Goal: Task Accomplishment & Management: Manage account settings

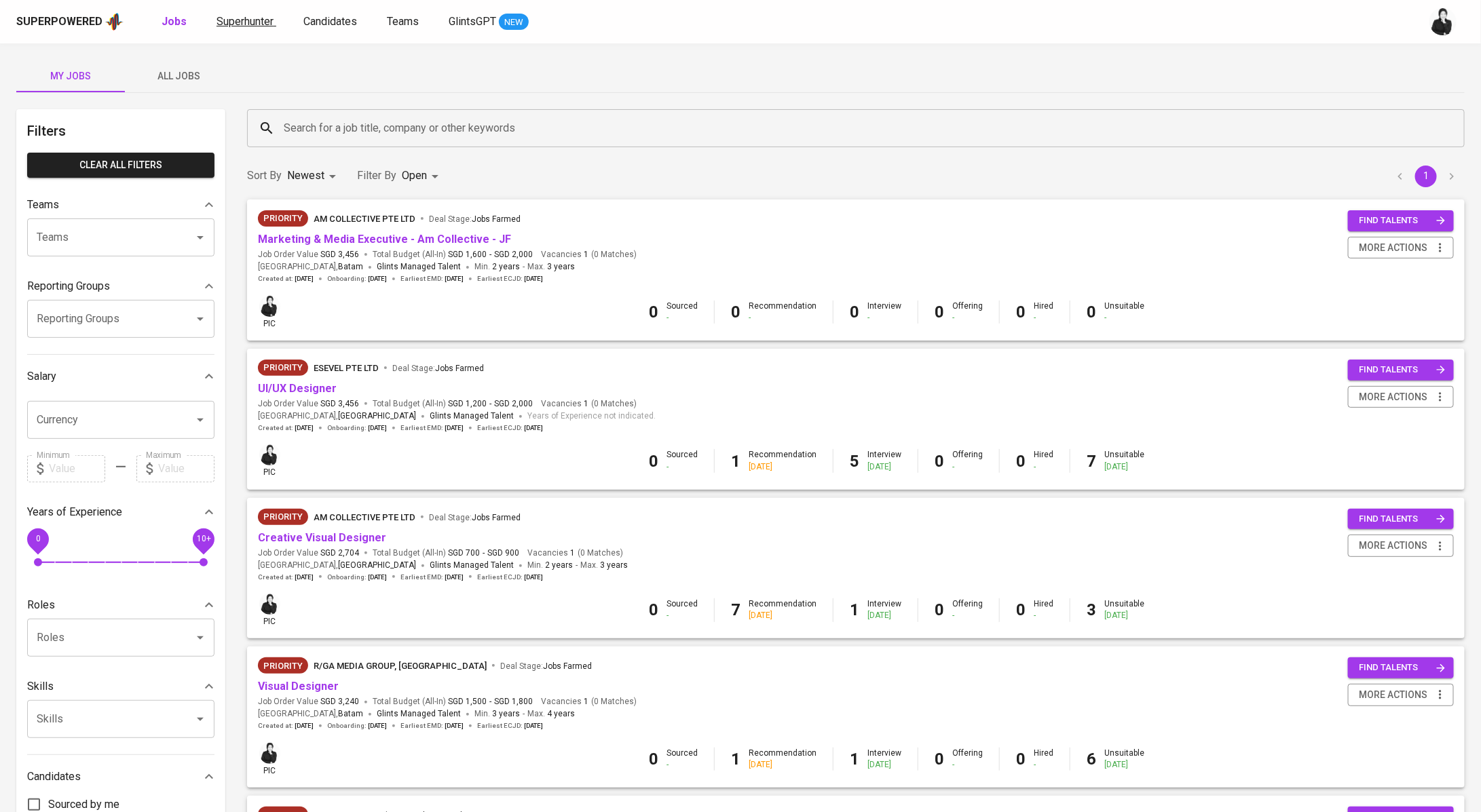
click at [261, 24] on span "Superhunter" at bounding box center [245, 21] width 57 height 13
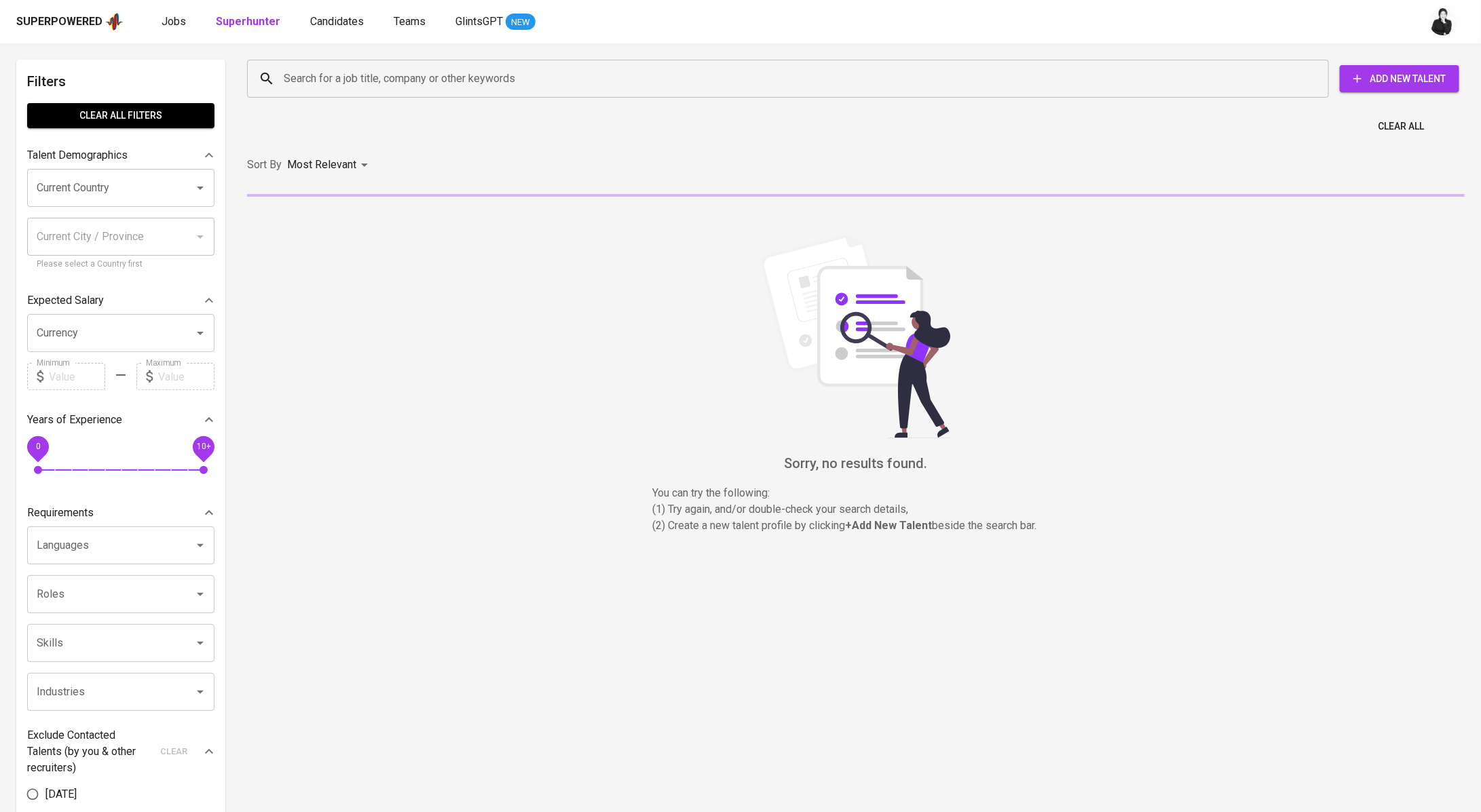
click at [449, 92] on div "Search for a job title, company or other keywords" at bounding box center [787, 79] width 1081 height 38
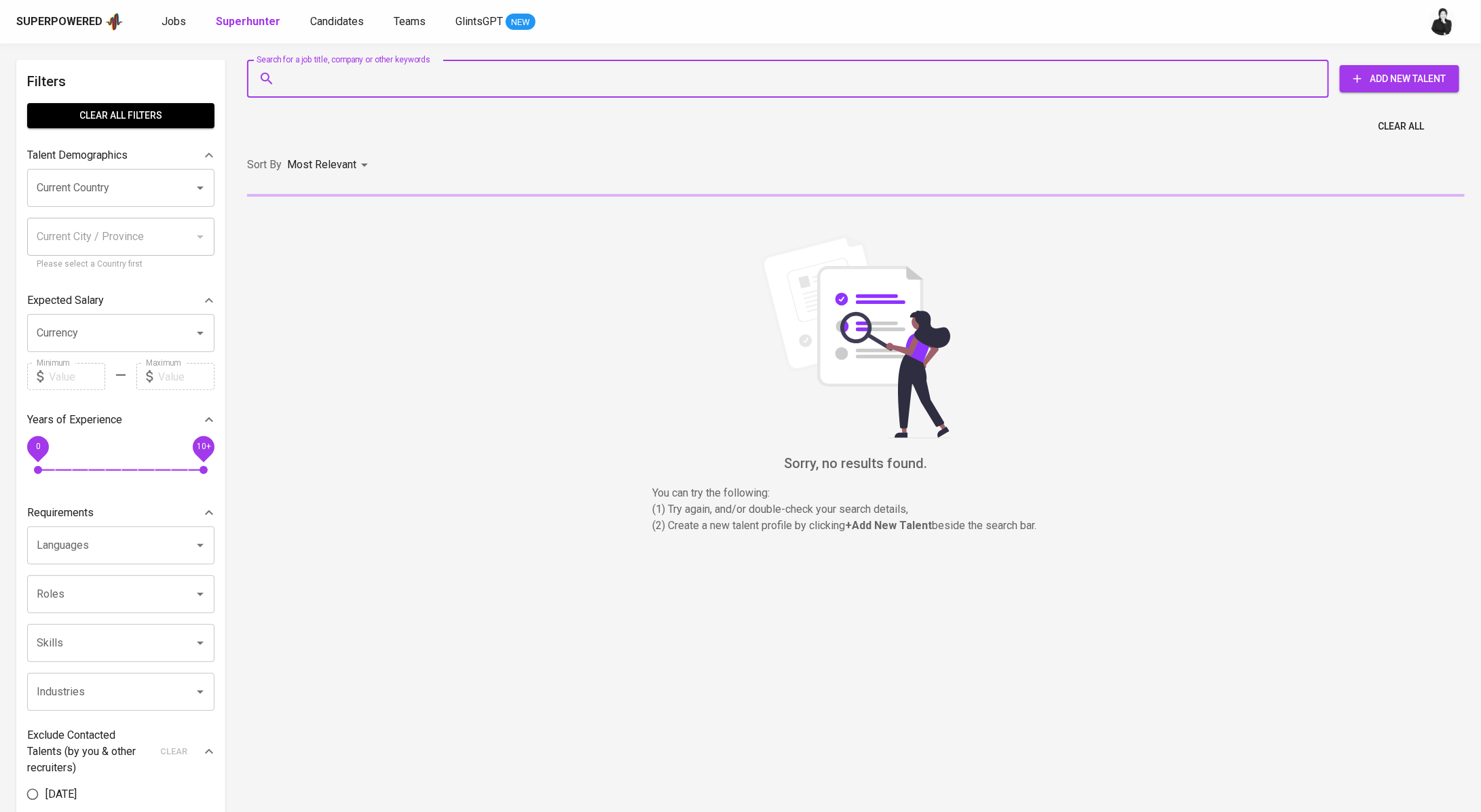
paste input "chairul.aulia1@gmail.com"
type input "chairul.aulia1@gmail.com"
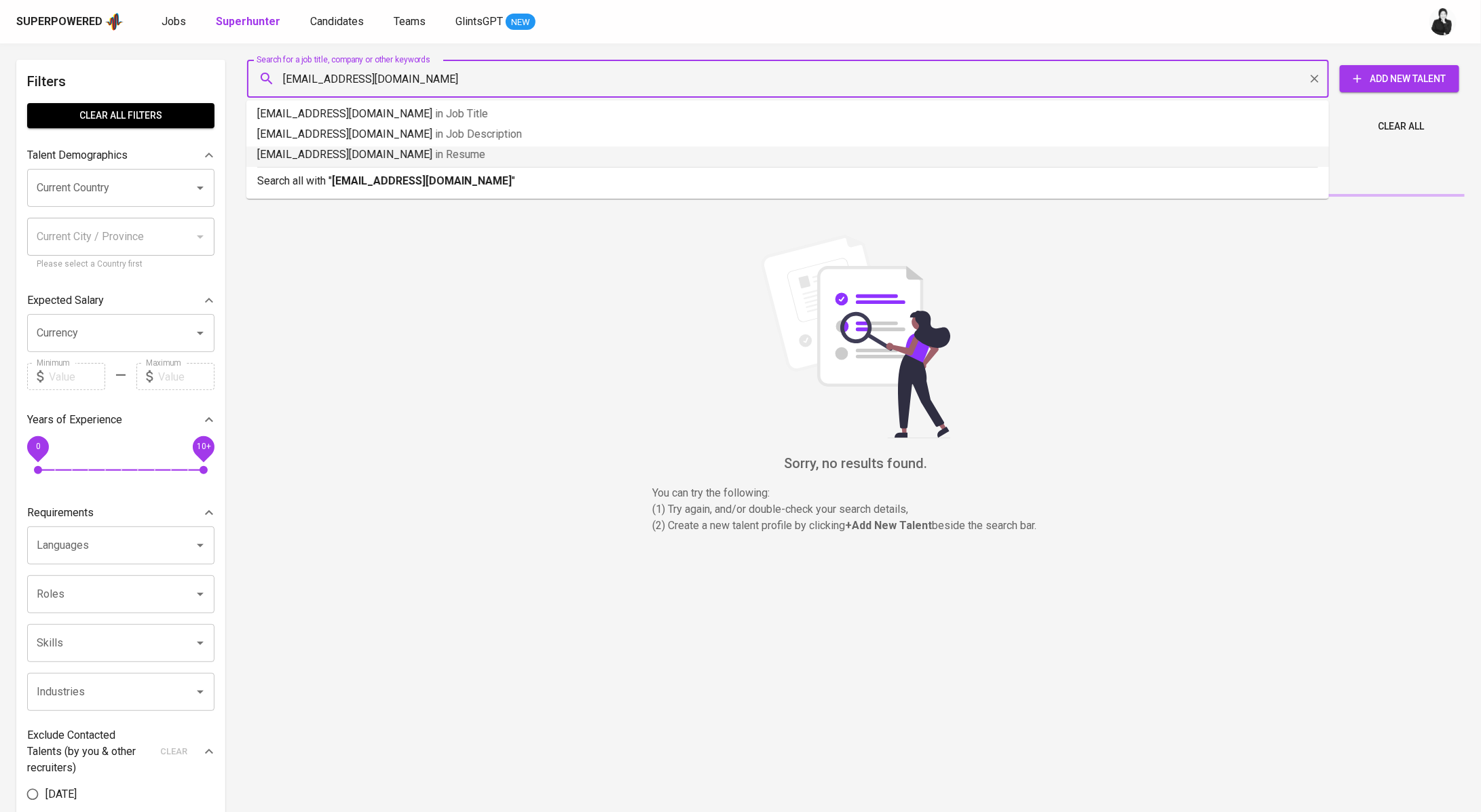
click at [488, 179] on p "Search all with " chairul.aulia1@gmail.com "" at bounding box center [786, 181] width 1060 height 16
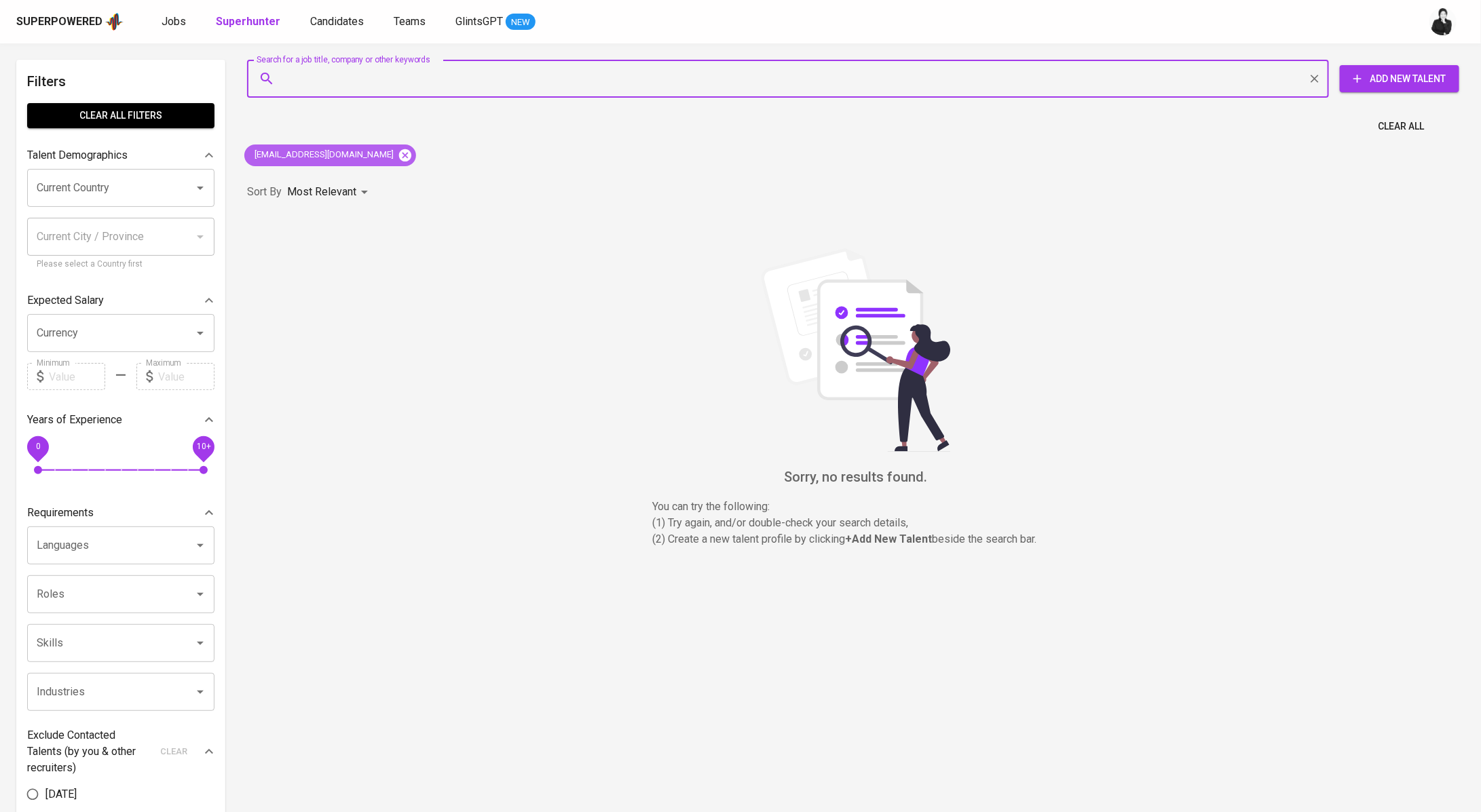
click at [399, 151] on icon at bounding box center [405, 155] width 12 height 12
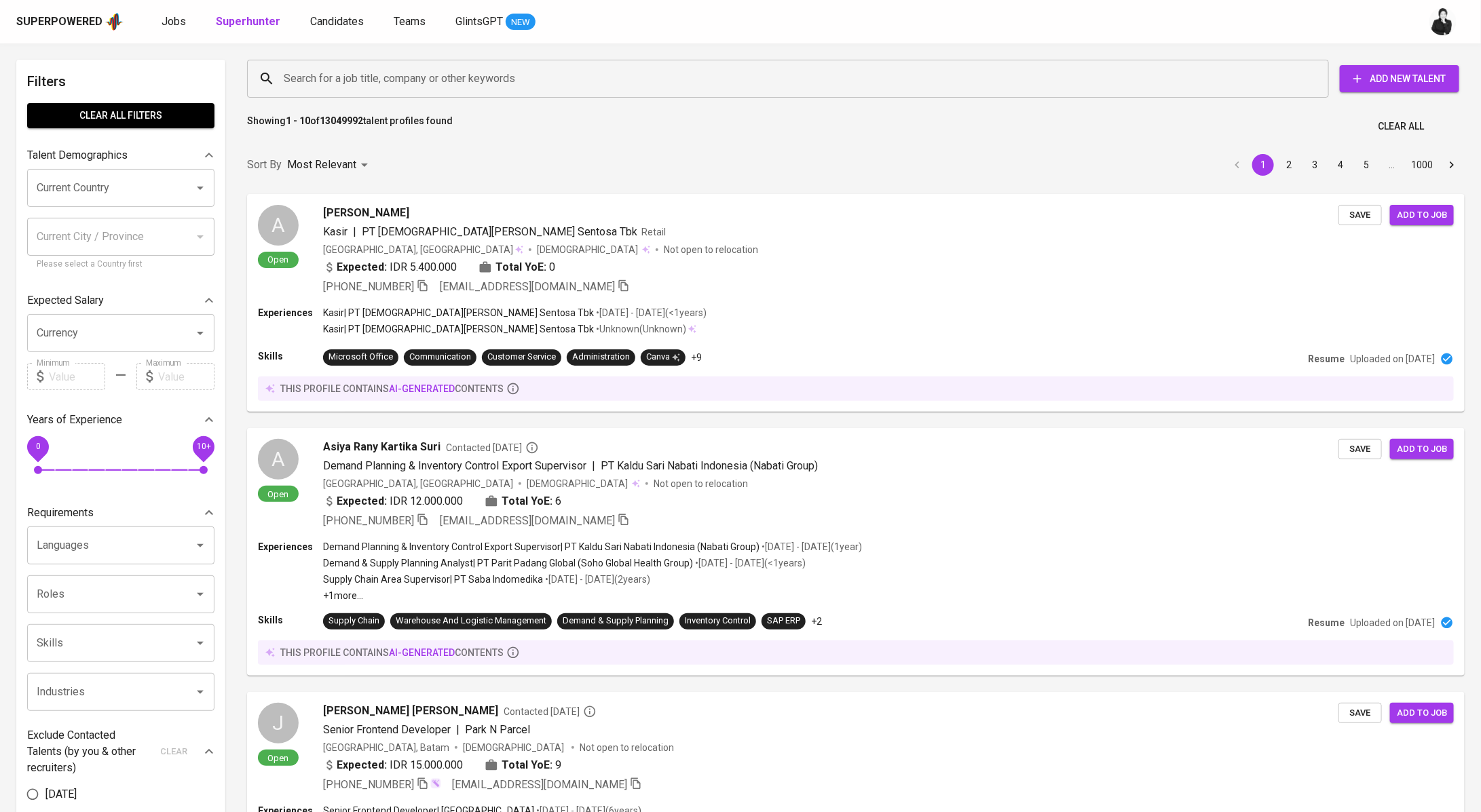
click at [375, 75] on input "Search for a job title, company or other keywords" at bounding box center [790, 79] width 1022 height 26
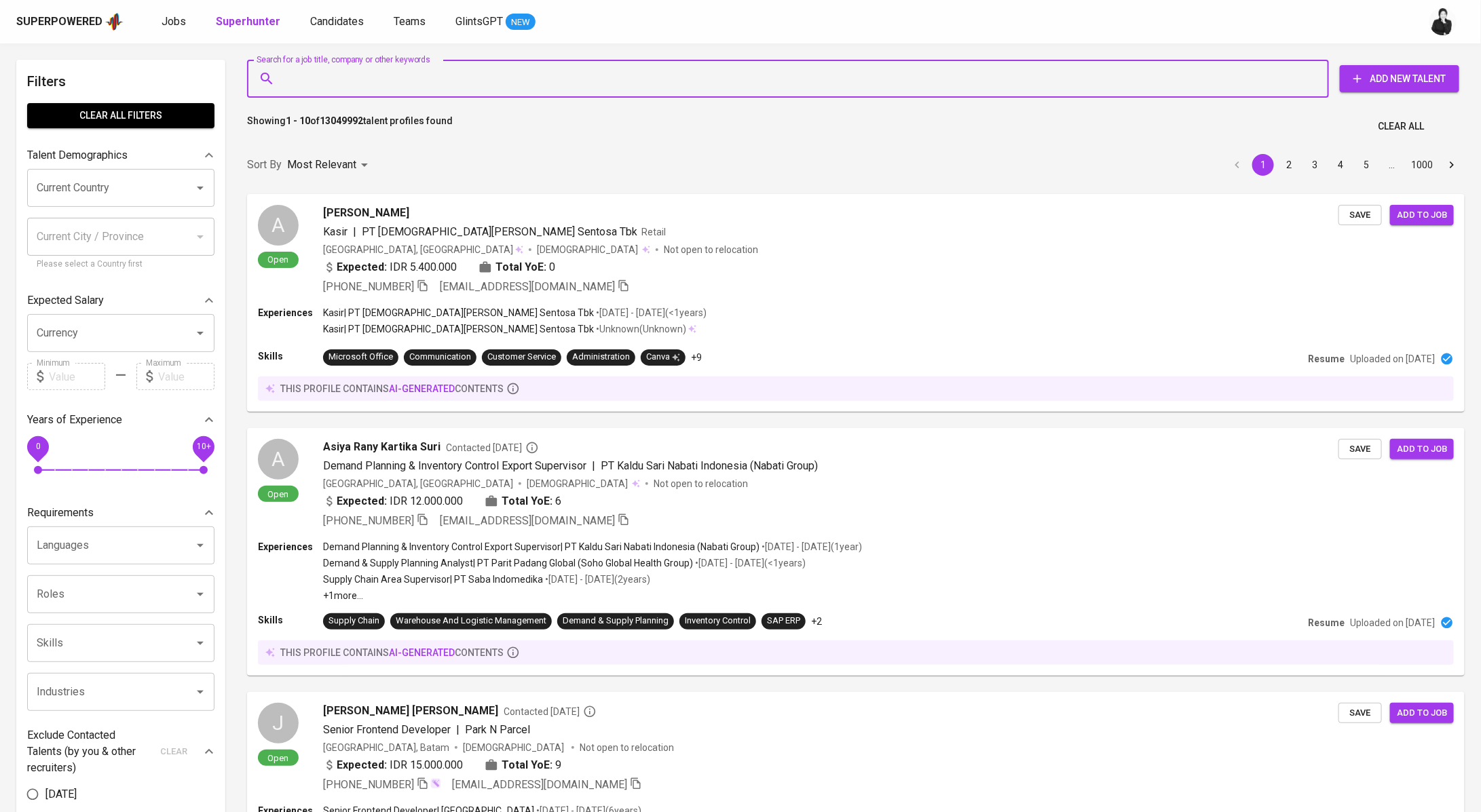
paste input "nelliemaysela@gmail.com"
type input "nelliemaysela@gmail.com"
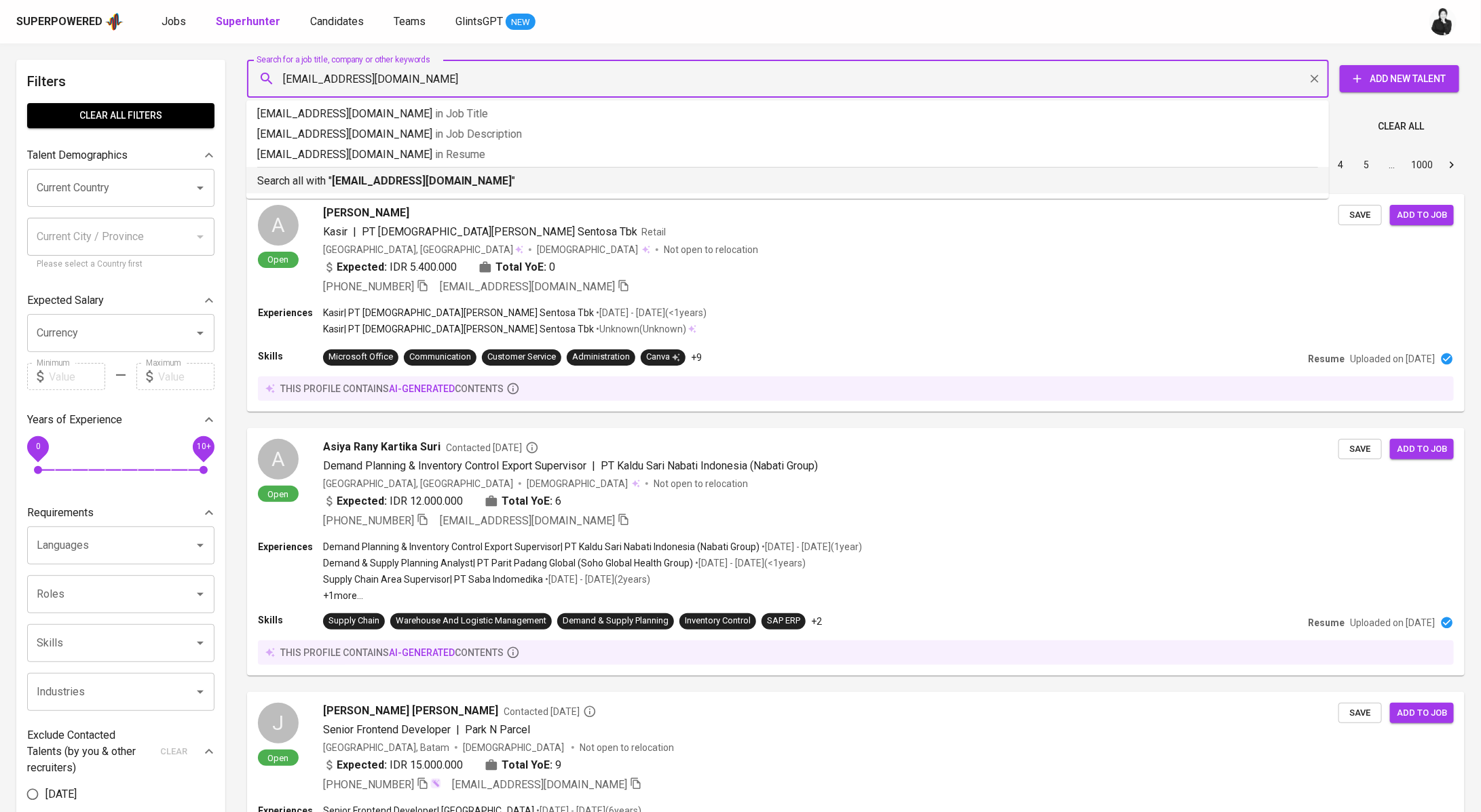
click at [420, 179] on b "nelliemaysela@gmail.com" at bounding box center [422, 181] width 180 height 13
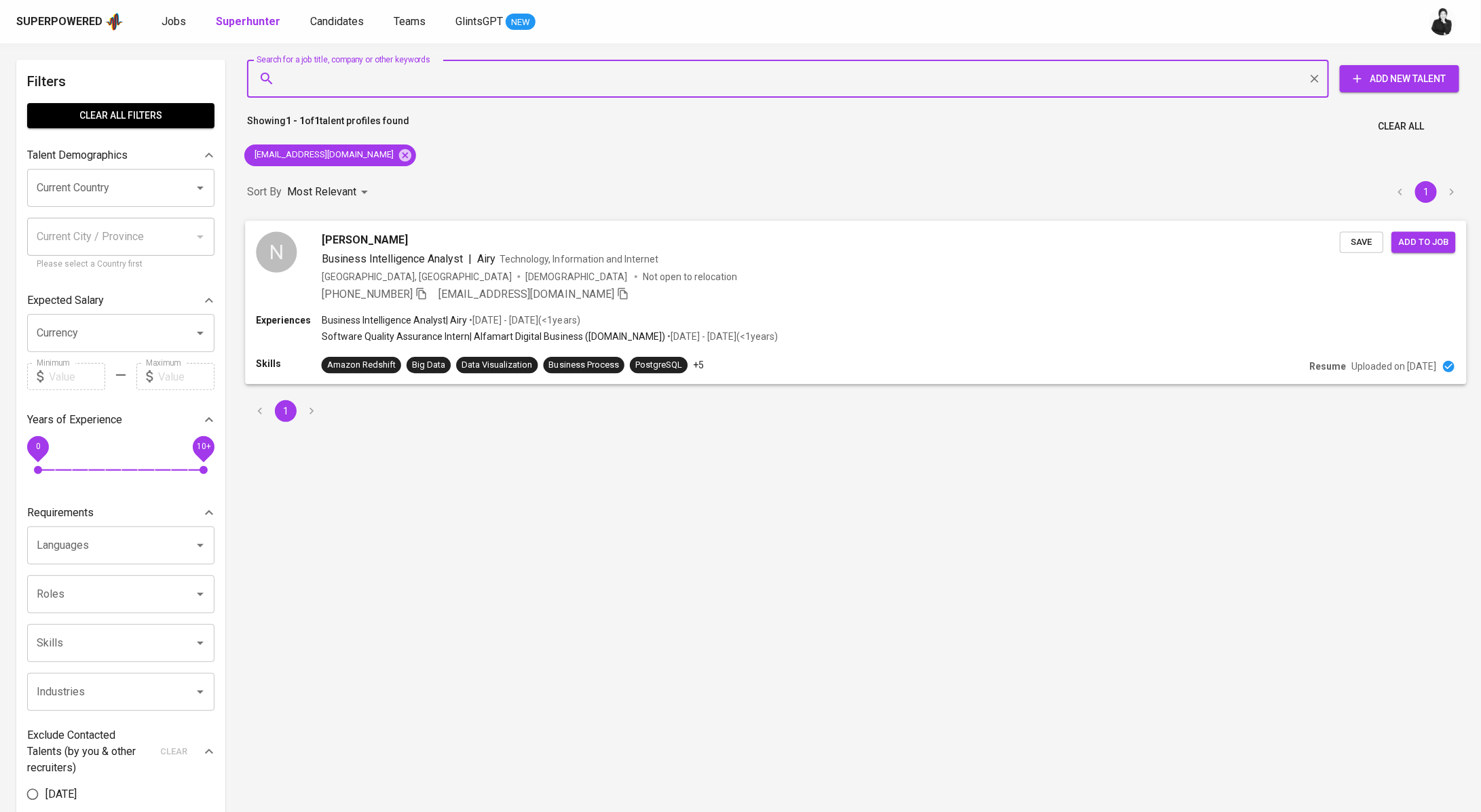
click at [397, 227] on div "N Nellie Maysela Business Intelligence Analyst | Airy Technology, Information a…" at bounding box center [855, 267] width 1221 height 92
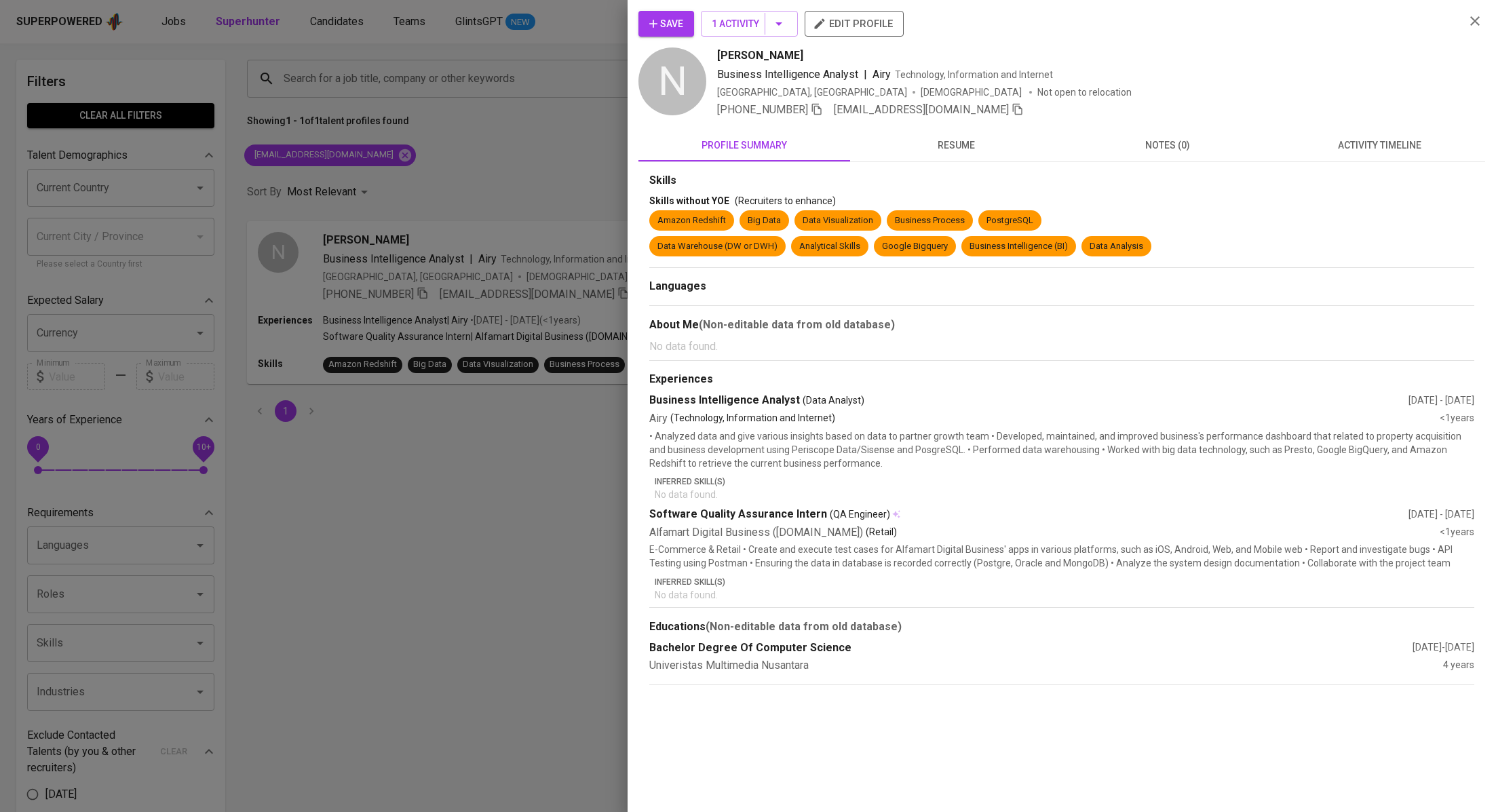
click at [1337, 147] on span "activity timeline" at bounding box center [1380, 145] width 196 height 17
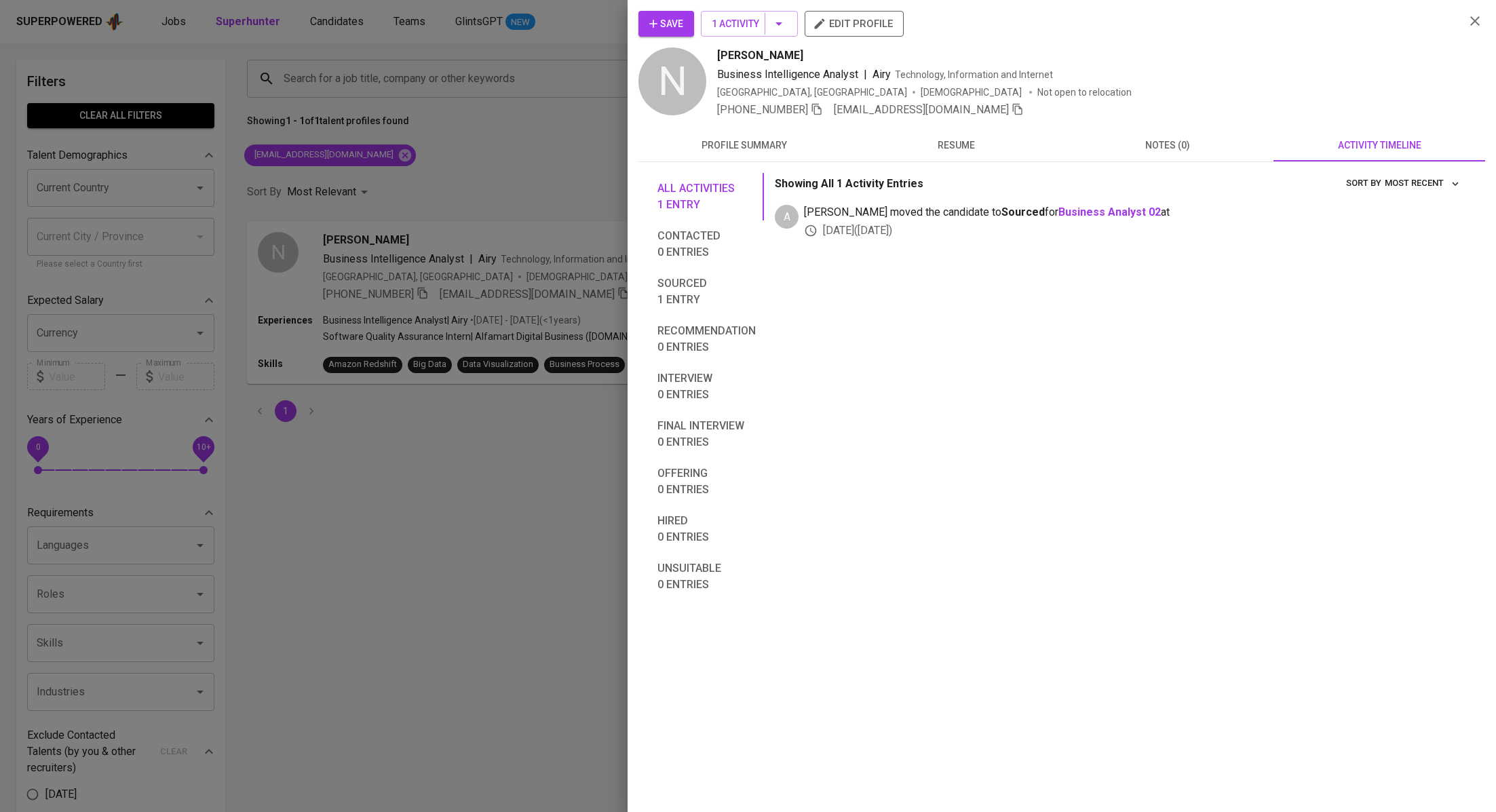
click at [995, 151] on span "resume" at bounding box center [956, 145] width 196 height 17
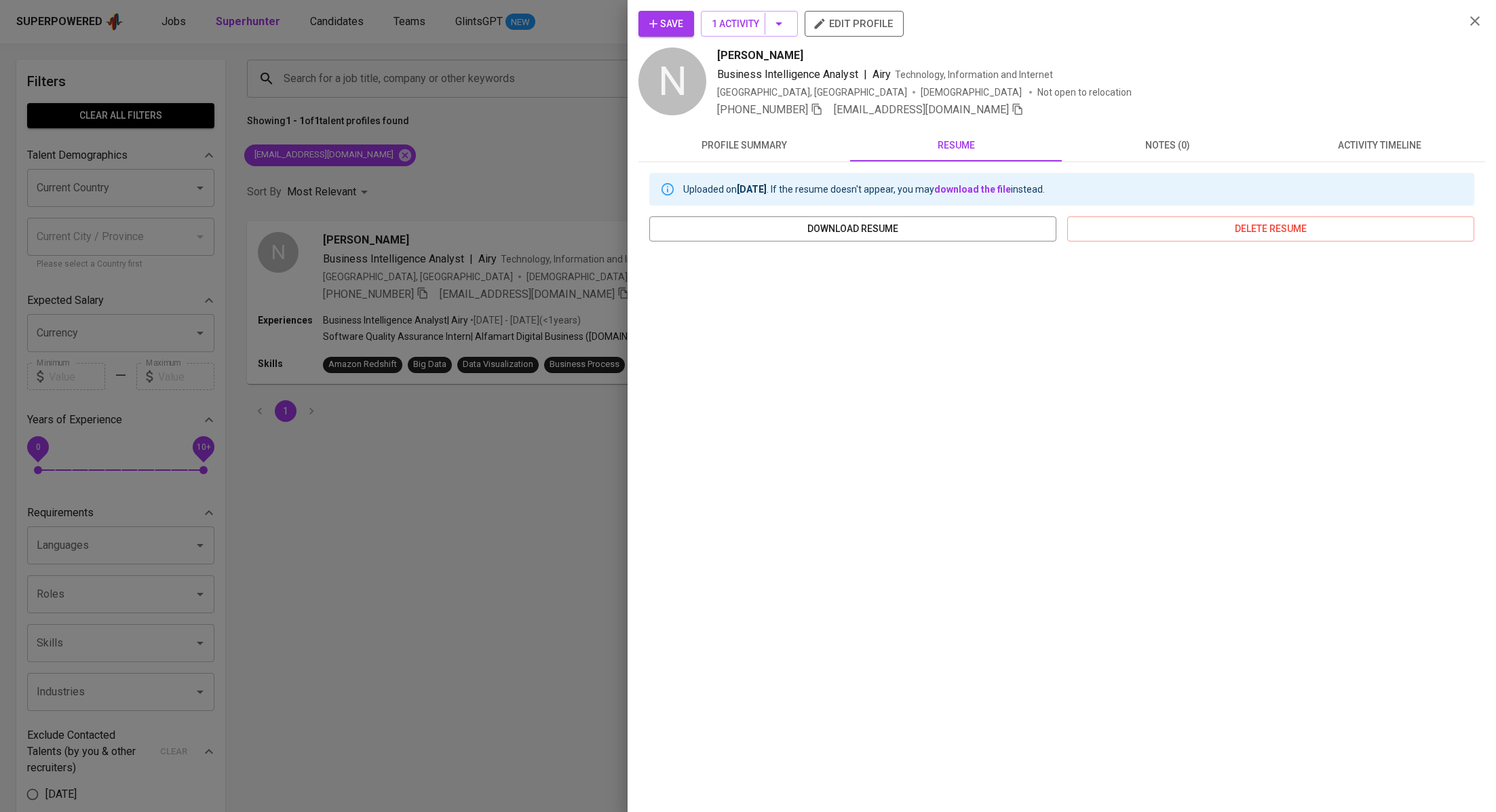
click at [1321, 143] on span "activity timeline" at bounding box center [1380, 145] width 196 height 17
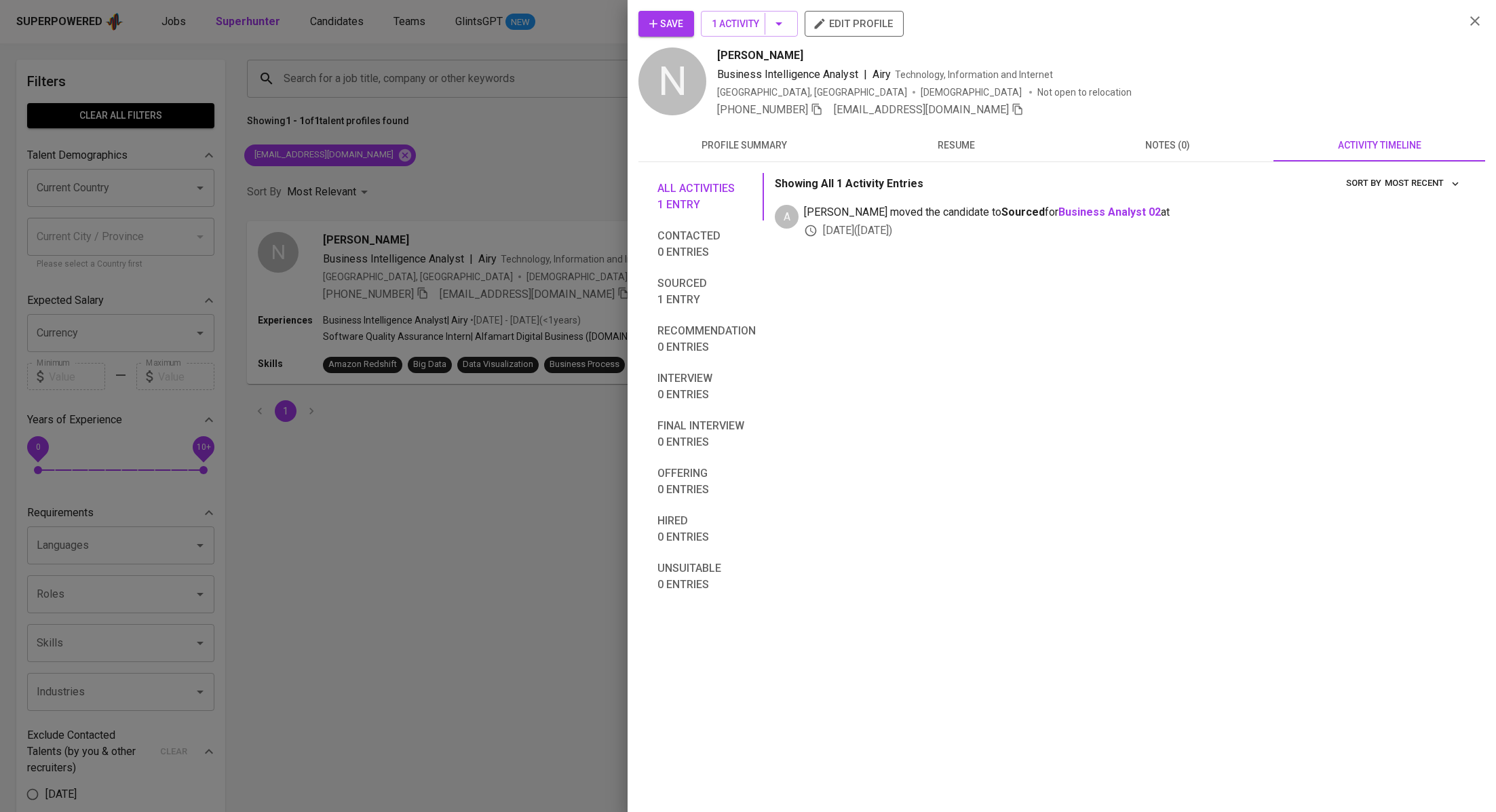
click at [507, 142] on div at bounding box center [748, 406] width 1496 height 812
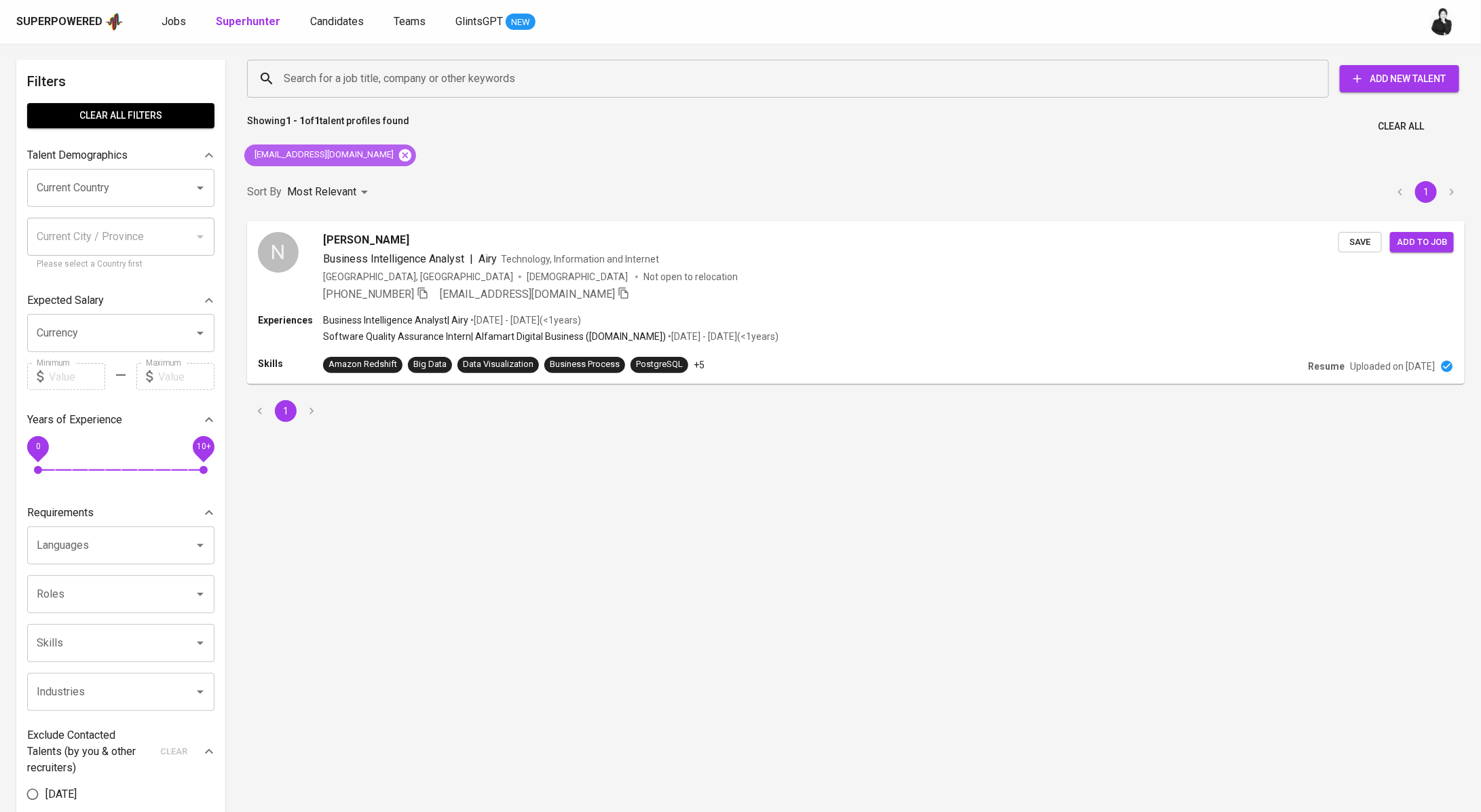
click at [398, 153] on icon at bounding box center [405, 155] width 15 height 15
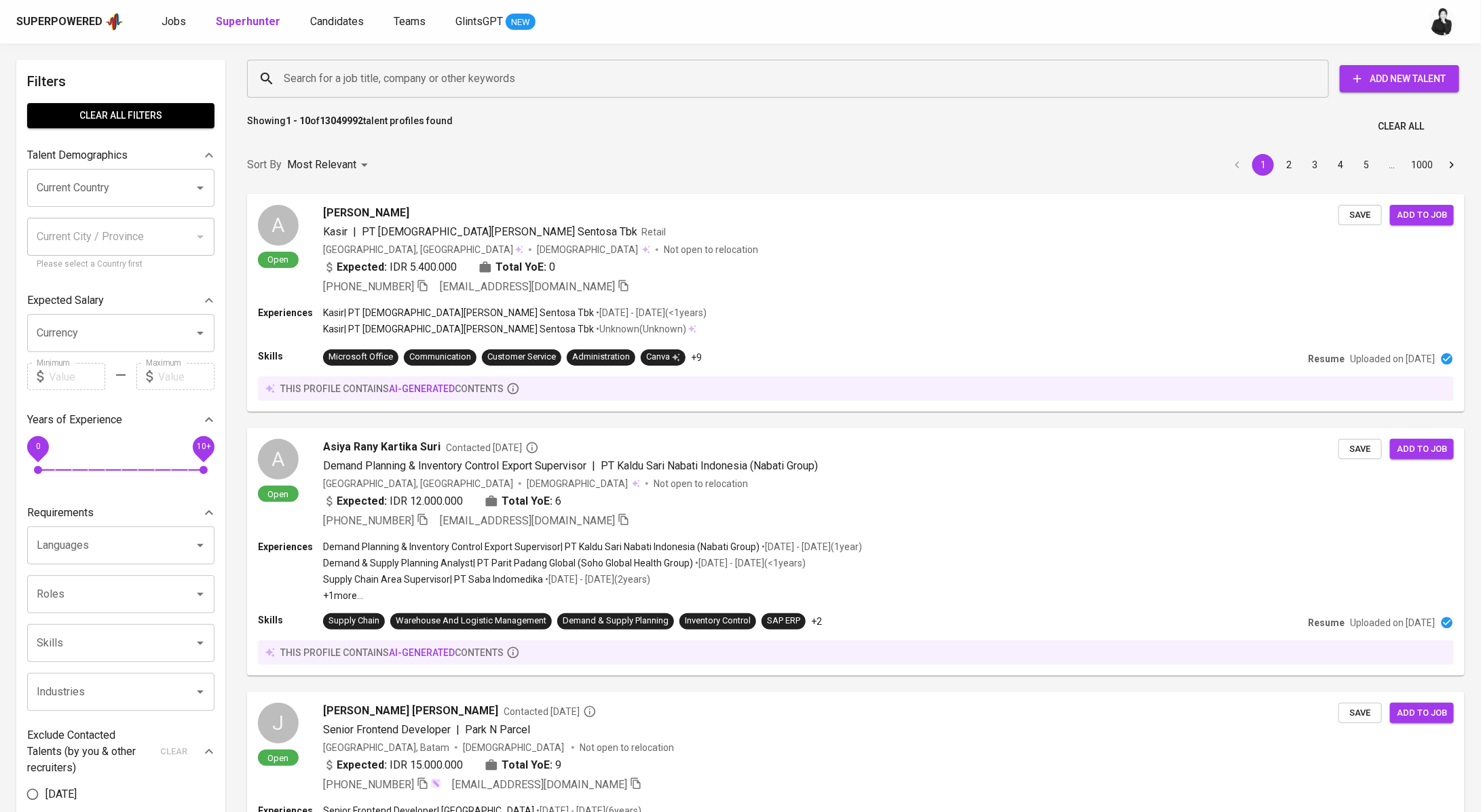
click at [453, 75] on input "Search for a job title, company or other keywords" at bounding box center [790, 79] width 1022 height 26
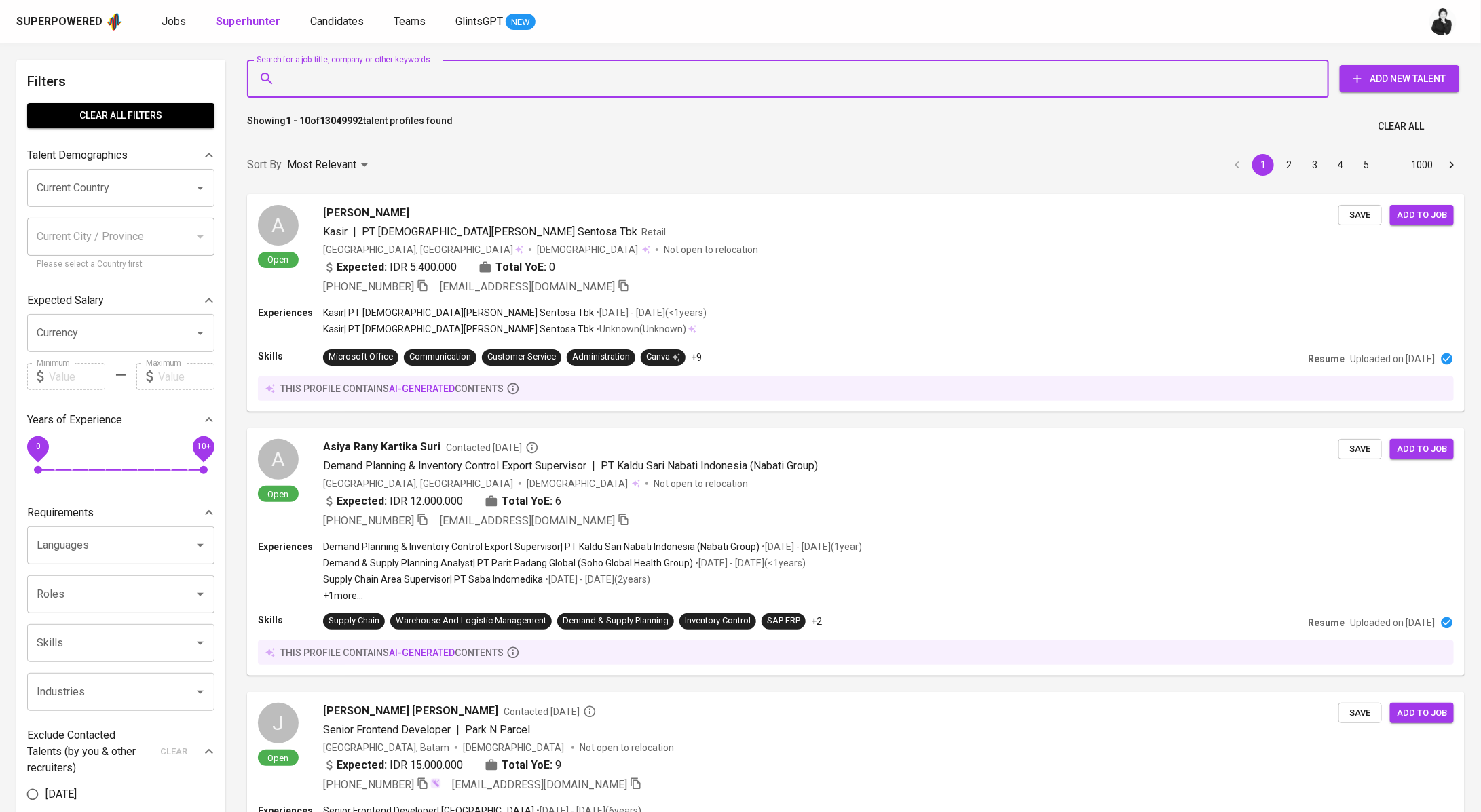
paste input "tedymenong@gmail.com"
type input "tedymenong@gmail.com"
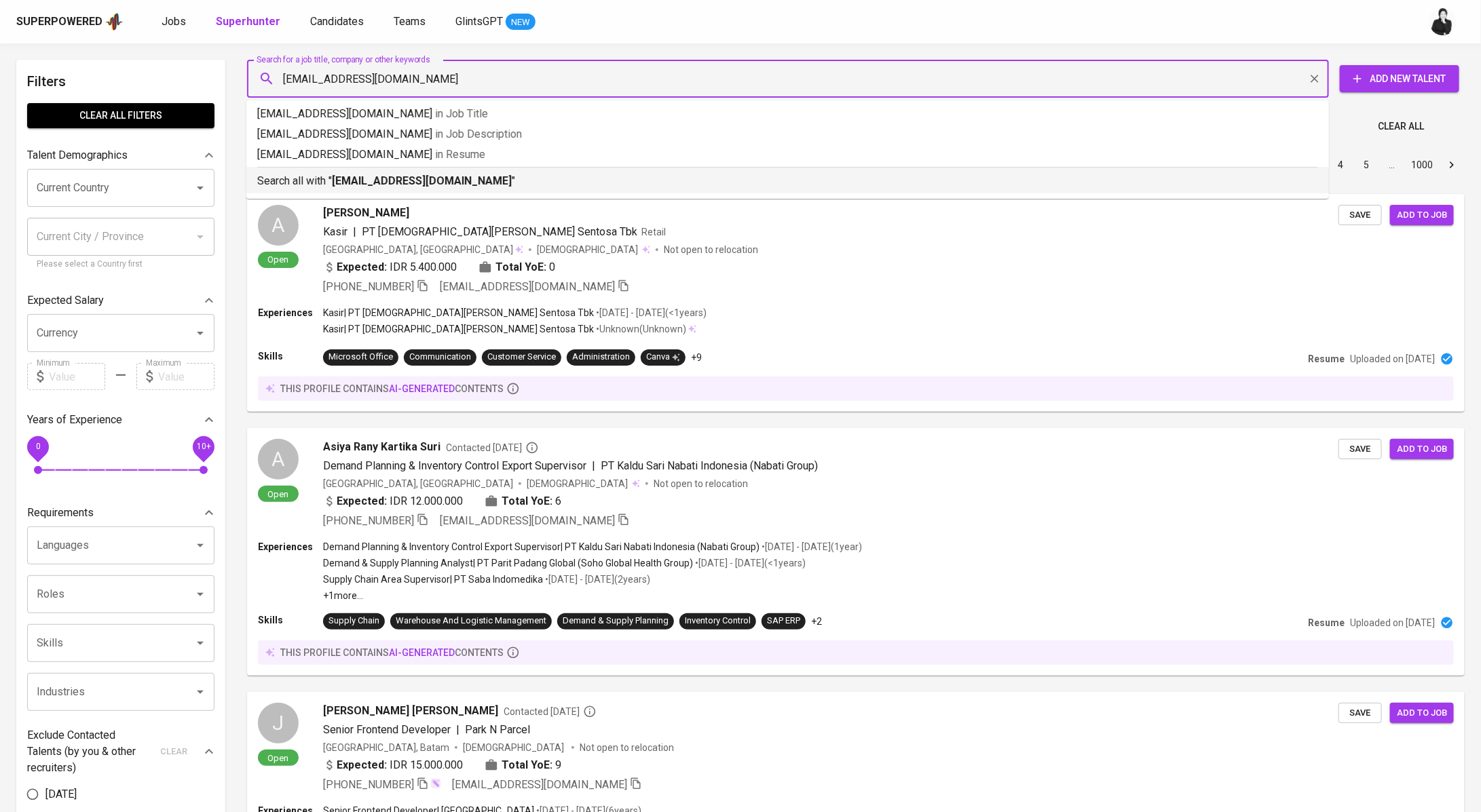
click at [401, 178] on b "tedymenong@gmail.com" at bounding box center [422, 181] width 180 height 13
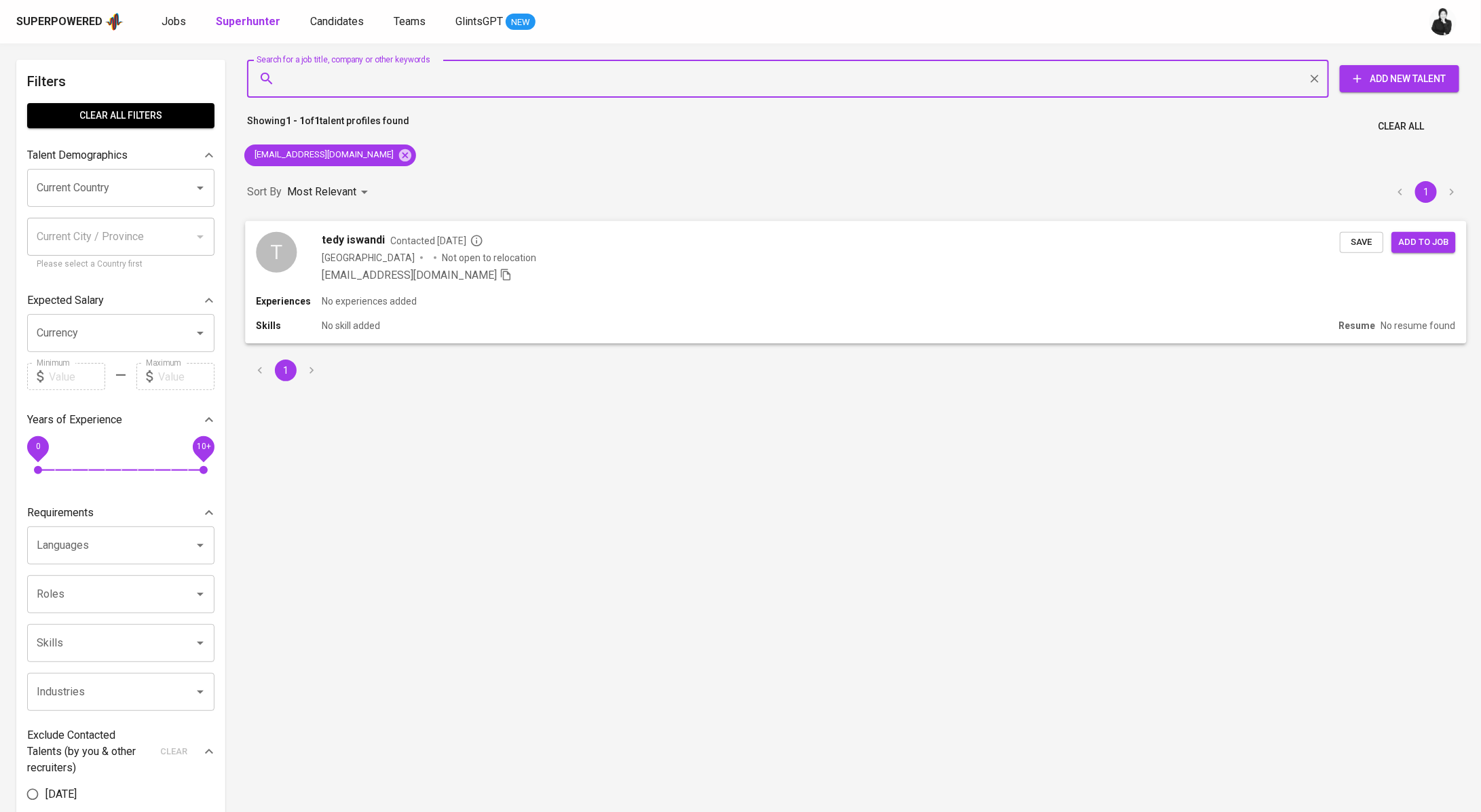
click at [414, 242] on span "Contacted [DATE]" at bounding box center [436, 241] width 93 height 14
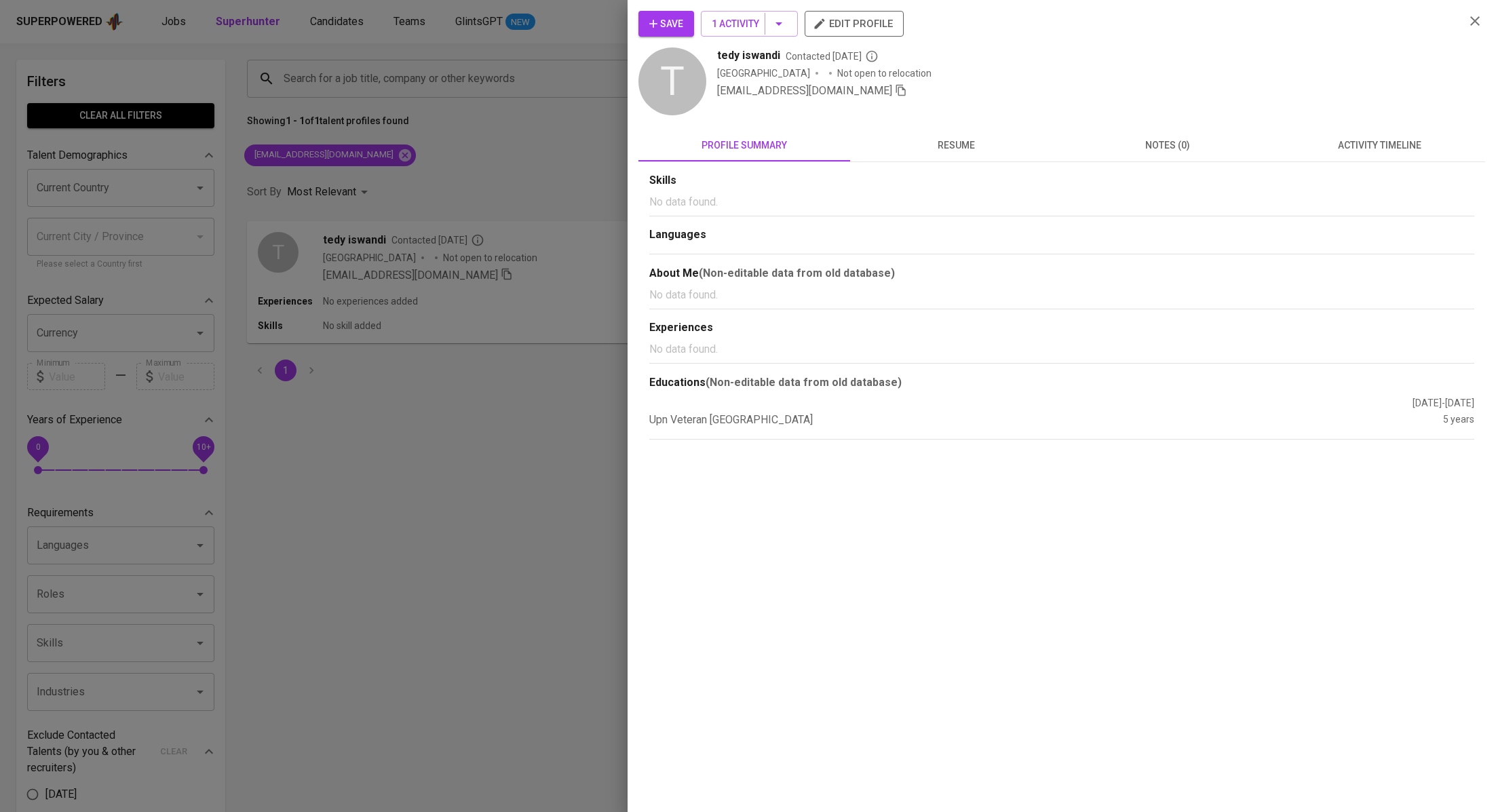
click at [1357, 151] on span "activity timeline" at bounding box center [1380, 145] width 196 height 17
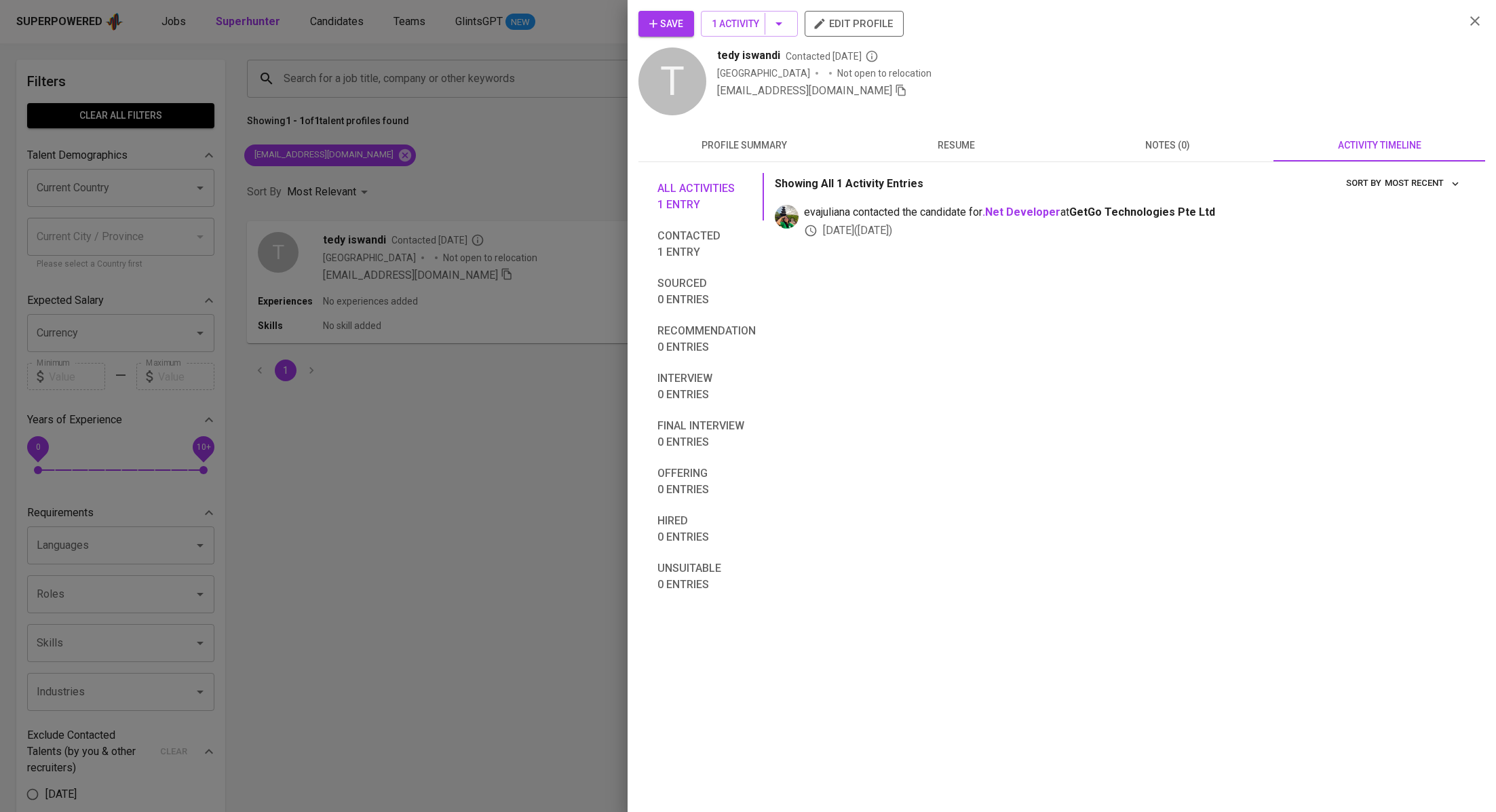
click at [933, 143] on span "resume" at bounding box center [956, 145] width 196 height 17
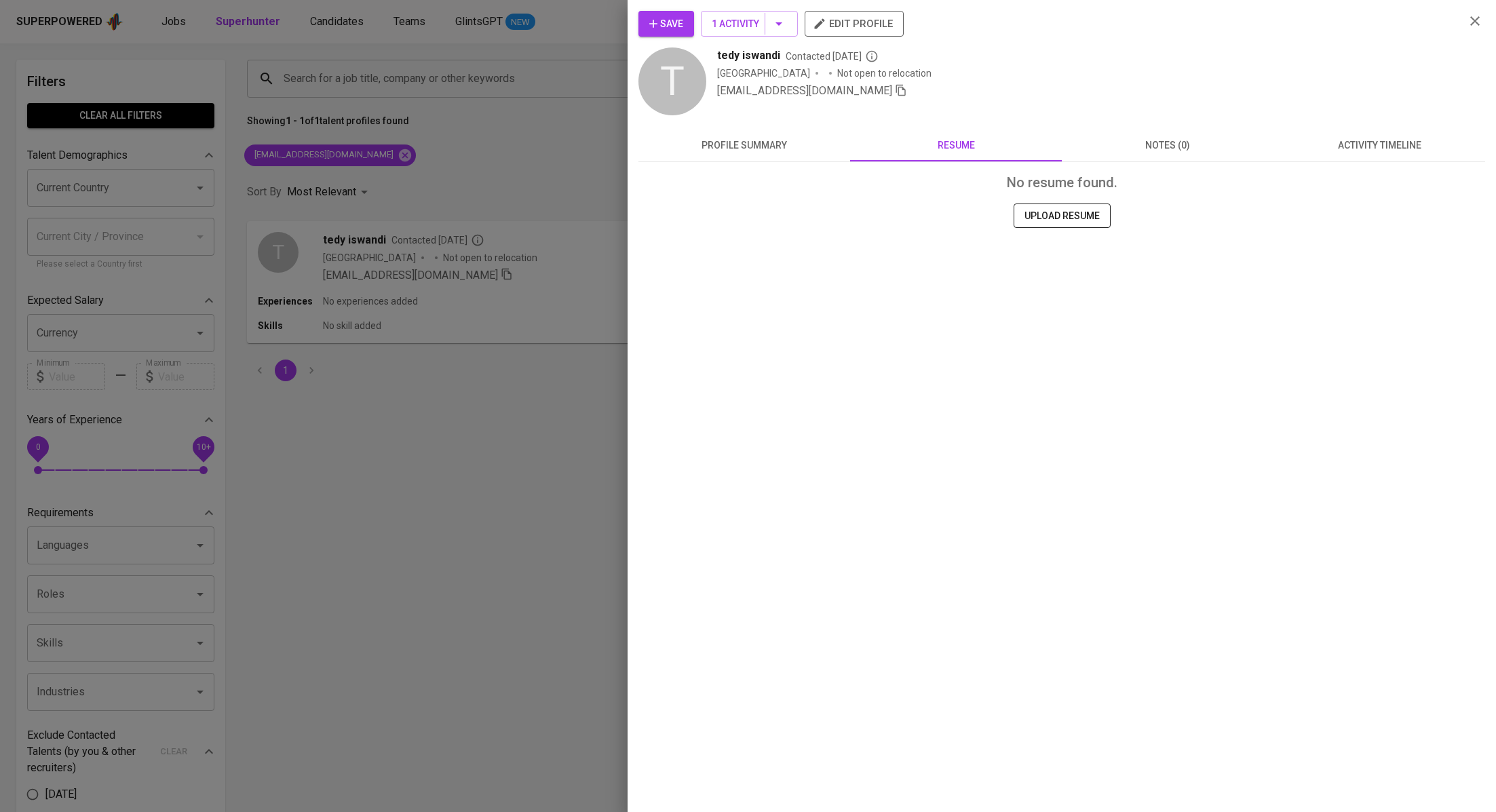
click at [569, 172] on div at bounding box center [748, 406] width 1496 height 812
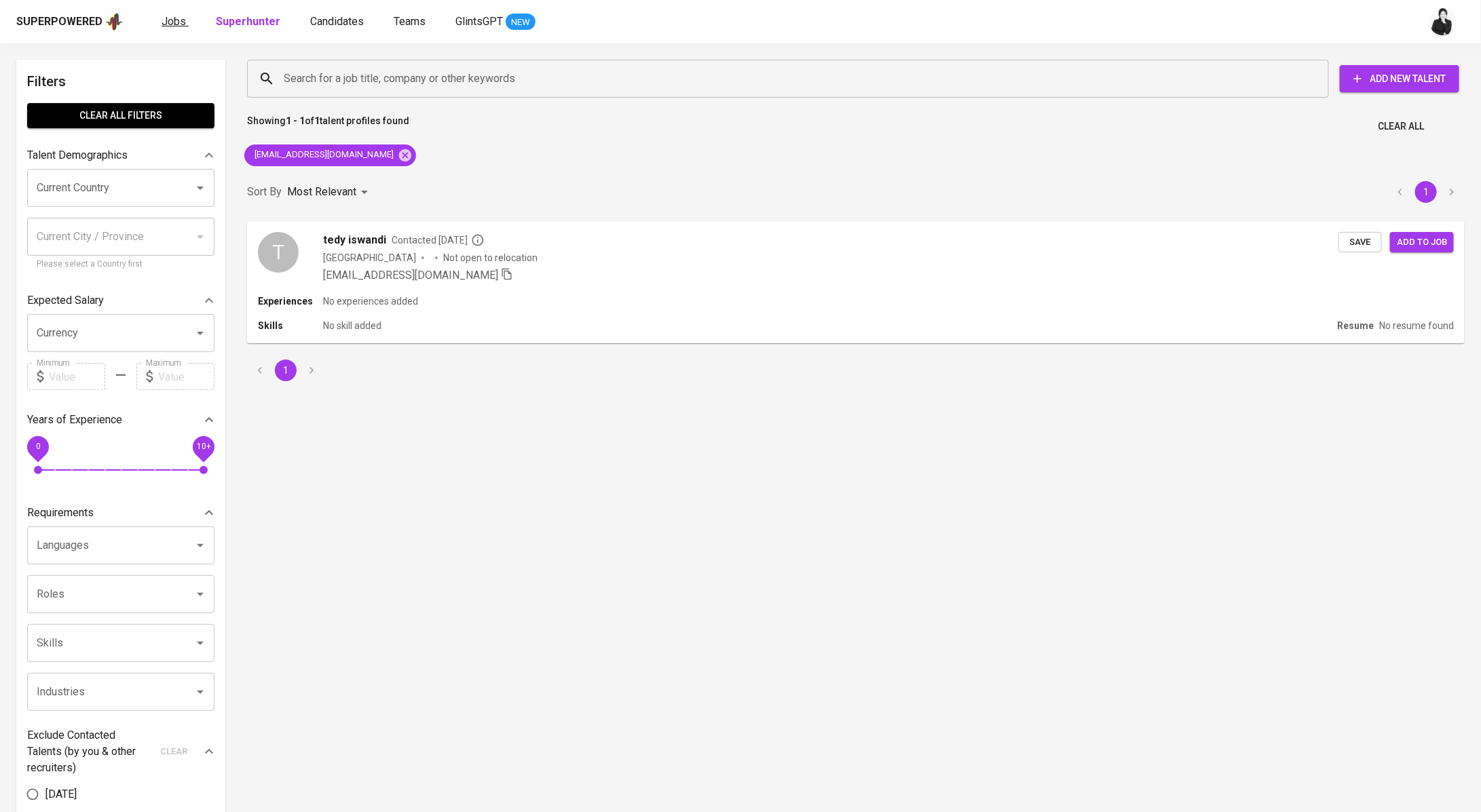
click at [176, 20] on span "Jobs" at bounding box center [174, 21] width 24 height 13
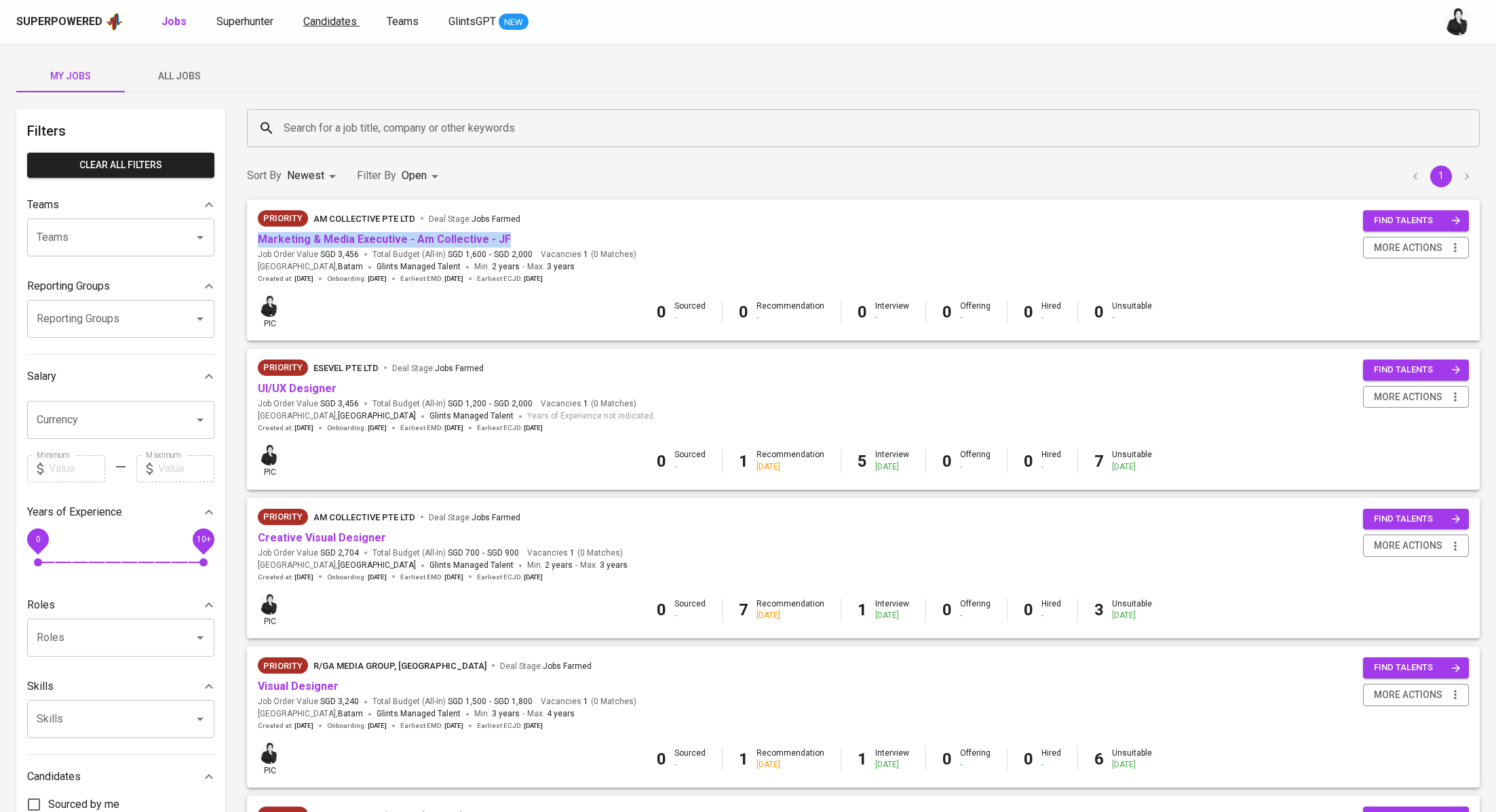
click at [354, 21] on span "Candidates" at bounding box center [331, 21] width 54 height 13
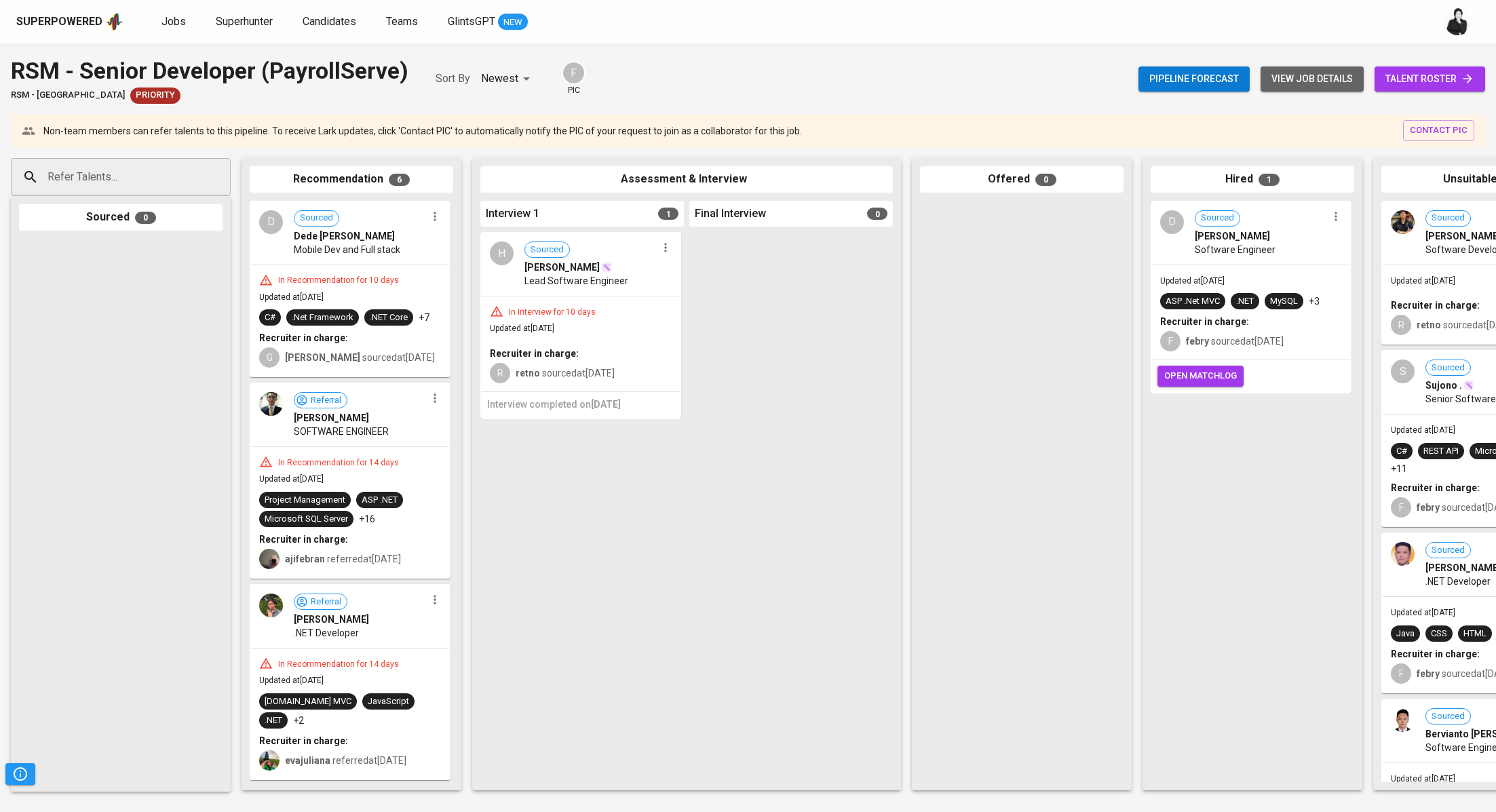
click at [1301, 80] on span "view job details" at bounding box center [1312, 79] width 81 height 17
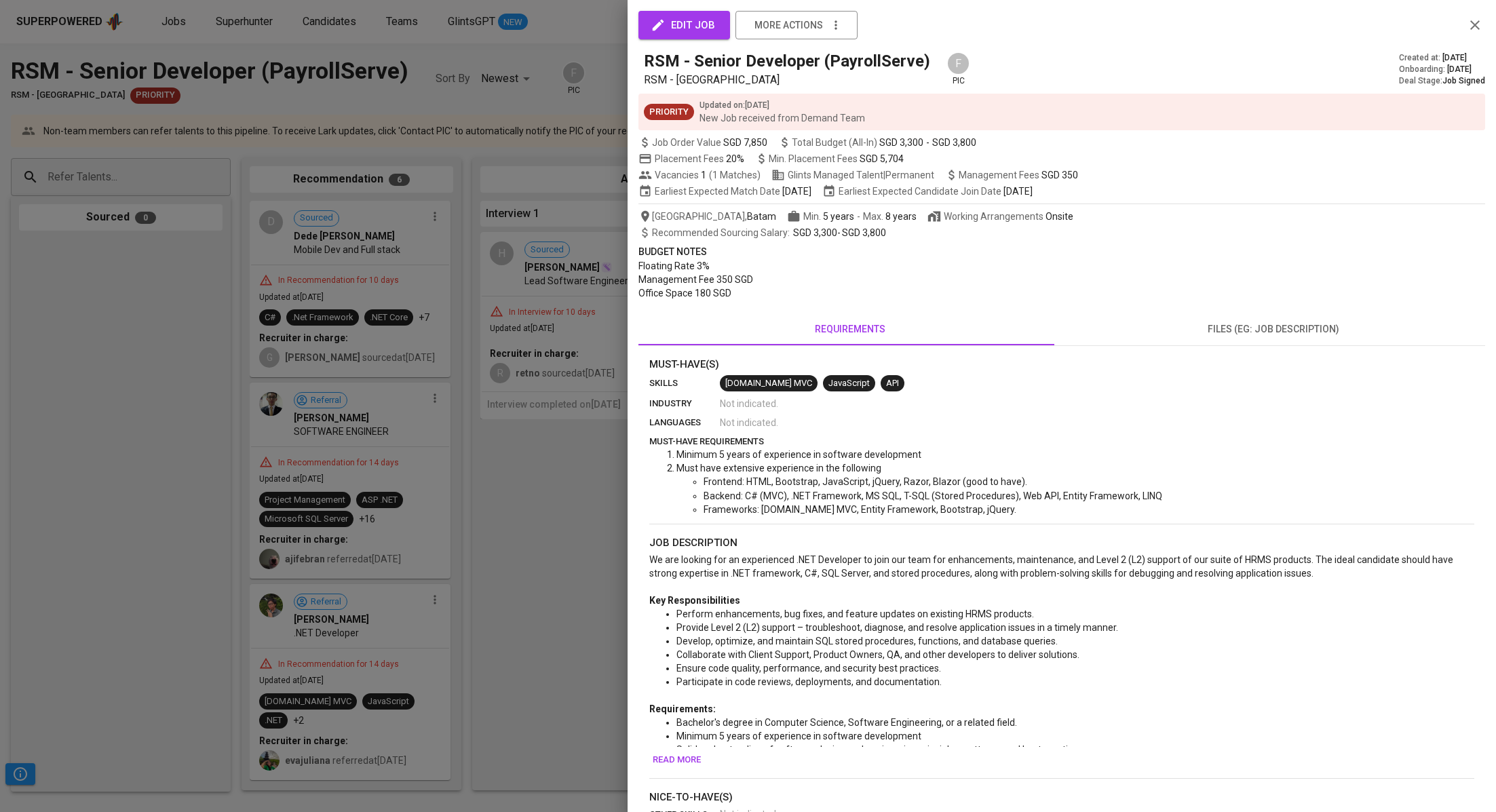
scroll to position [223, 0]
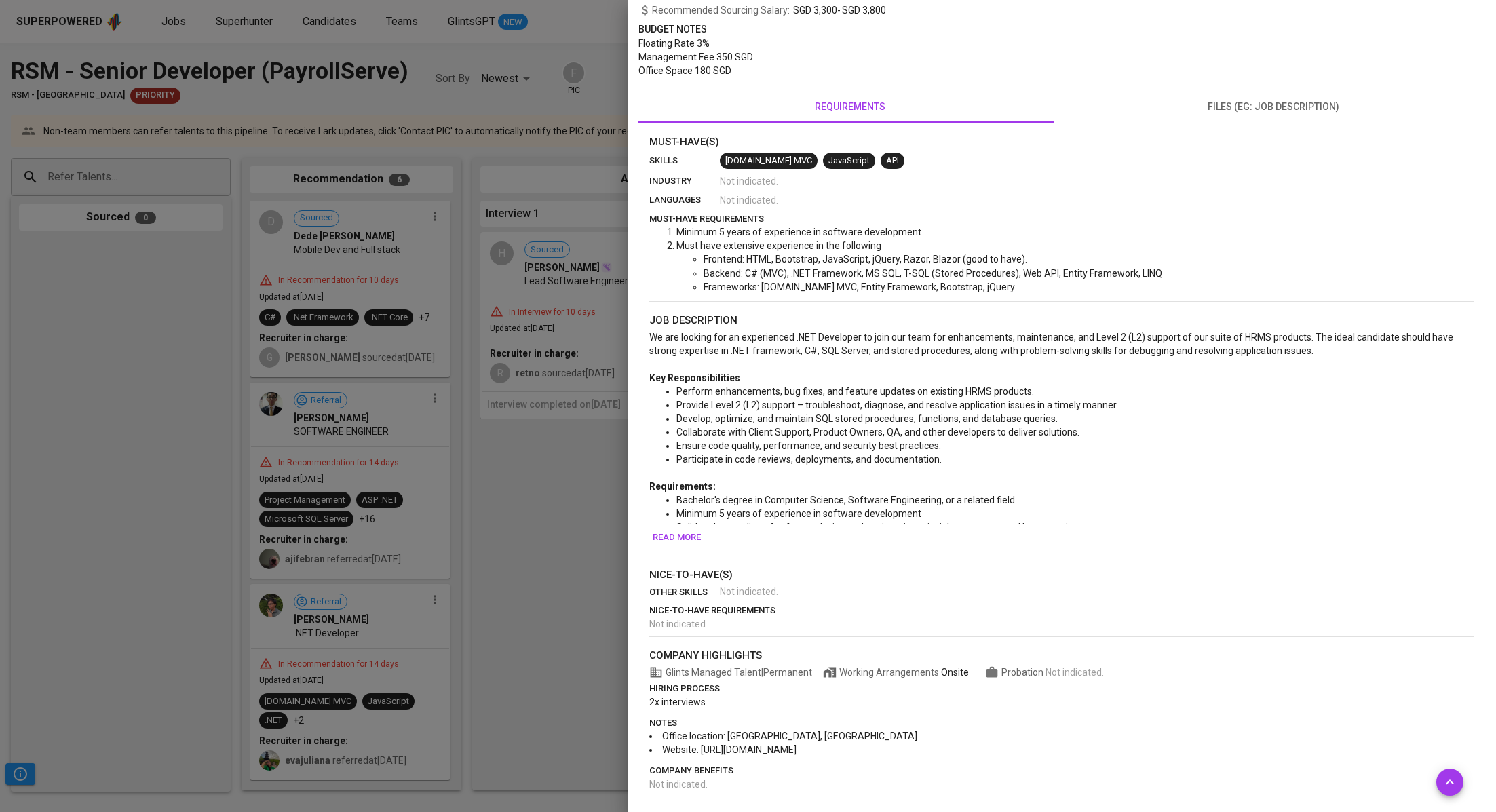
drag, startPoint x: 864, startPoint y: 748, endPoint x: 657, endPoint y: 745, distance: 207.0
click at [657, 745] on li "Website: [URL][DOMAIN_NAME]" at bounding box center [1062, 750] width 825 height 14
copy span "Website: [URL][DOMAIN_NAME]"
click at [847, 739] on li "Office location: [GEOGRAPHIC_DATA], [GEOGRAPHIC_DATA]" at bounding box center [1062, 736] width 825 height 14
drag, startPoint x: 839, startPoint y: 734, endPoint x: 656, endPoint y: 731, distance: 183.0
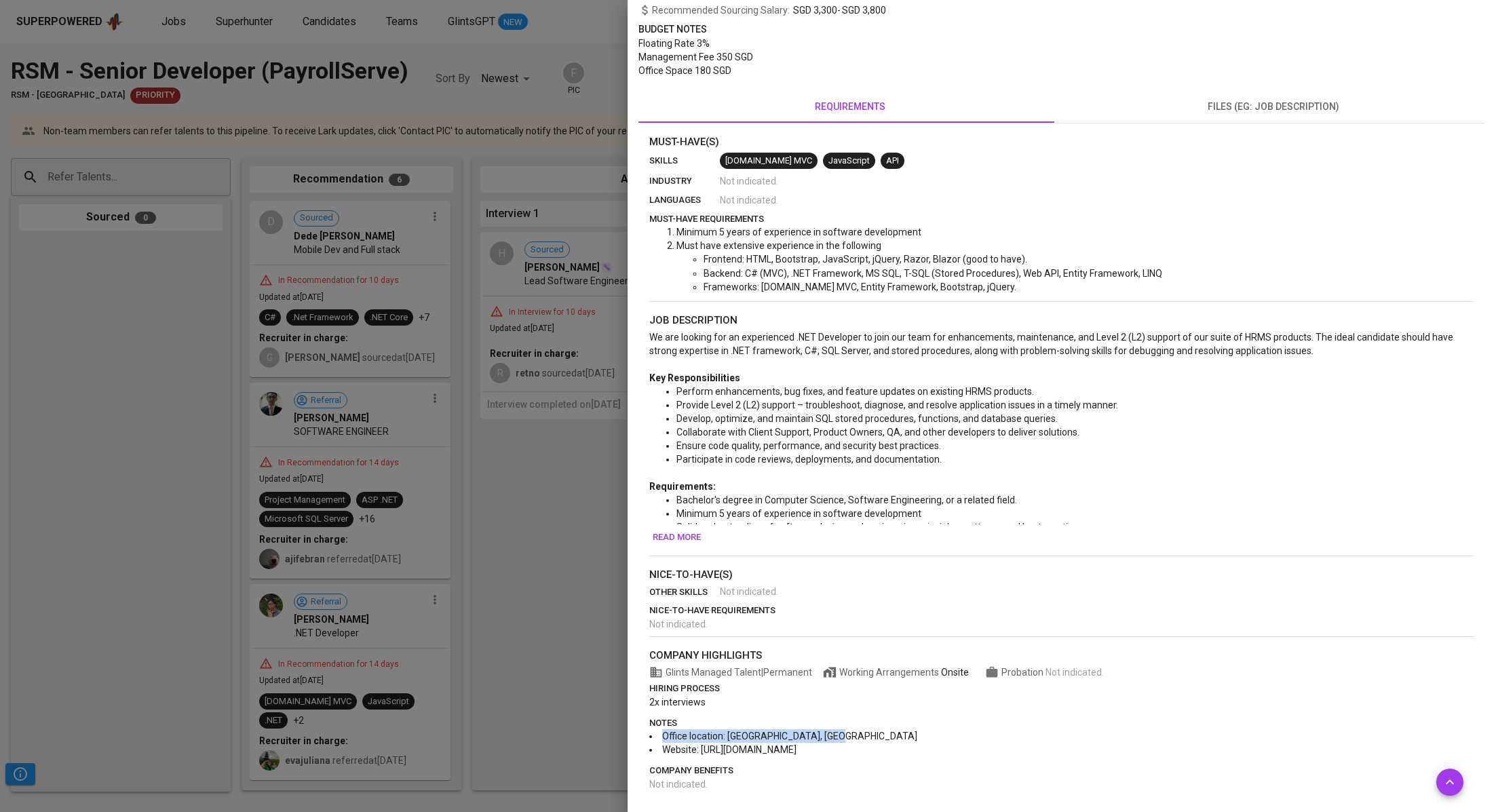
click at [656, 731] on li "Office location: Menara Aria, Harbourbay" at bounding box center [1062, 736] width 825 height 14
copy span "Office location: Menara Aria, Harbourbay"
drag, startPoint x: 661, startPoint y: 694, endPoint x: 647, endPoint y: 680, distance: 19.8
click at [647, 680] on div "Must-Have(s) skills ASP.NET MVC JavaScript API industry Not indicated . languag…" at bounding box center [1062, 461] width 847 height 656
copy div "hiring process 2x interviews"
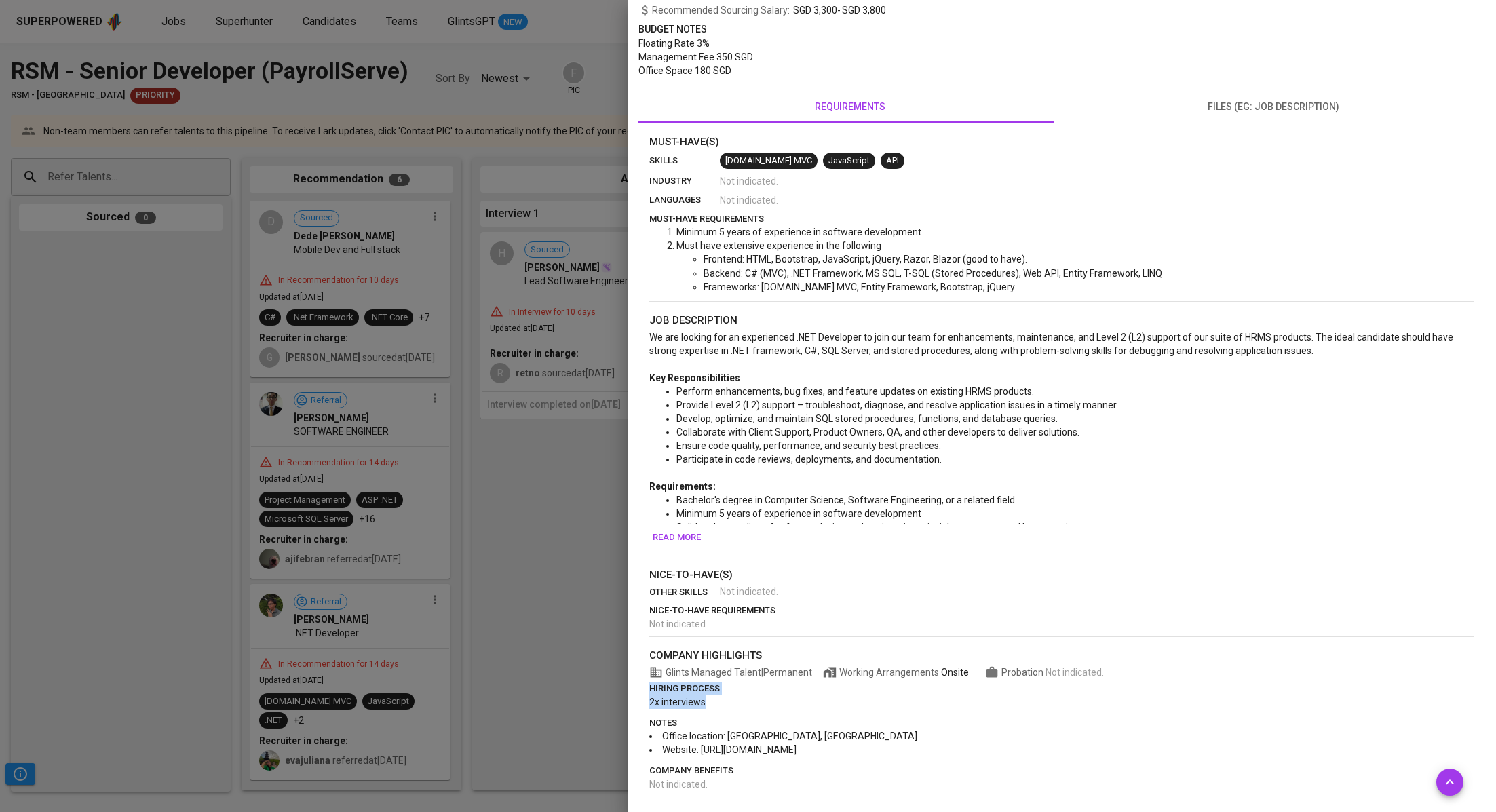
click at [663, 532] on span "Read more" at bounding box center [677, 537] width 48 height 16
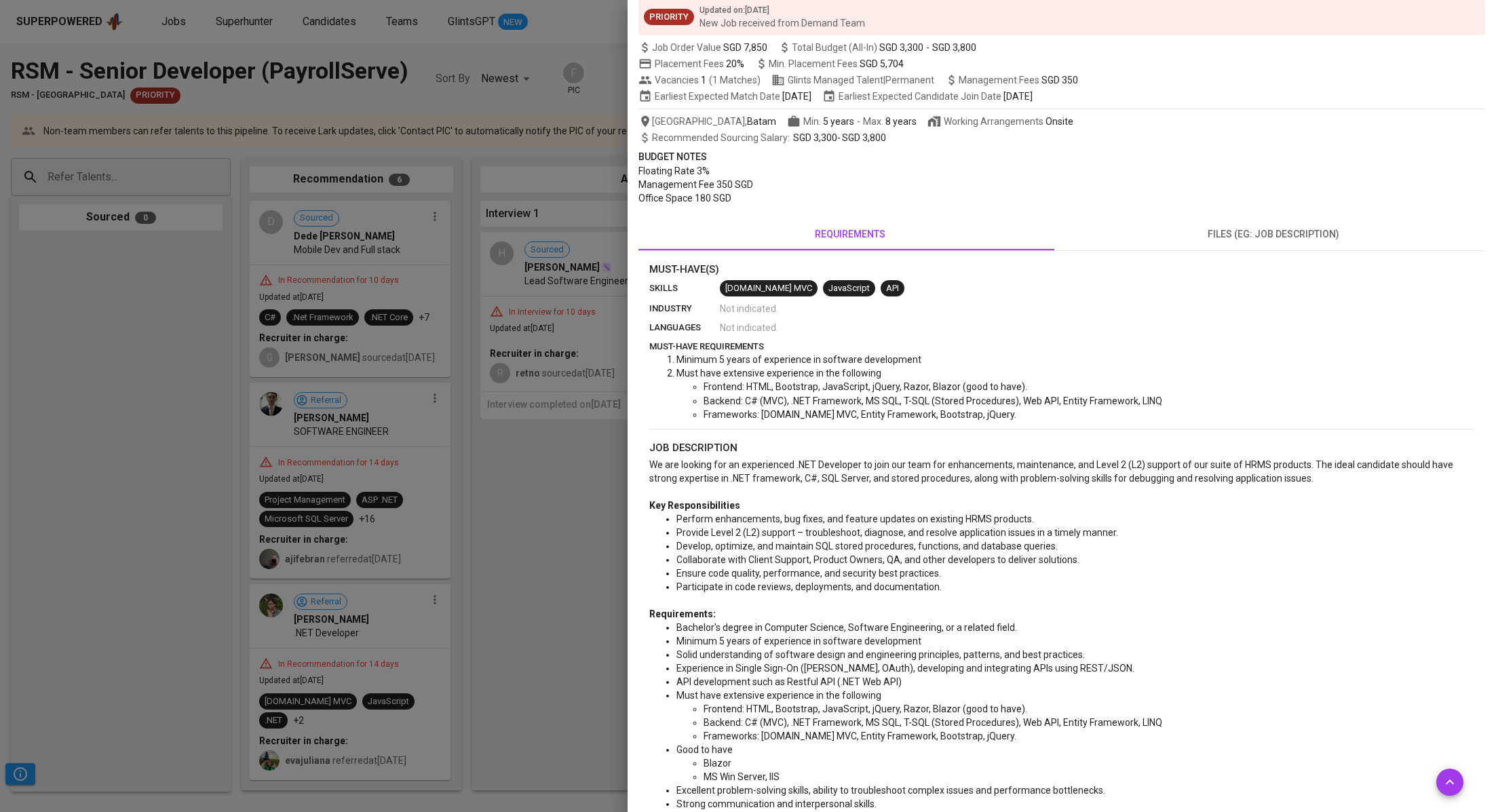
scroll to position [58, 0]
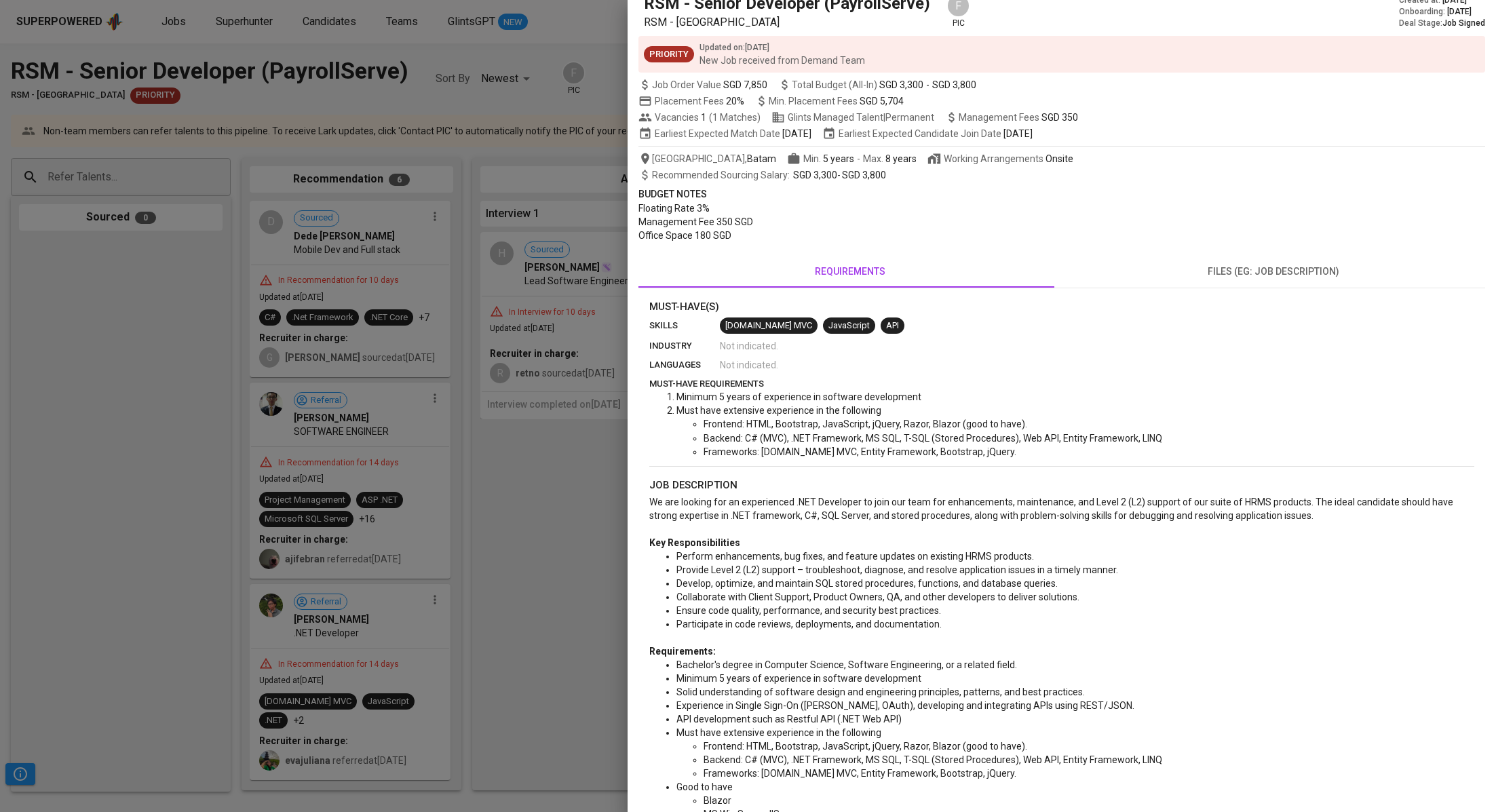
click at [528, 535] on div at bounding box center [748, 406] width 1496 height 812
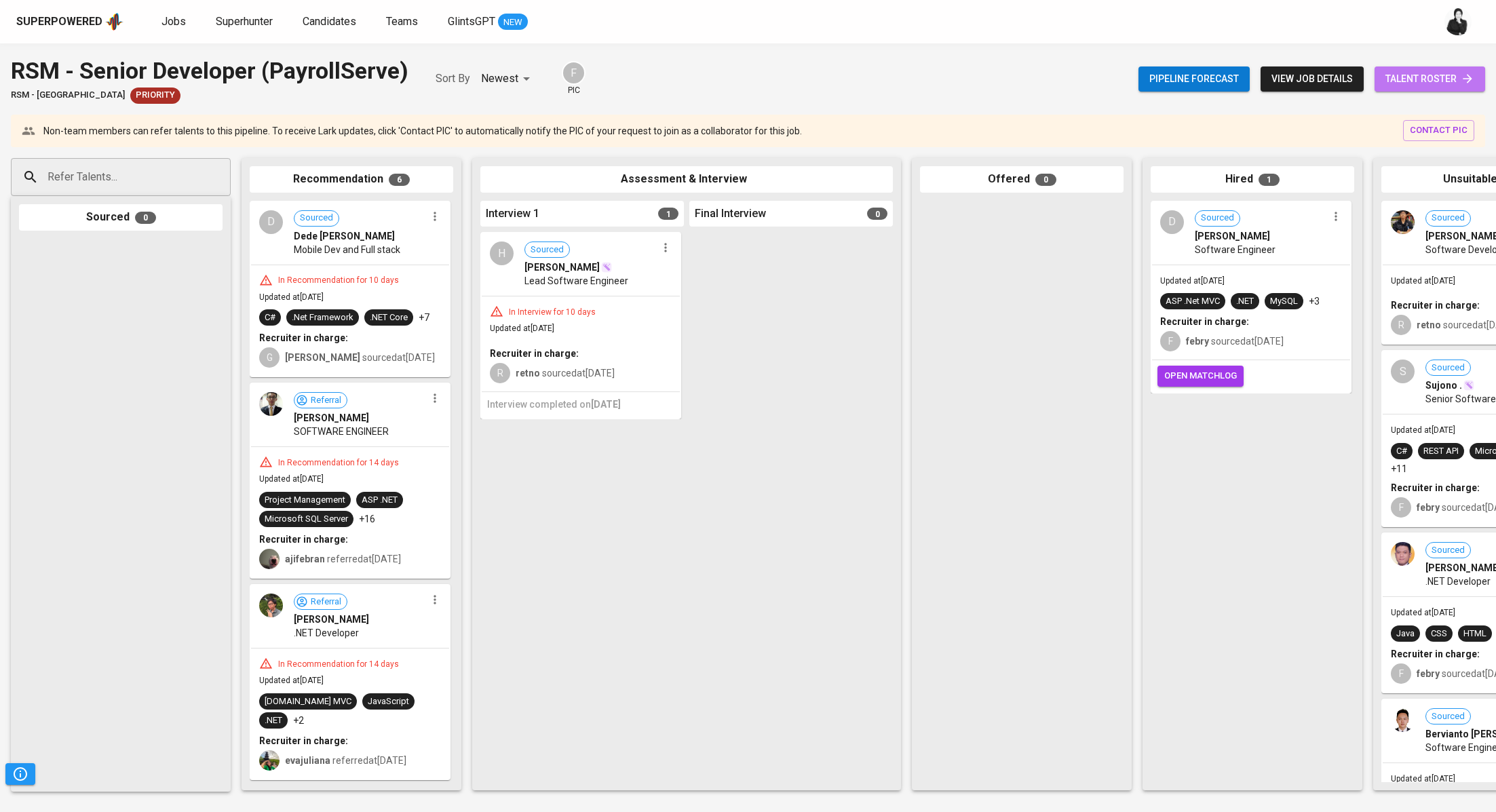
click at [1403, 81] on span "talent roster" at bounding box center [1430, 79] width 89 height 17
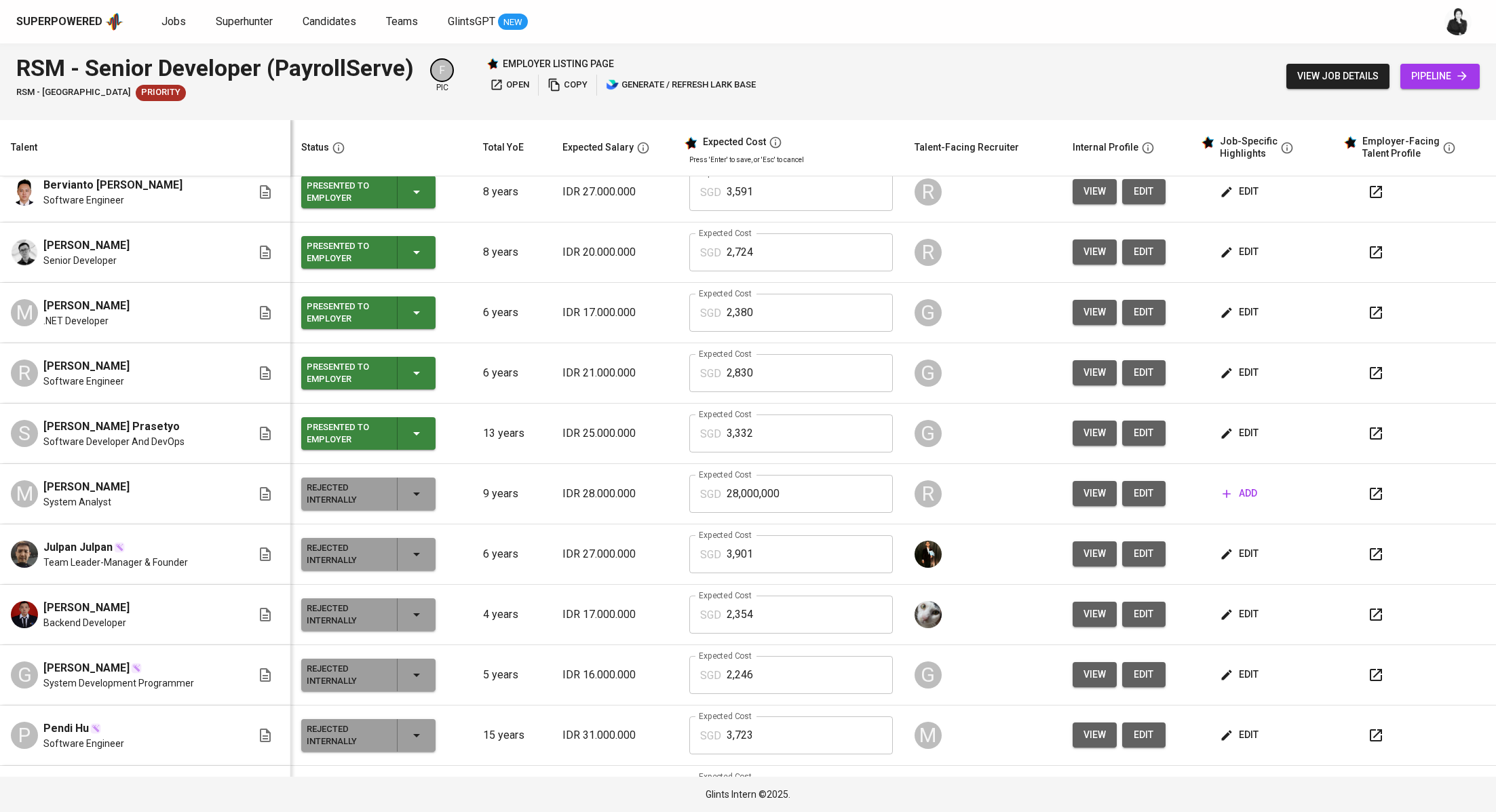
scroll to position [783, 0]
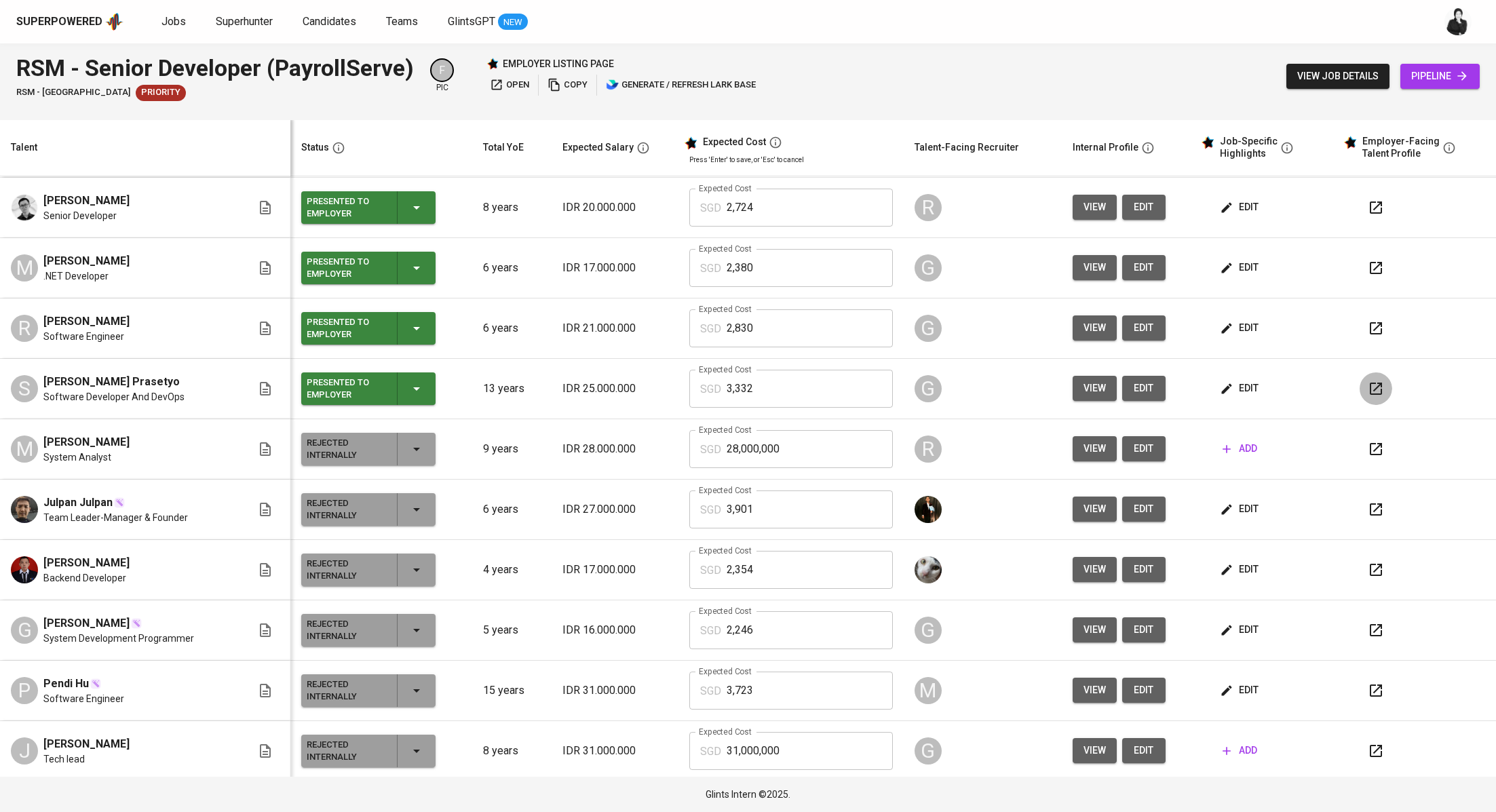
click at [1368, 384] on icon "button" at bounding box center [1376, 389] width 16 height 16
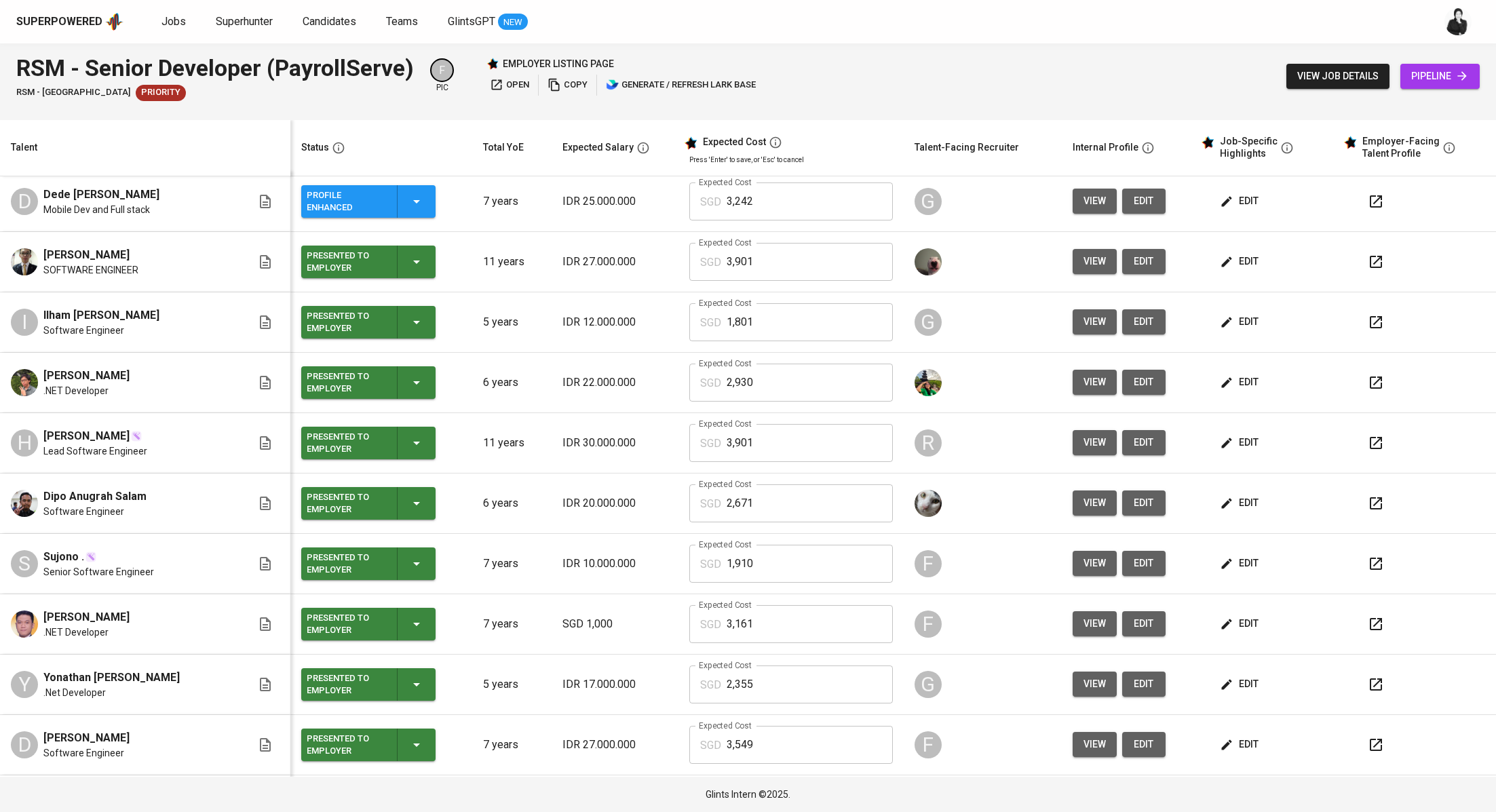
scroll to position [0, 0]
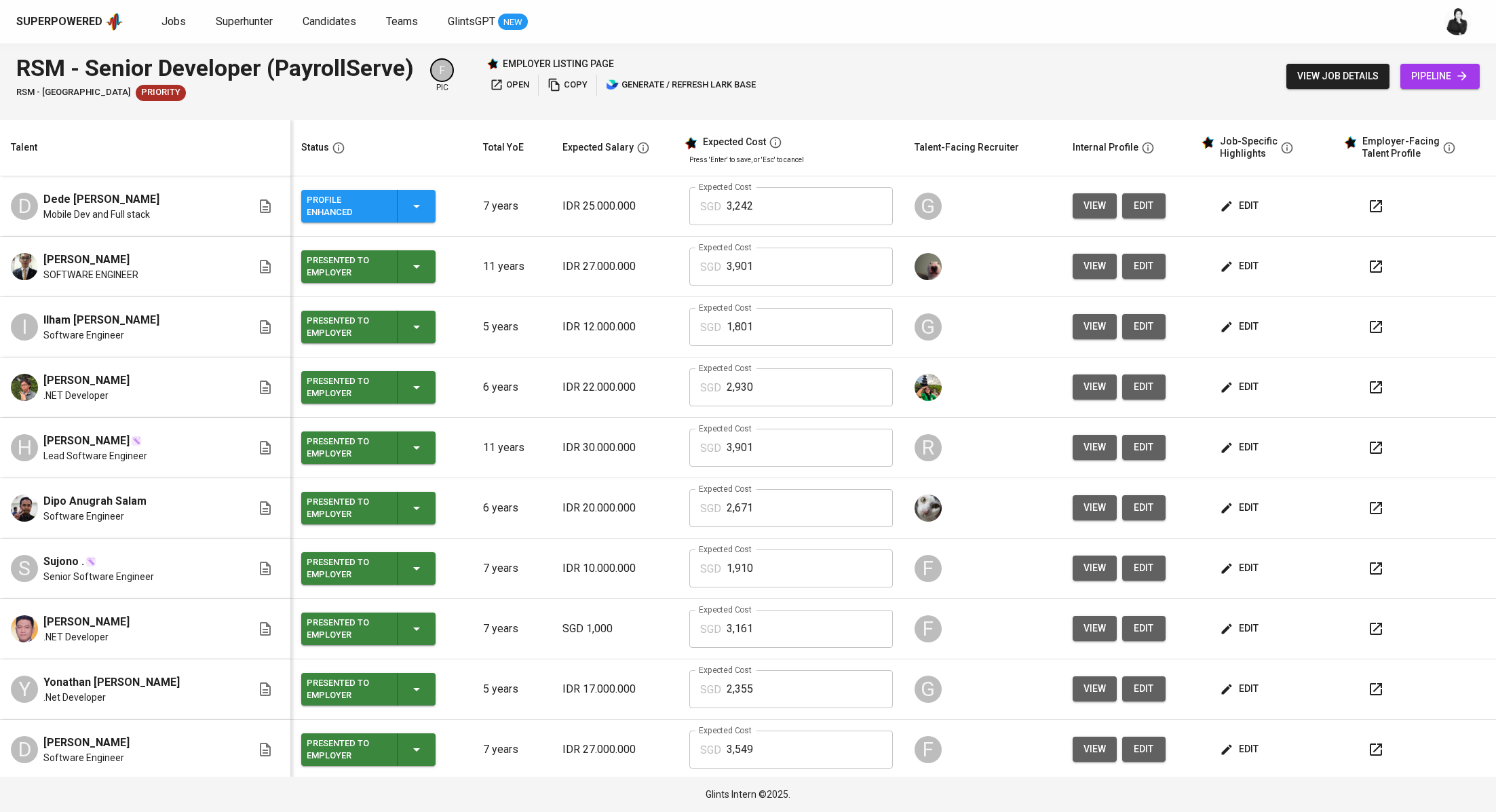
click at [1330, 76] on span "view job details" at bounding box center [1337, 76] width 81 height 17
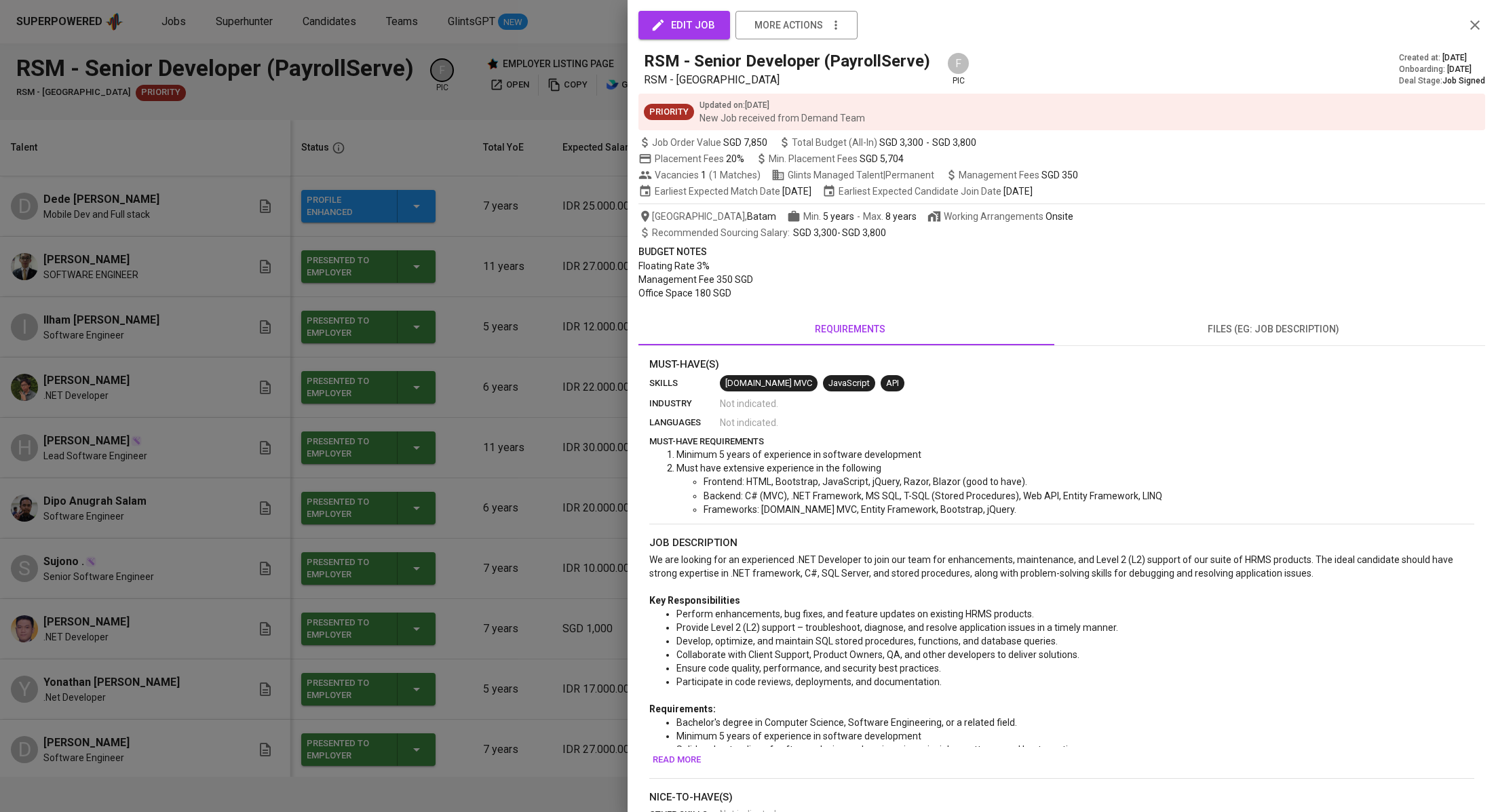
click at [565, 171] on div at bounding box center [748, 406] width 1496 height 812
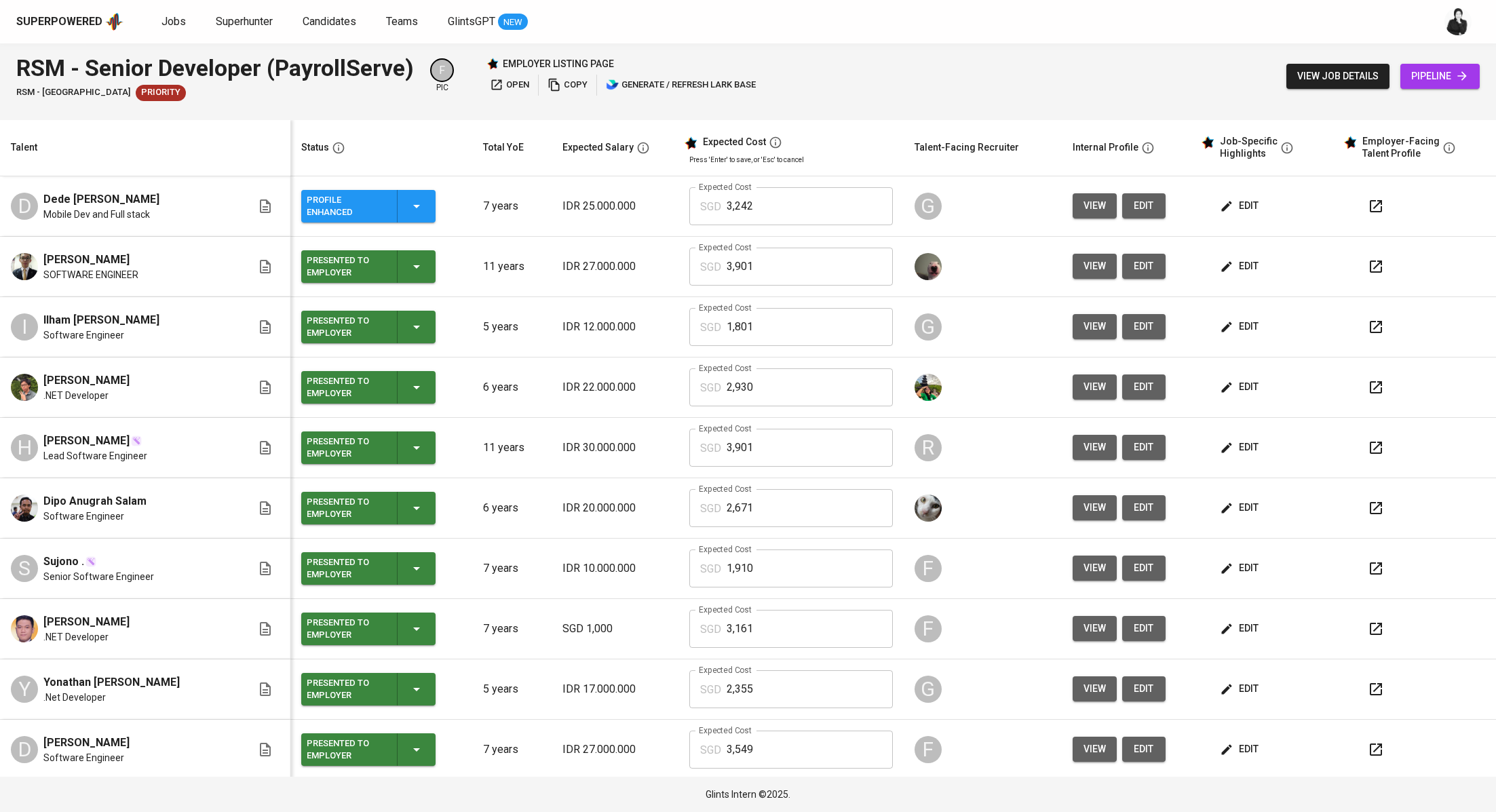
click at [1368, 390] on icon "button" at bounding box center [1376, 388] width 16 height 16
click at [1321, 83] on span "view job details" at bounding box center [1337, 76] width 81 height 17
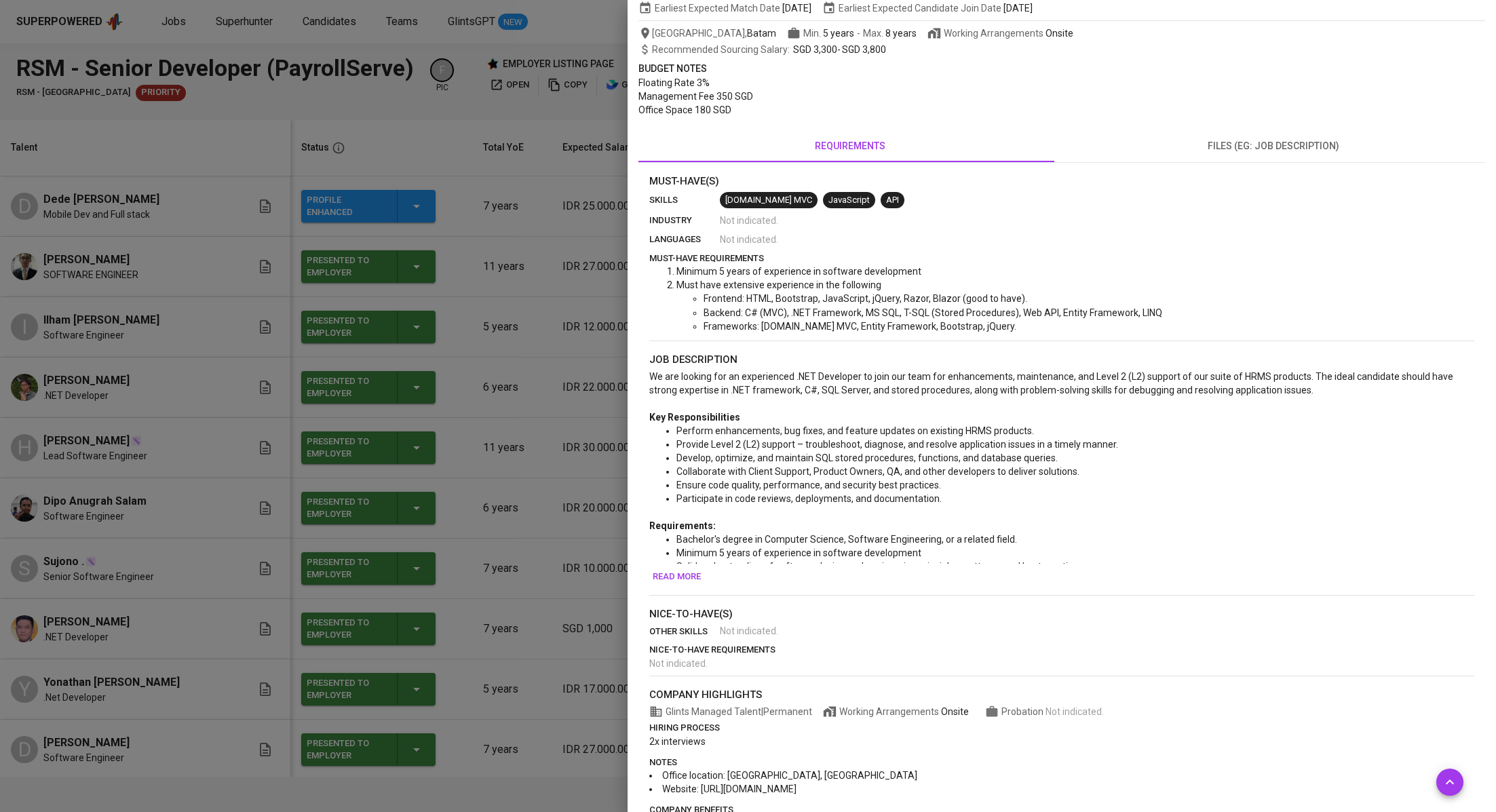
scroll to position [223, 0]
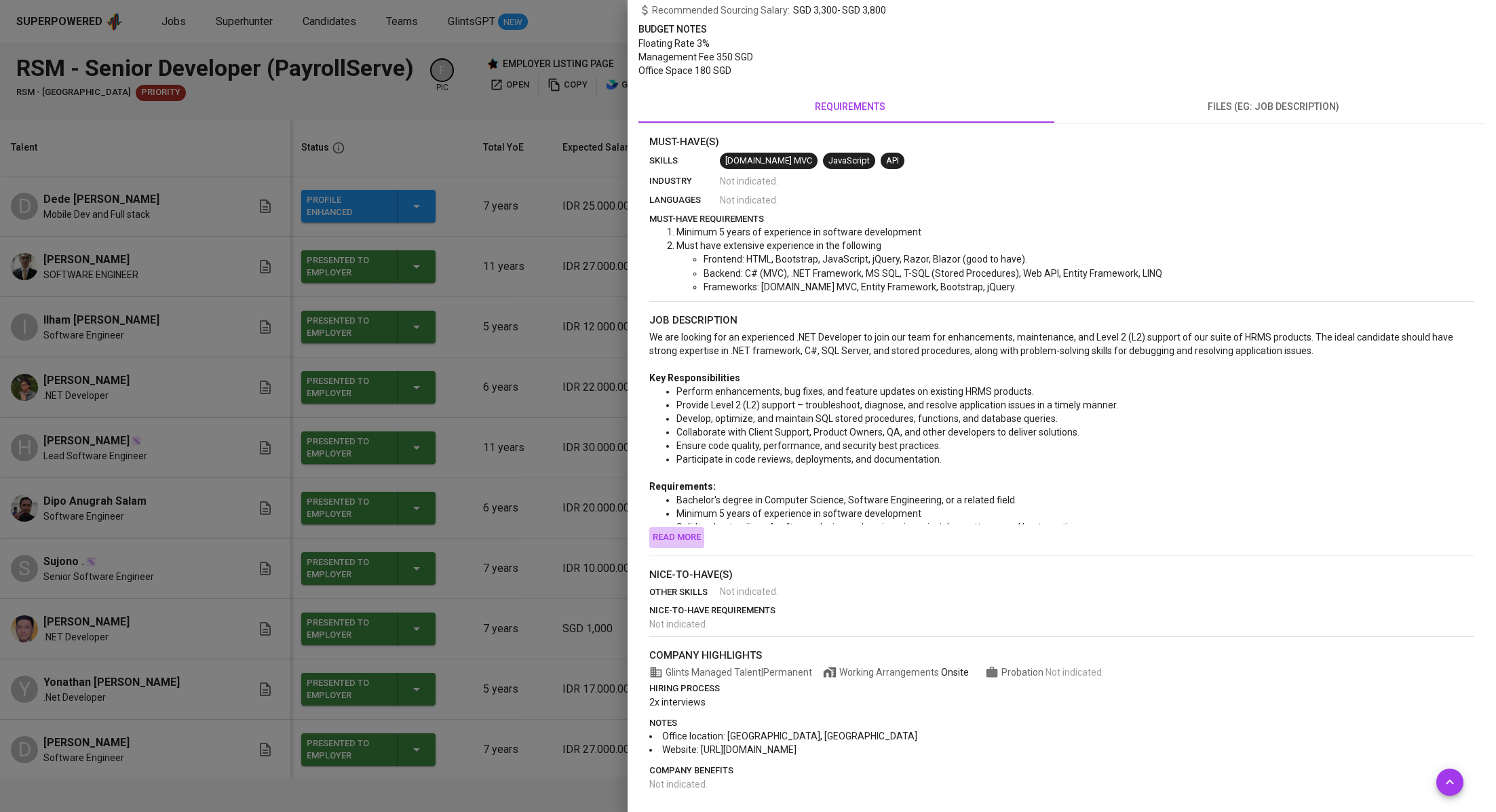
drag, startPoint x: 687, startPoint y: 537, endPoint x: 977, endPoint y: 457, distance: 300.8
click at [689, 536] on span "Read more" at bounding box center [677, 537] width 48 height 16
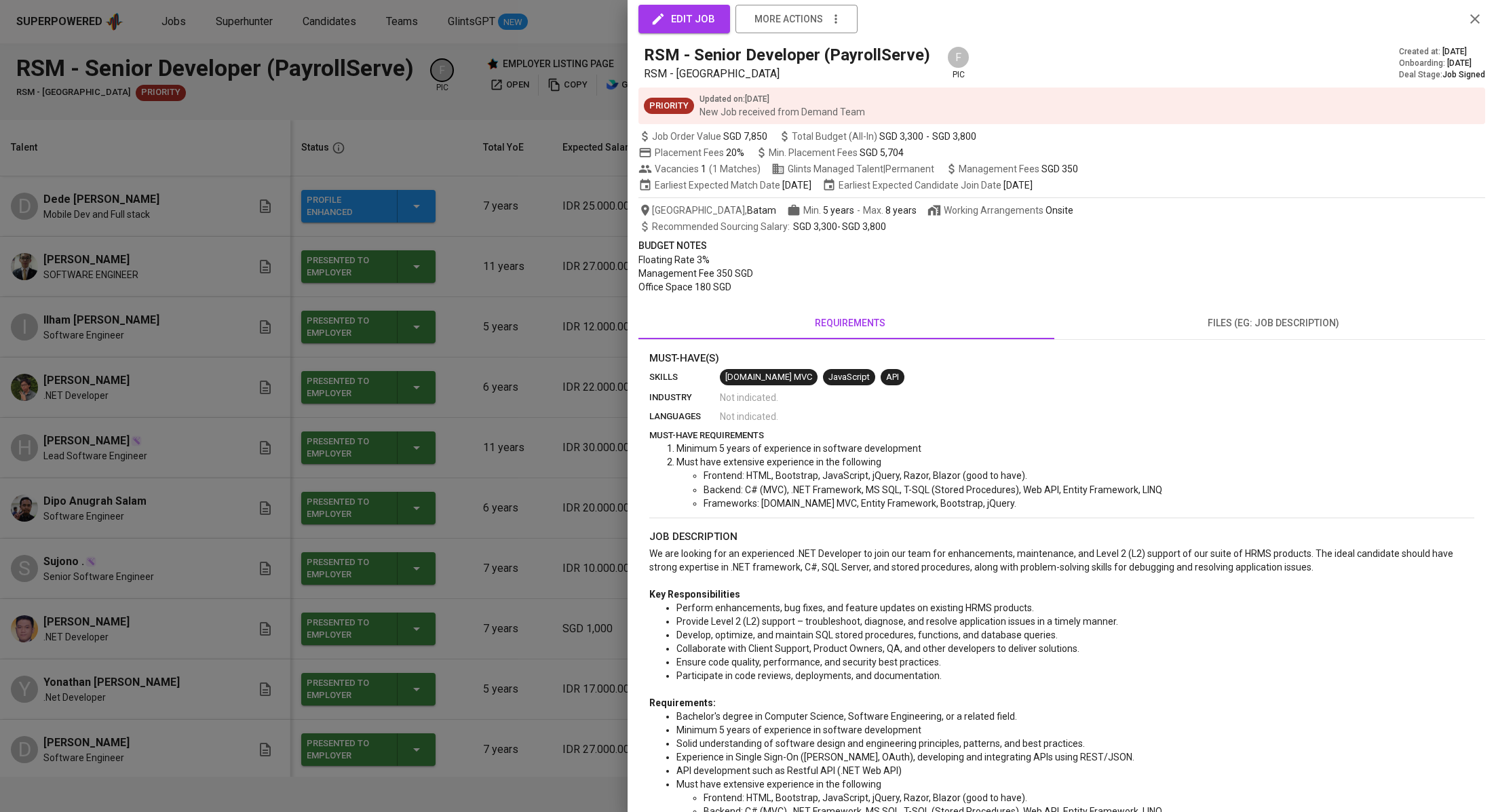
scroll to position [0, 0]
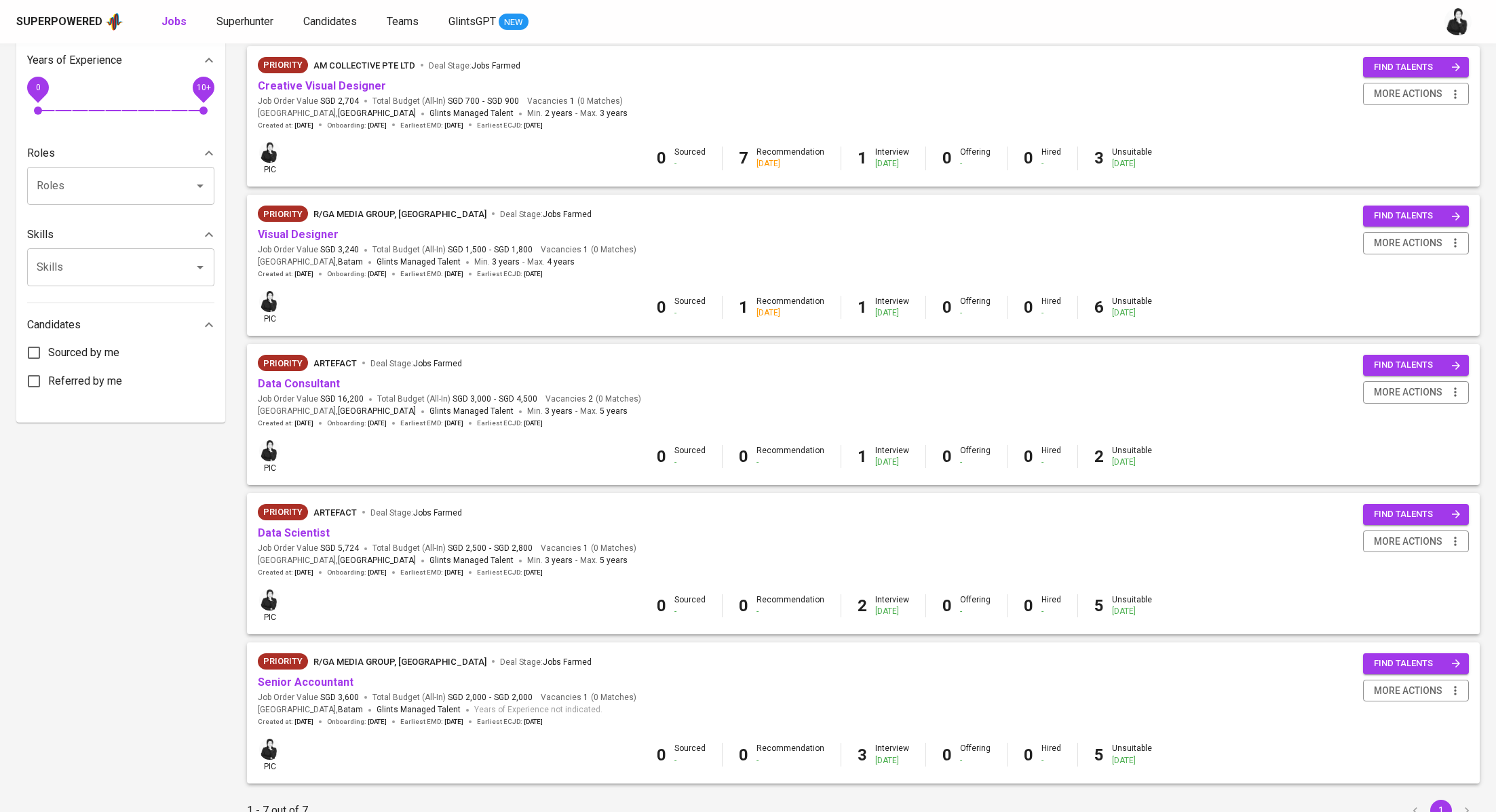
scroll to position [514, 0]
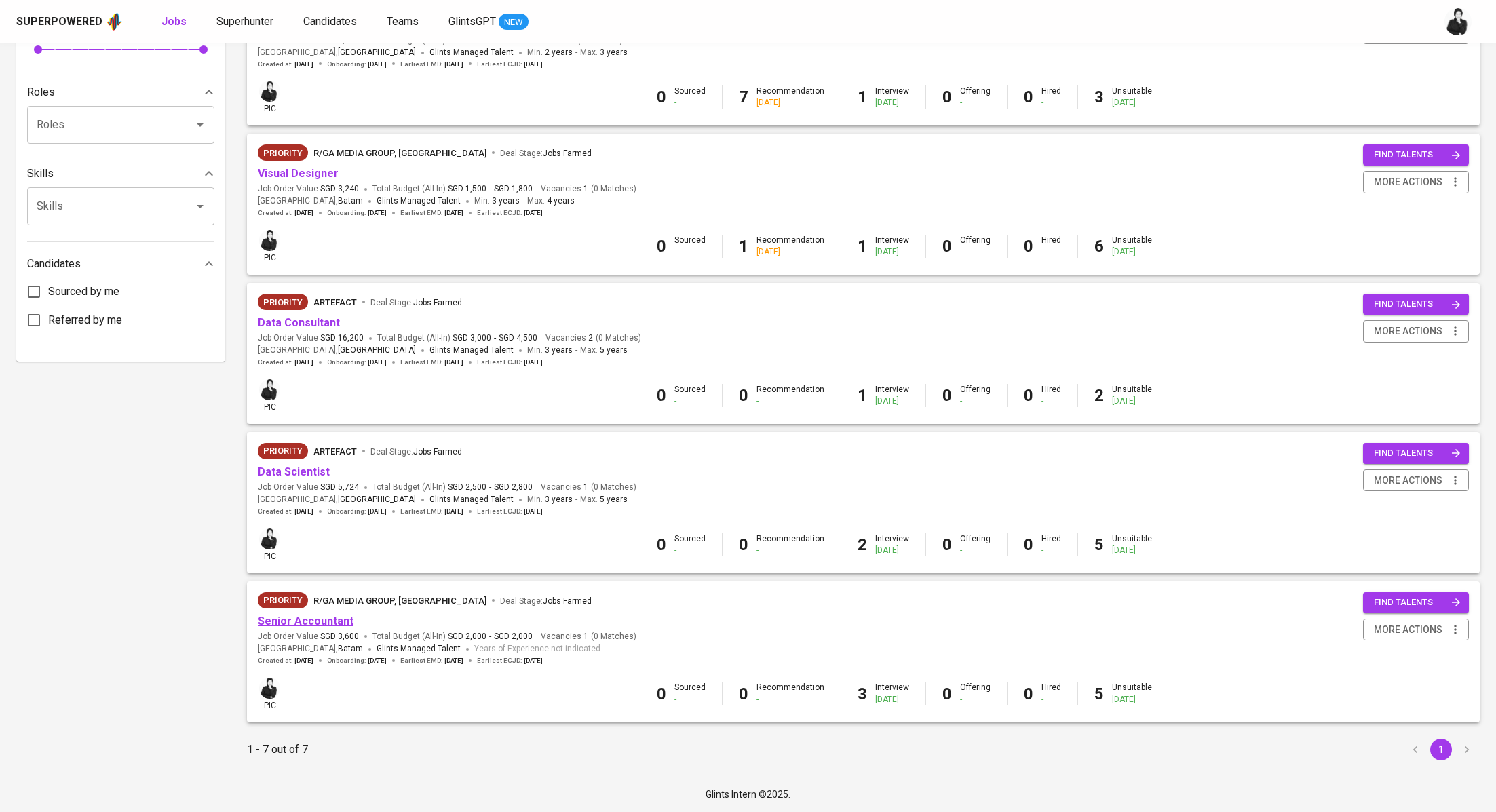
click at [304, 621] on link "Senior Accountant" at bounding box center [306, 620] width 96 height 13
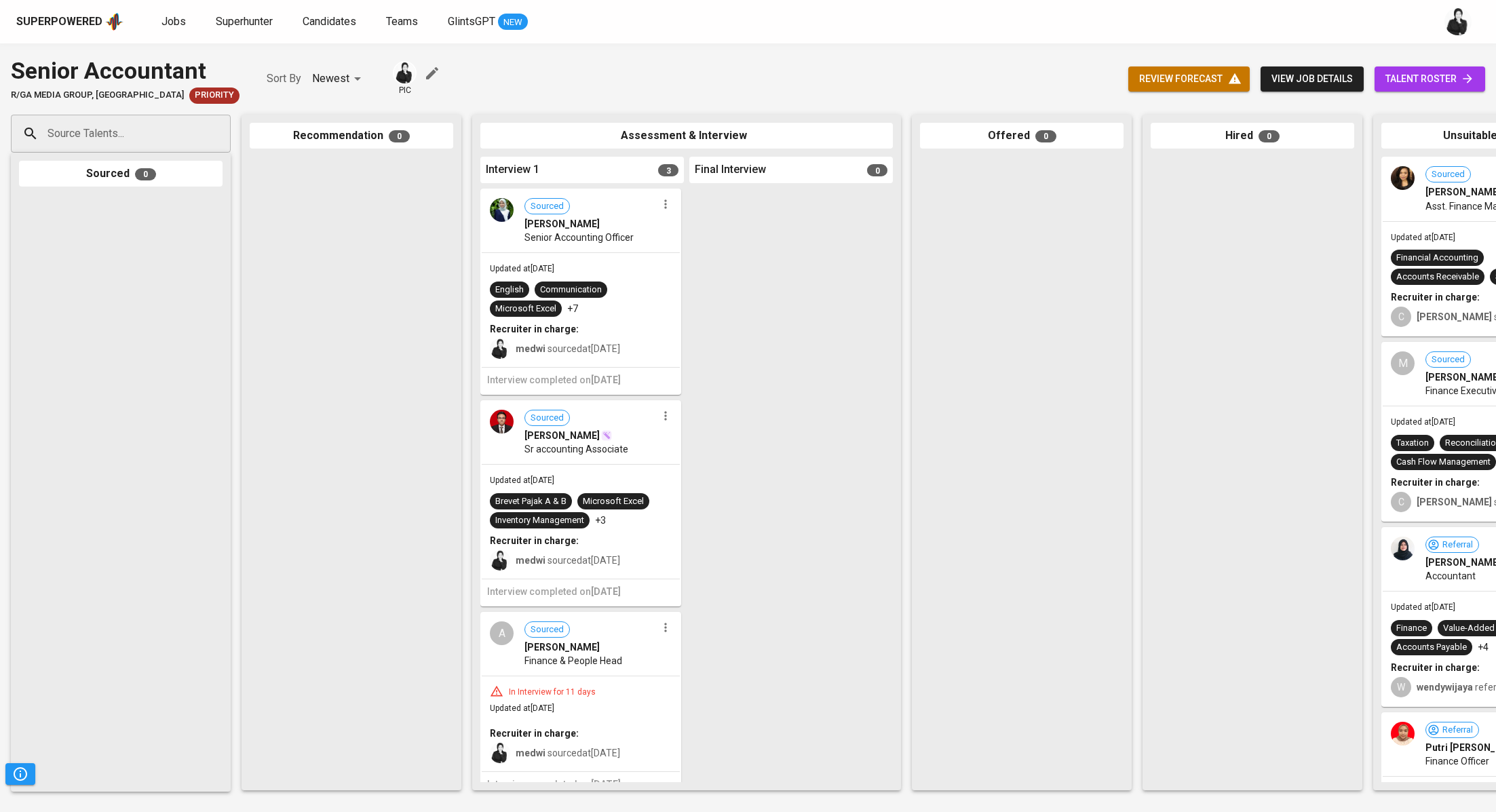
click at [1417, 72] on span "talent roster" at bounding box center [1430, 79] width 89 height 17
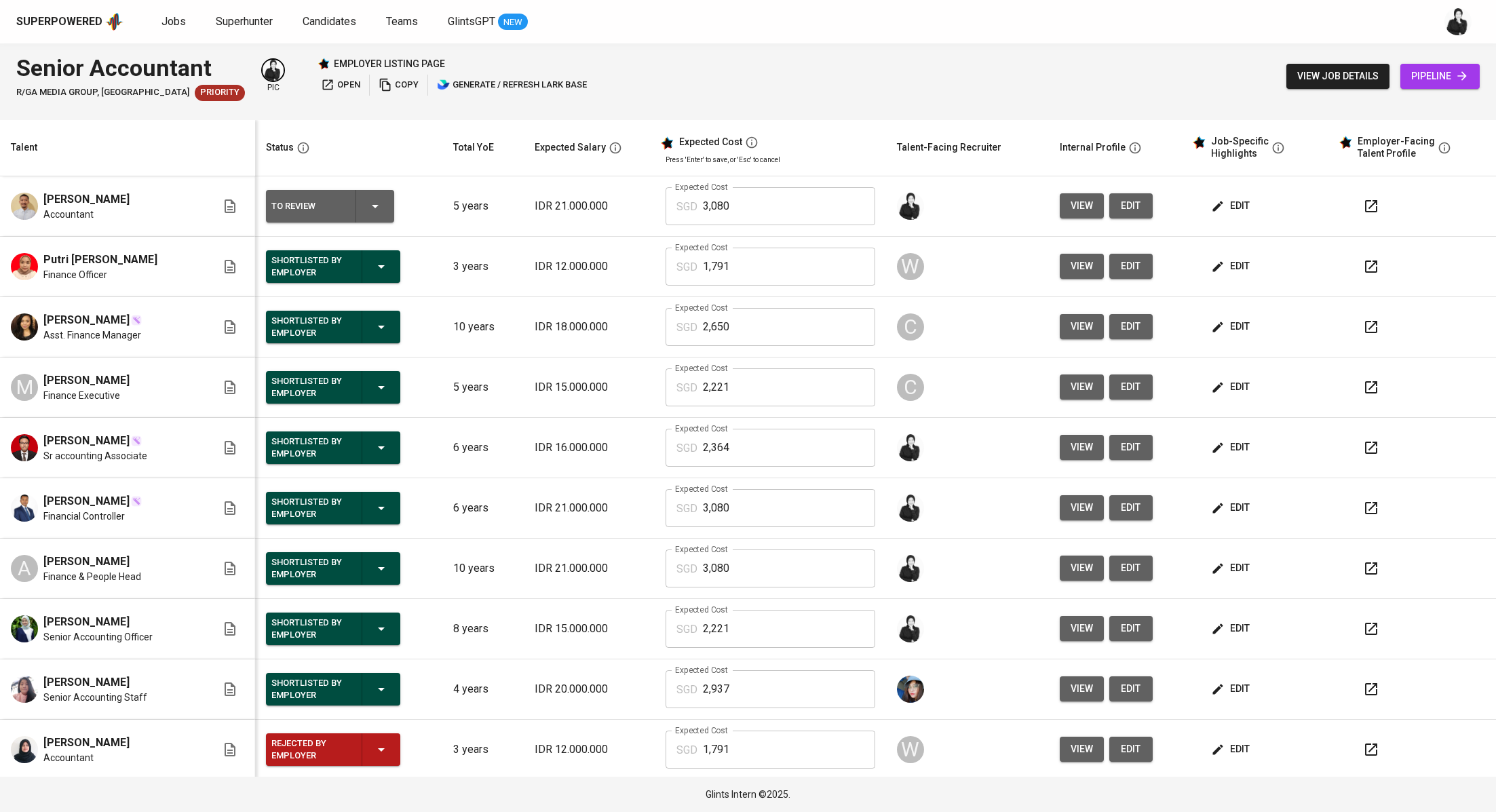
click at [321, 86] on span "open" at bounding box center [340, 85] width 39 height 16
click at [172, 22] on span "Jobs" at bounding box center [174, 21] width 24 height 13
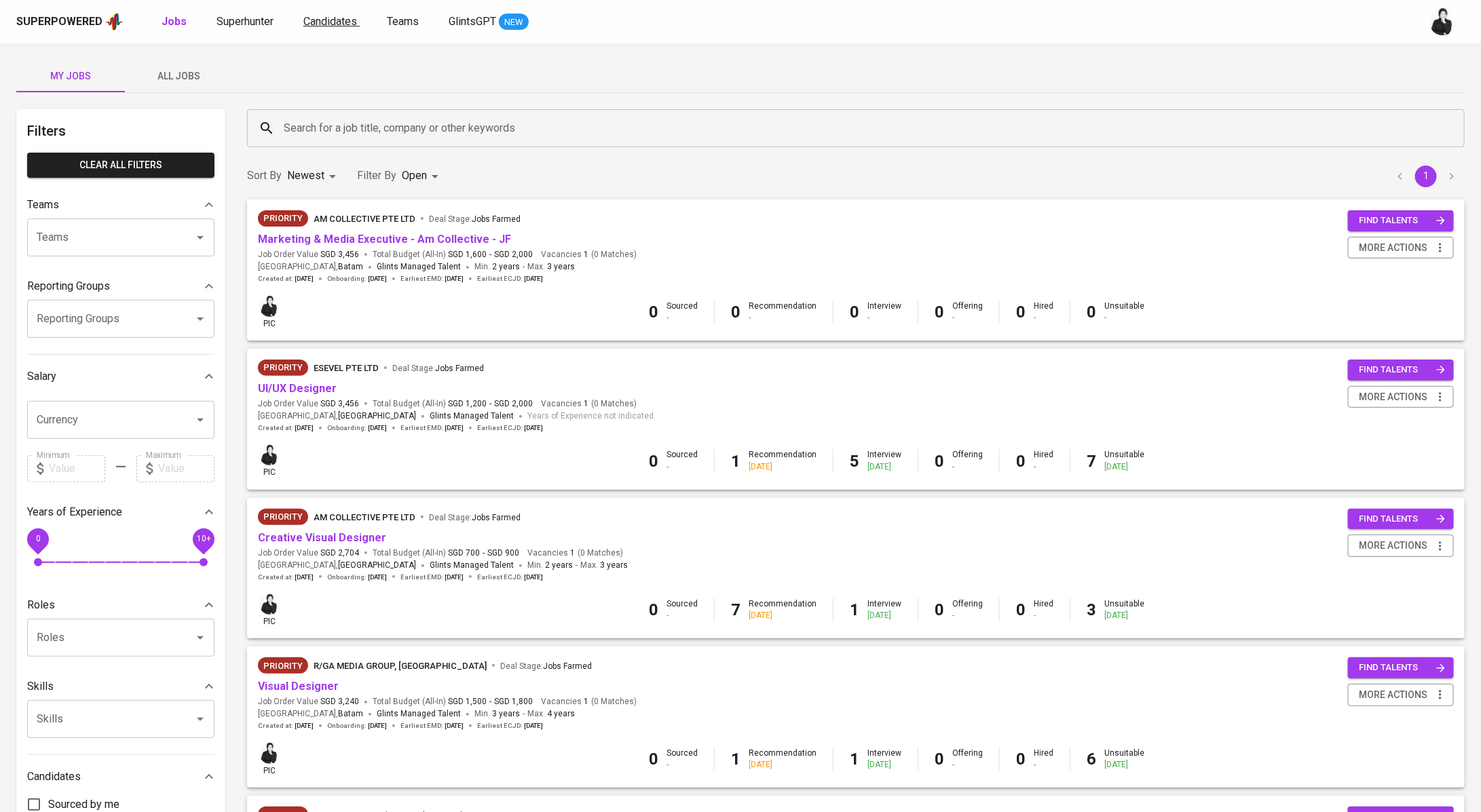
click at [314, 23] on span "Candidates" at bounding box center [331, 21] width 54 height 13
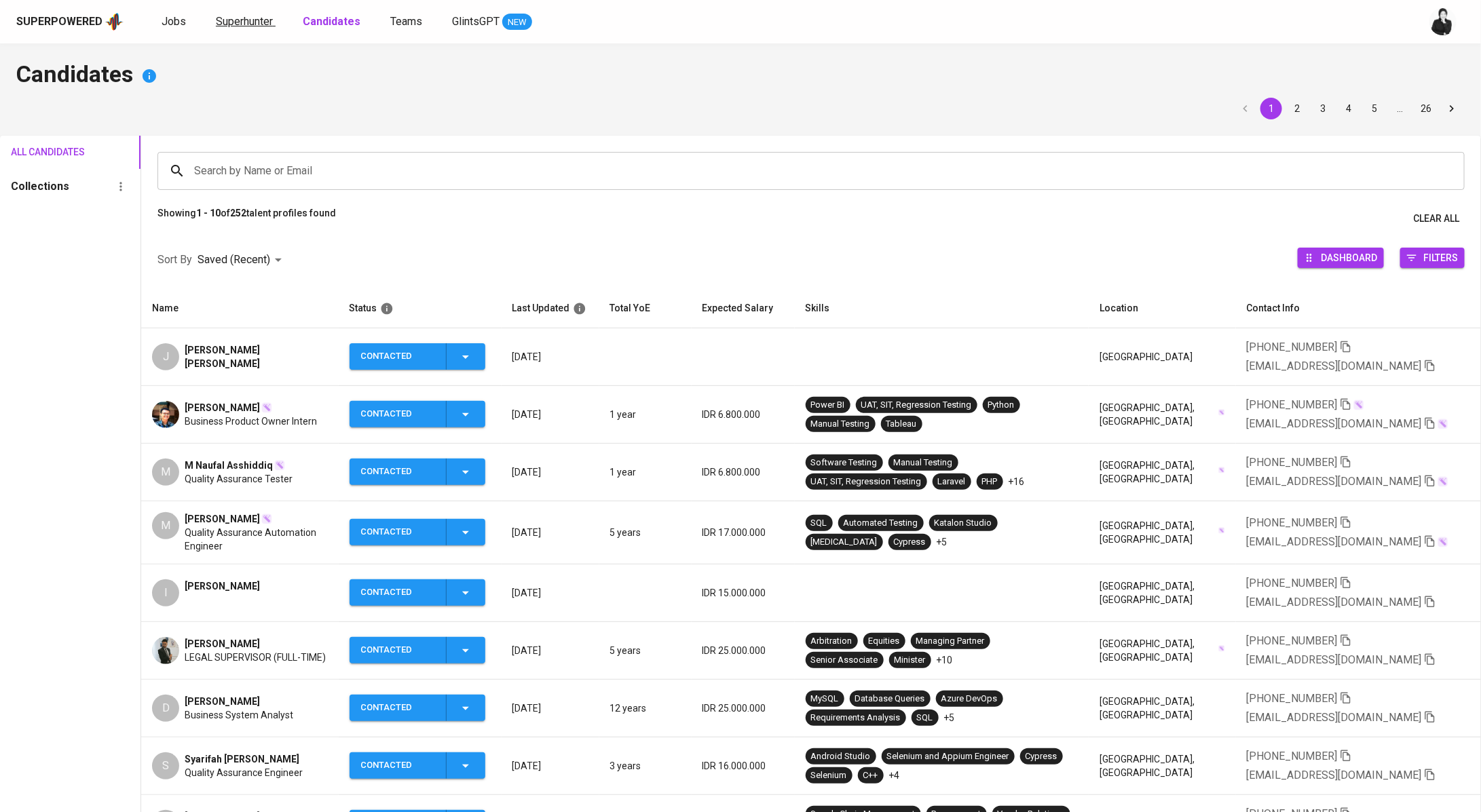
click at [230, 22] on span "Superhunter" at bounding box center [244, 21] width 57 height 13
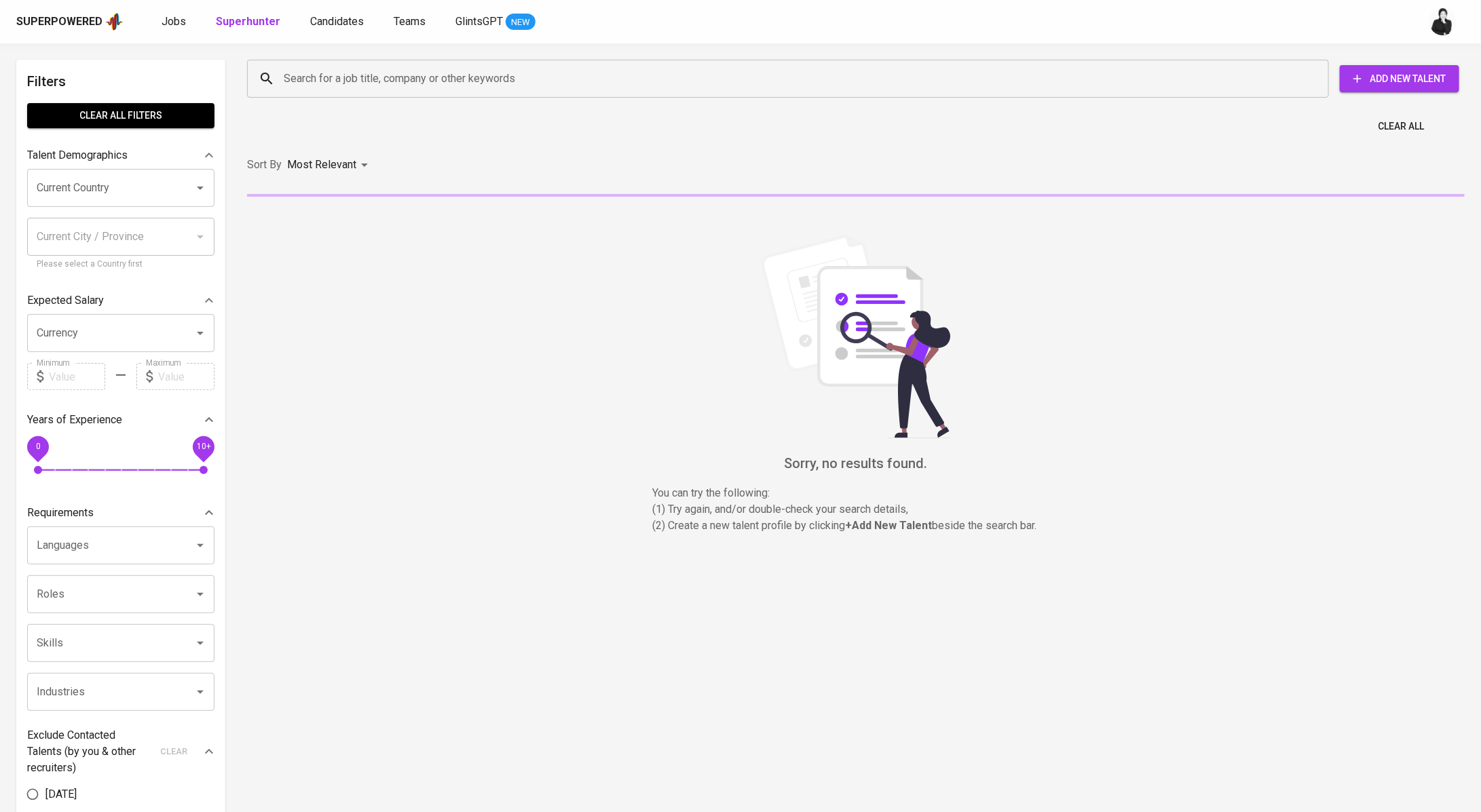
click at [147, 190] on input "Current Country" at bounding box center [101, 188] width 137 height 26
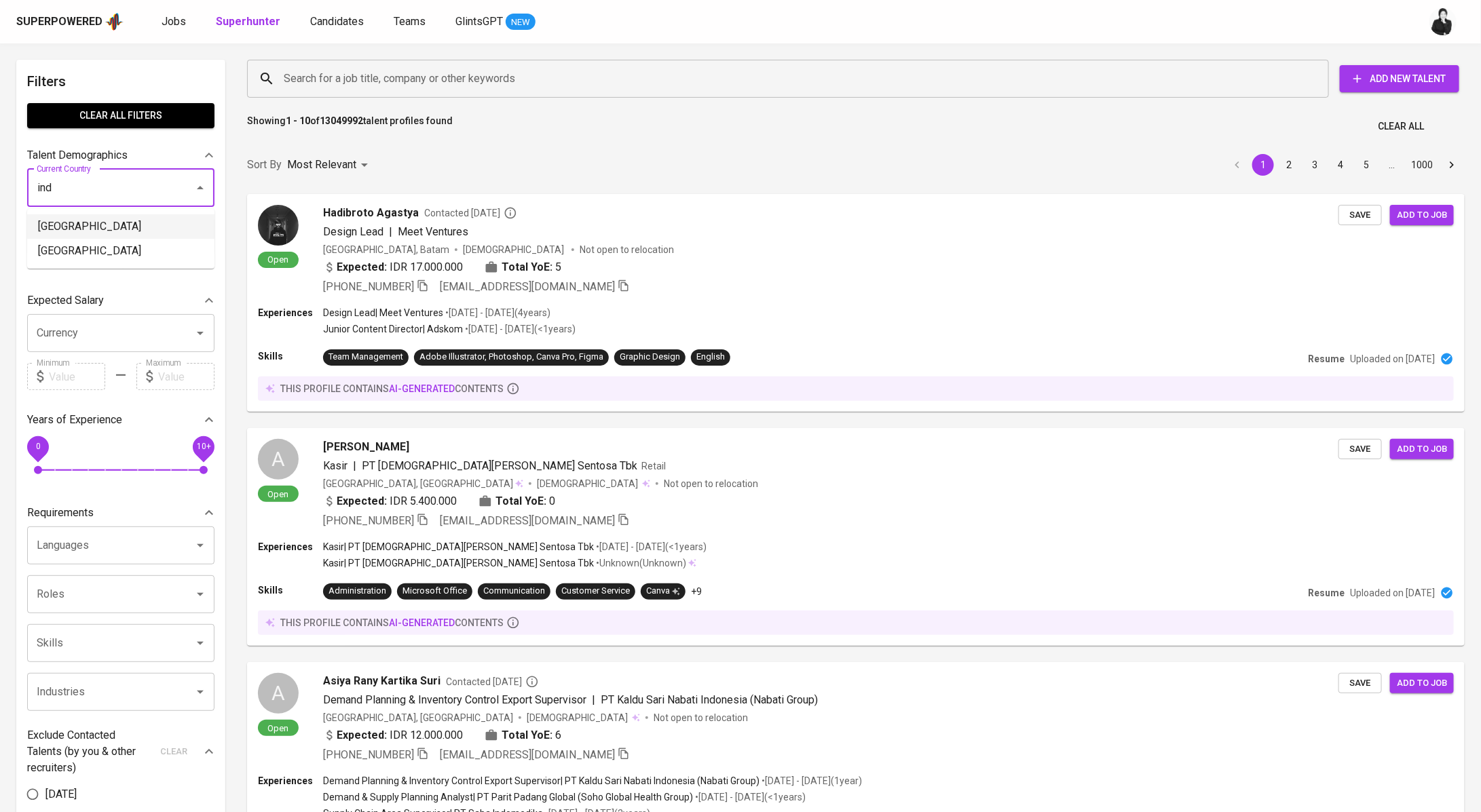
click at [103, 229] on li "[GEOGRAPHIC_DATA]" at bounding box center [120, 227] width 187 height 24
type input "[GEOGRAPHIC_DATA]"
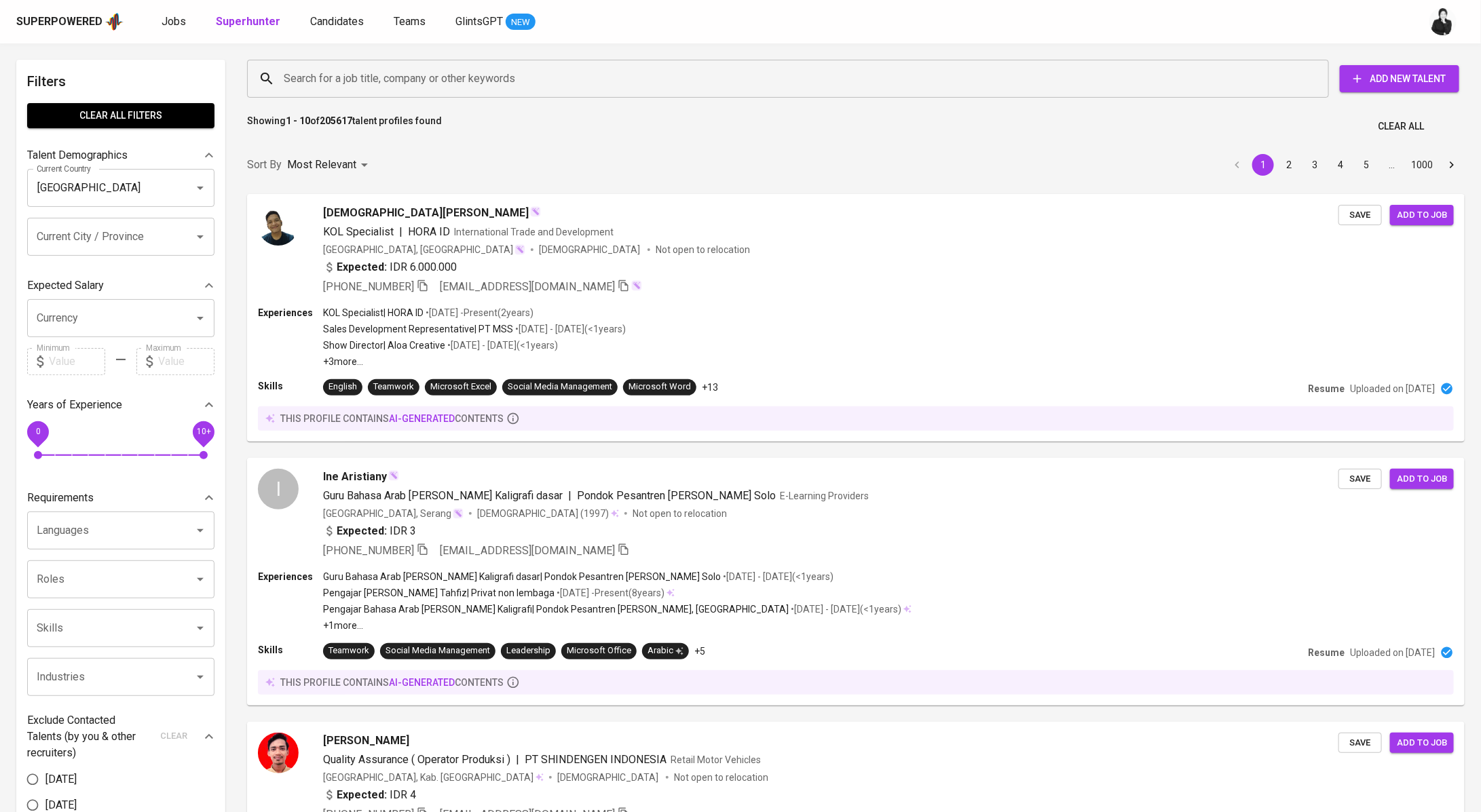
click at [175, 574] on div at bounding box center [190, 578] width 35 height 19
type input "Merketing"
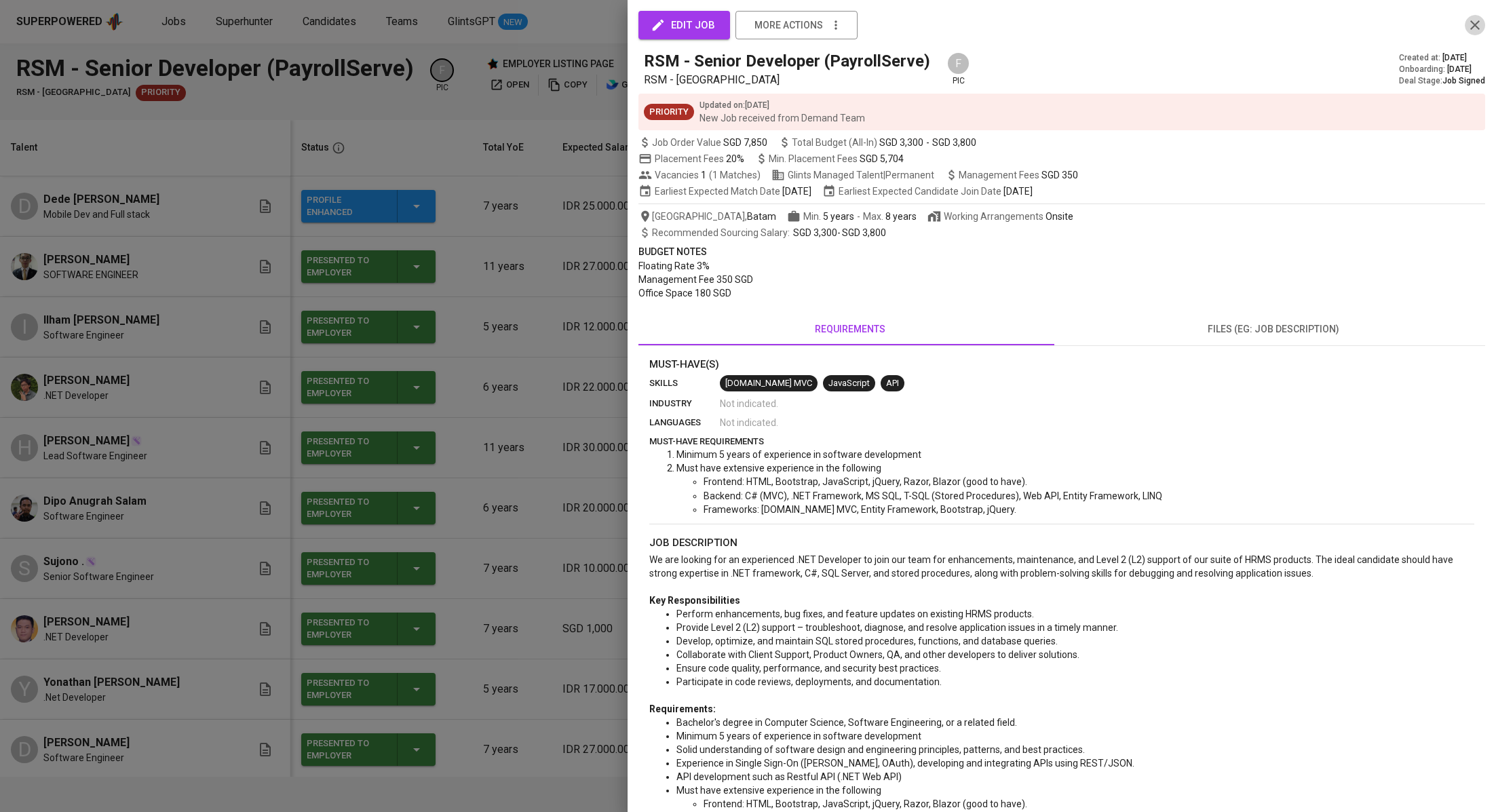
click at [1467, 29] on icon "button" at bounding box center [1475, 25] width 16 height 16
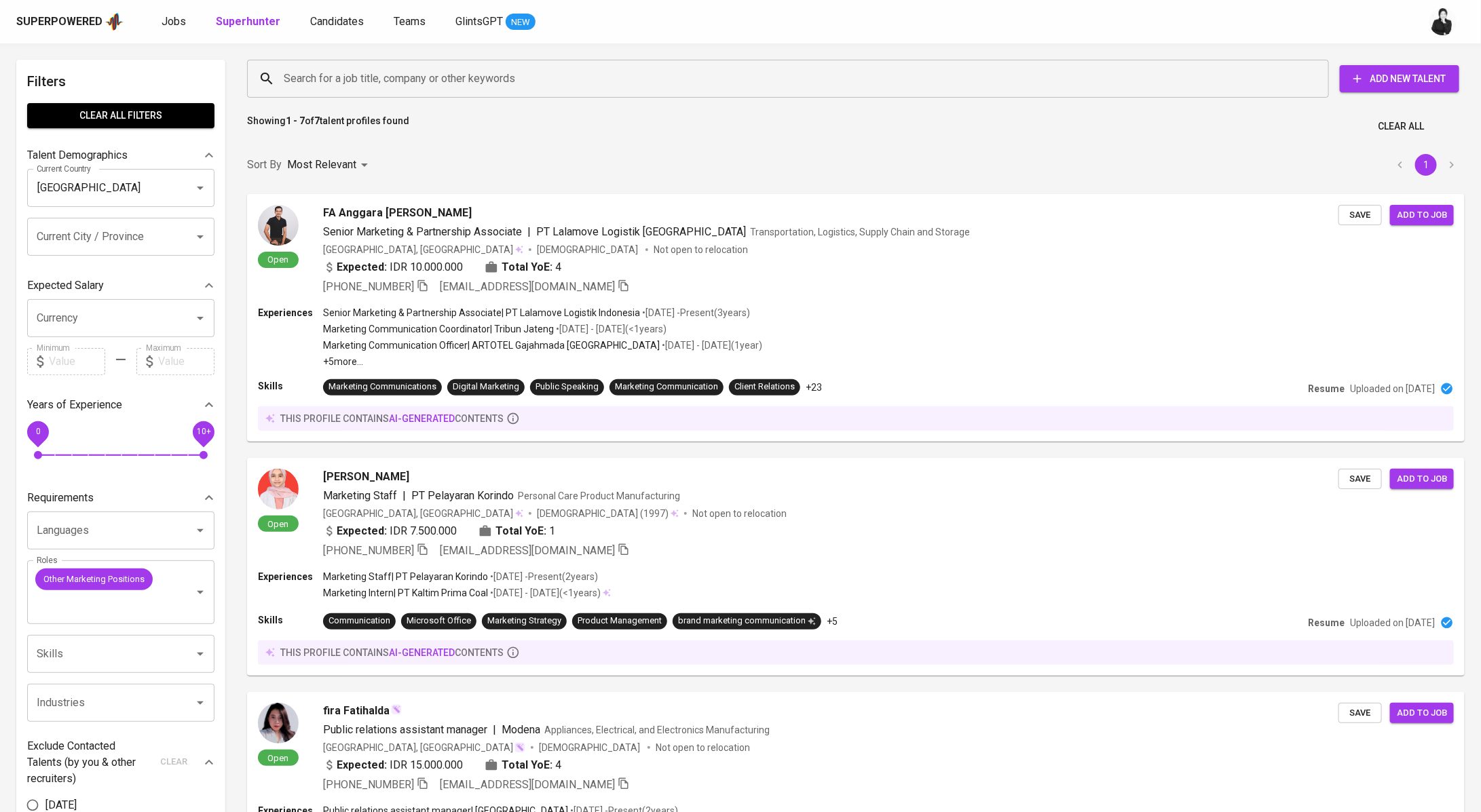
click at [128, 247] on input "Current City / Province" at bounding box center [101, 237] width 137 height 26
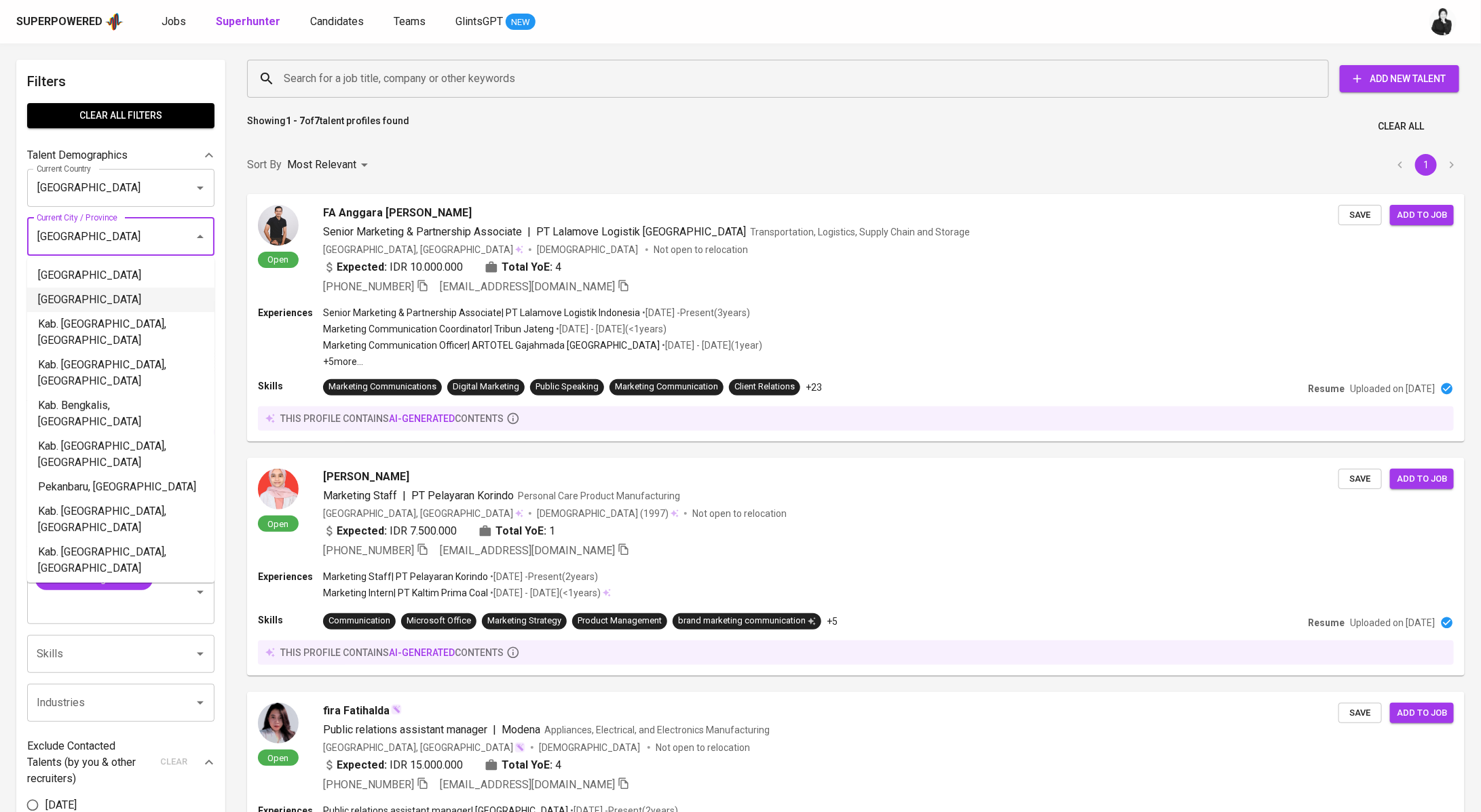
click at [135, 295] on li "[GEOGRAPHIC_DATA]" at bounding box center [120, 300] width 187 height 24
type input "[GEOGRAPHIC_DATA]"
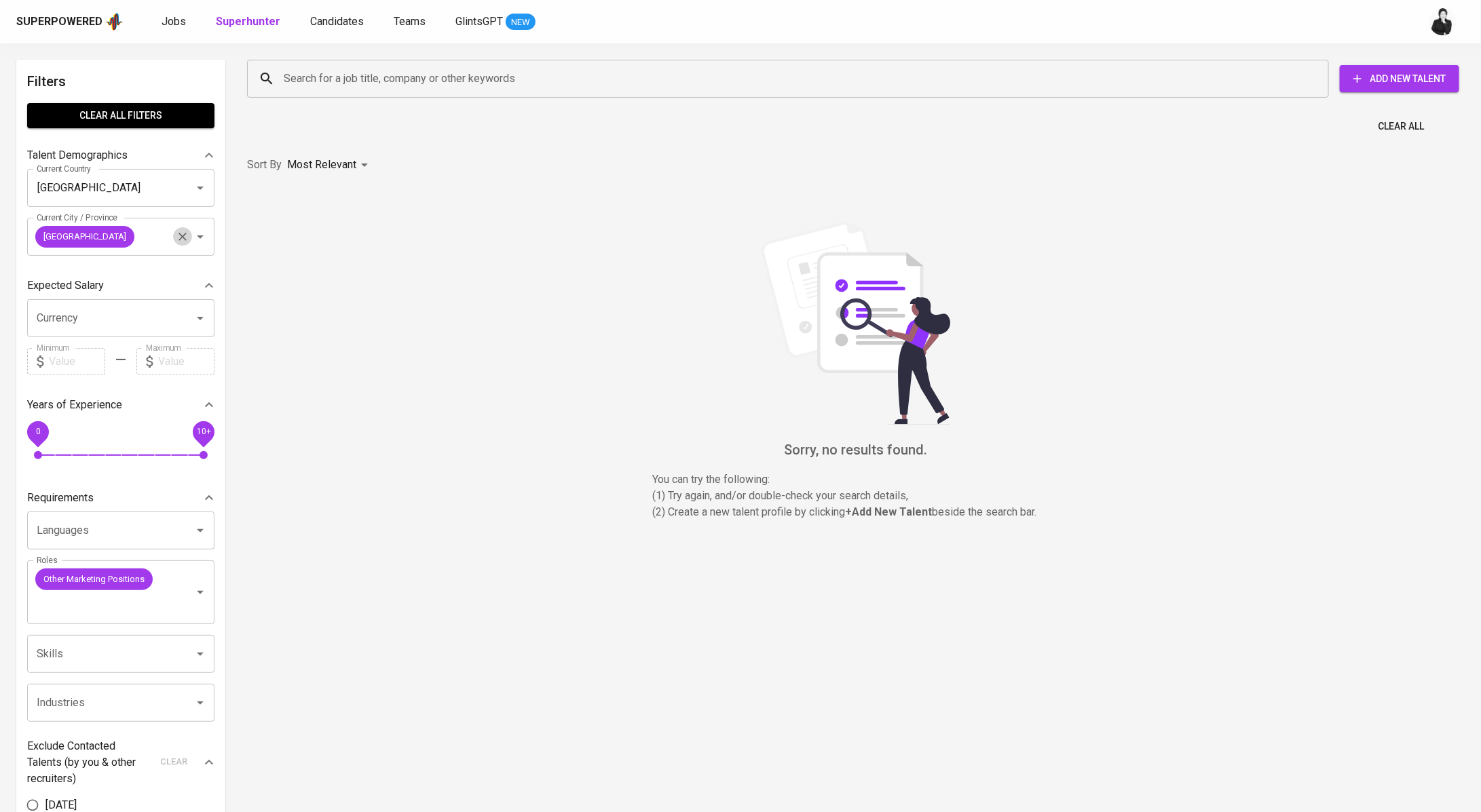
click at [177, 238] on icon "Clear" at bounding box center [183, 237] width 14 height 14
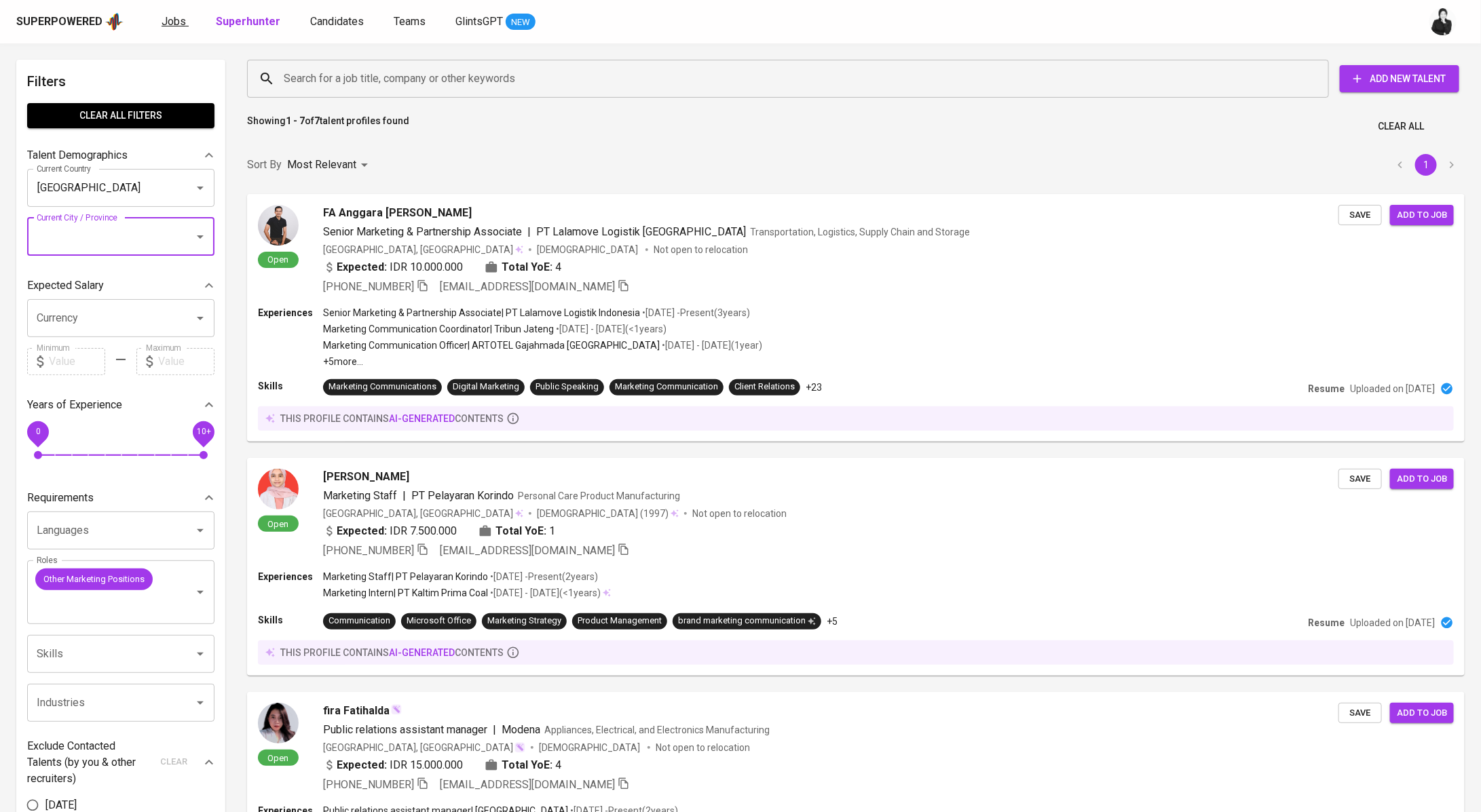
click at [164, 22] on span "Jobs" at bounding box center [174, 21] width 24 height 13
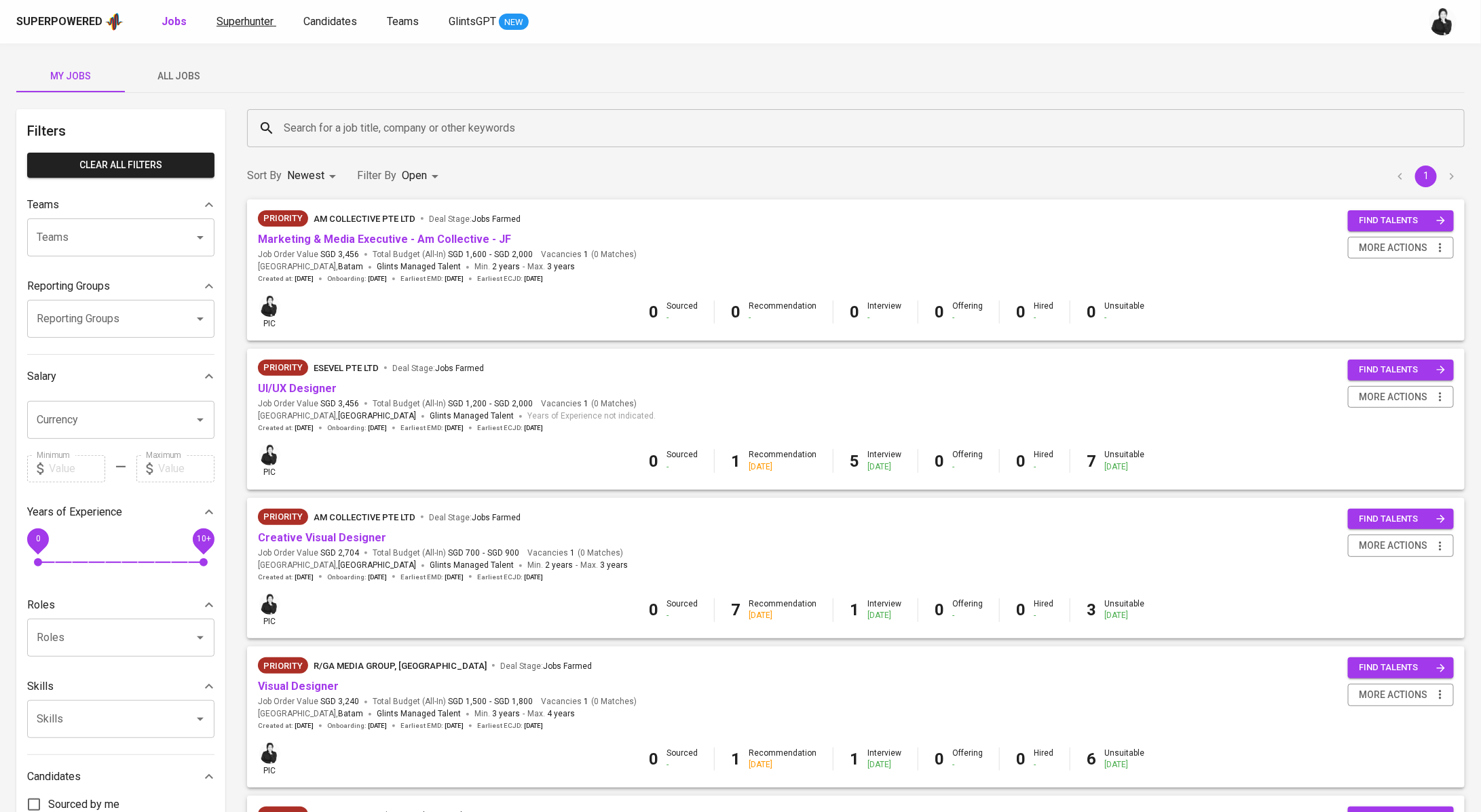
click at [268, 15] on span "Superhunter" at bounding box center [245, 21] width 57 height 13
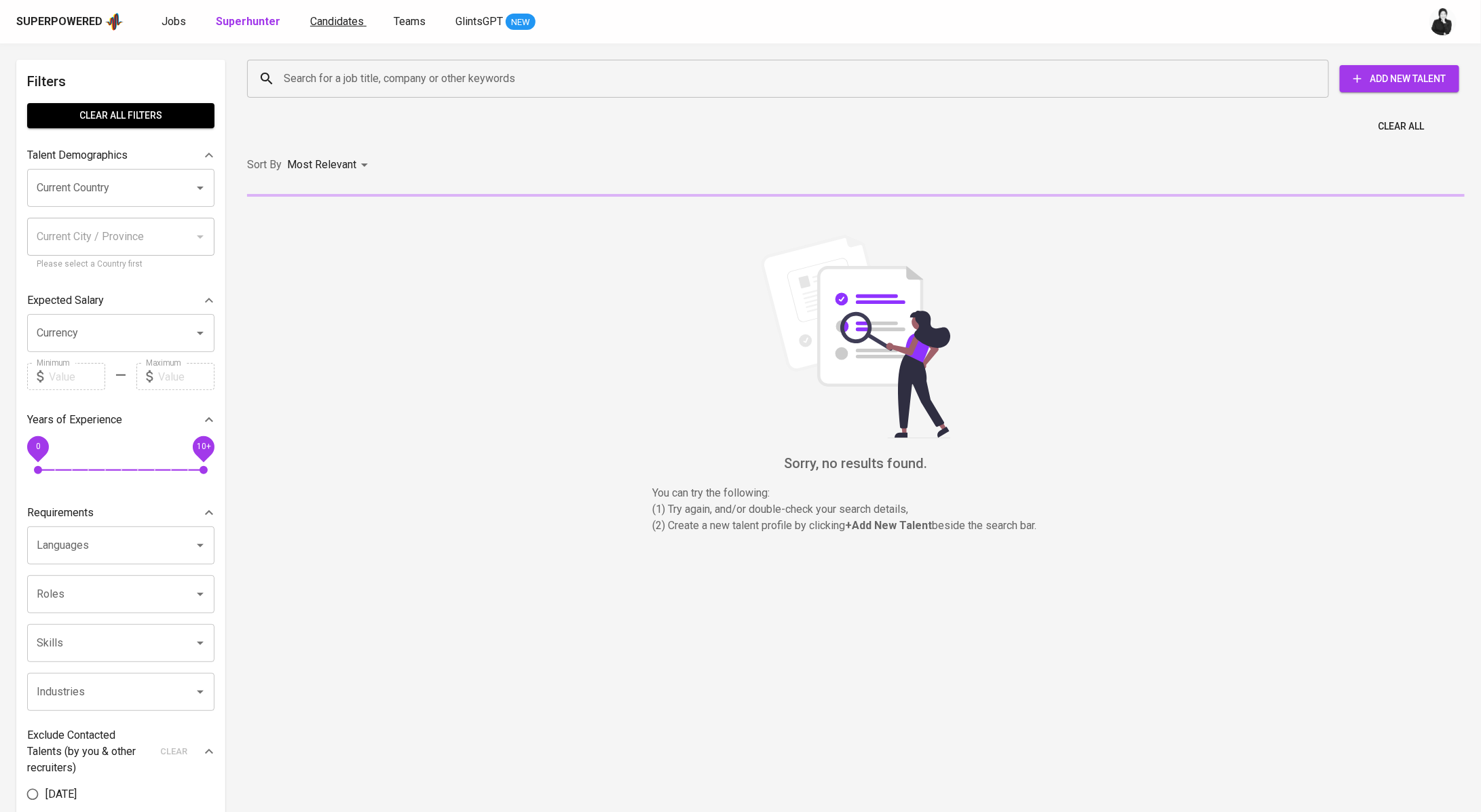
click at [338, 16] on span "Candidates" at bounding box center [337, 21] width 54 height 13
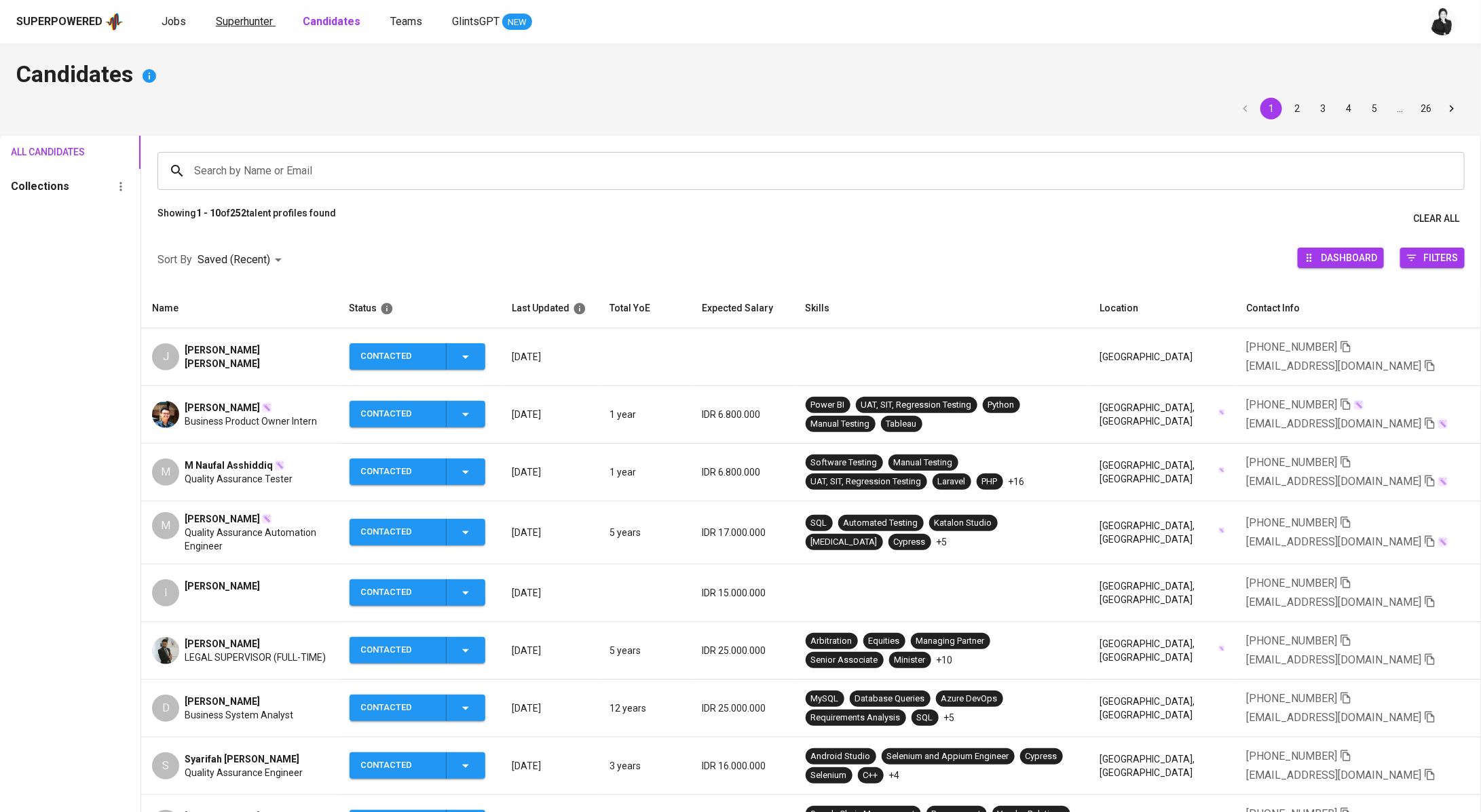
click at [266, 15] on span "Superhunter" at bounding box center [244, 21] width 57 height 13
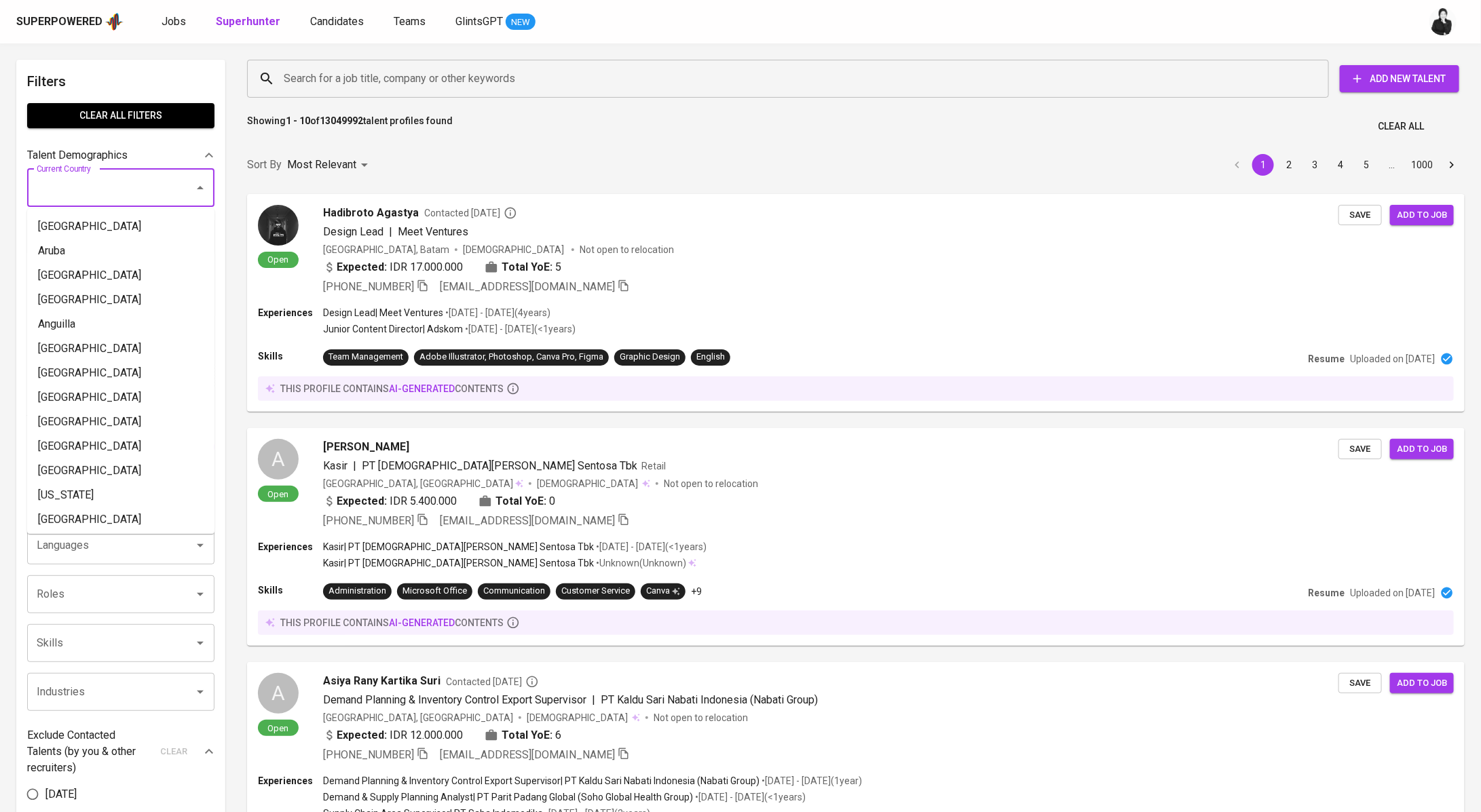
click at [167, 194] on input "Current Country" at bounding box center [101, 188] width 137 height 26
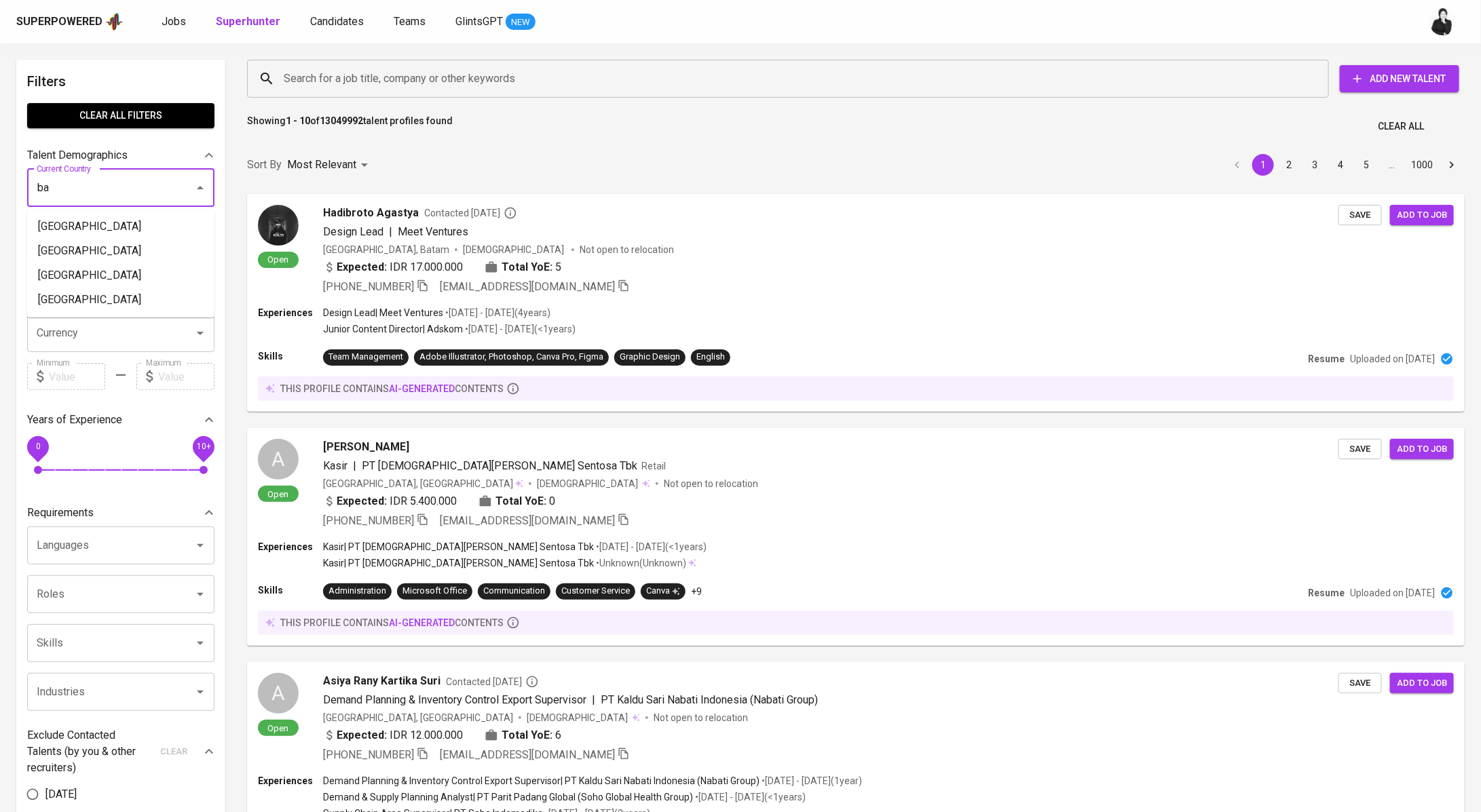
type input "b"
click at [137, 223] on li "[GEOGRAPHIC_DATA]" at bounding box center [120, 227] width 187 height 24
type input "[GEOGRAPHIC_DATA]"
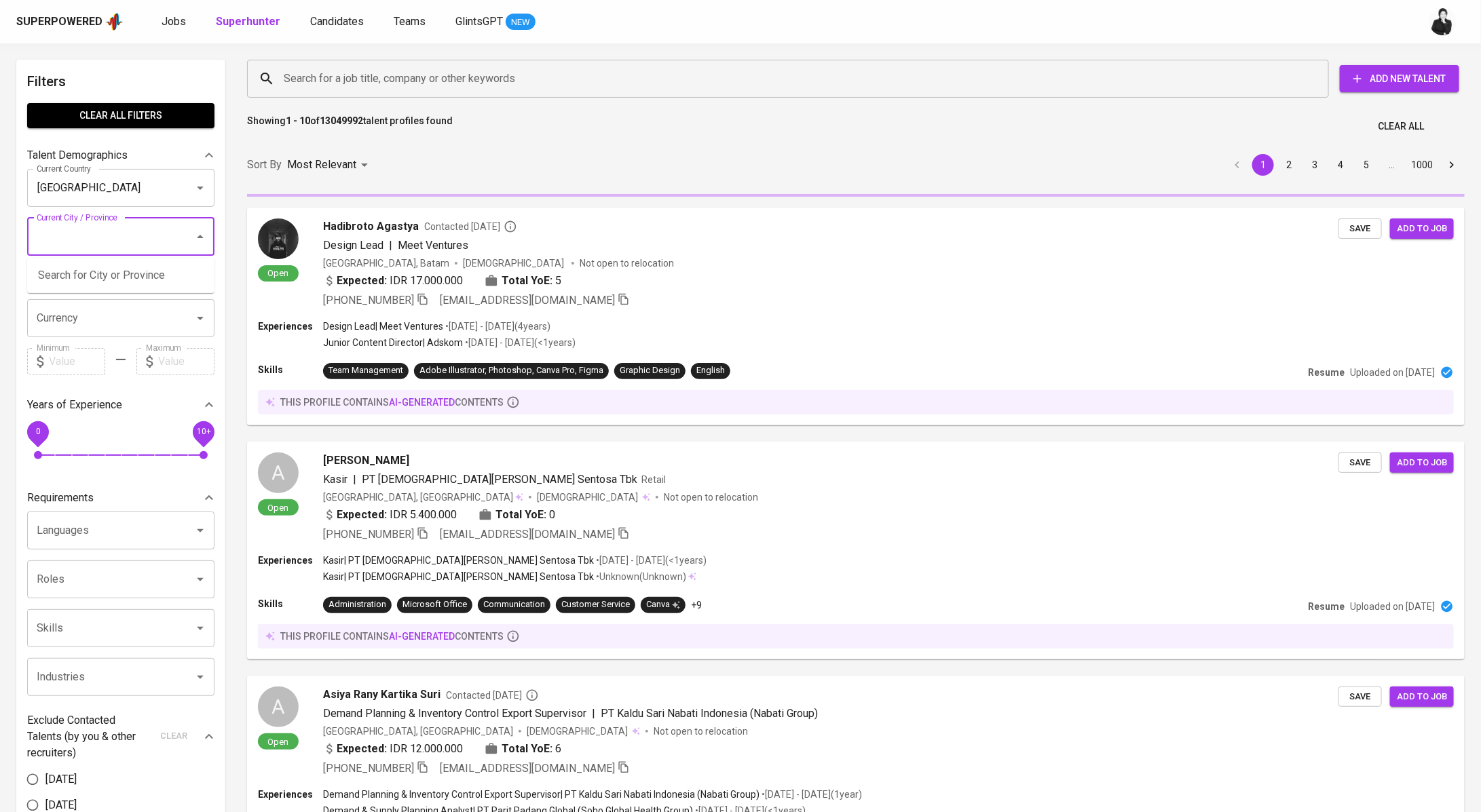
click at [145, 230] on input "Current City / Province" at bounding box center [101, 237] width 137 height 26
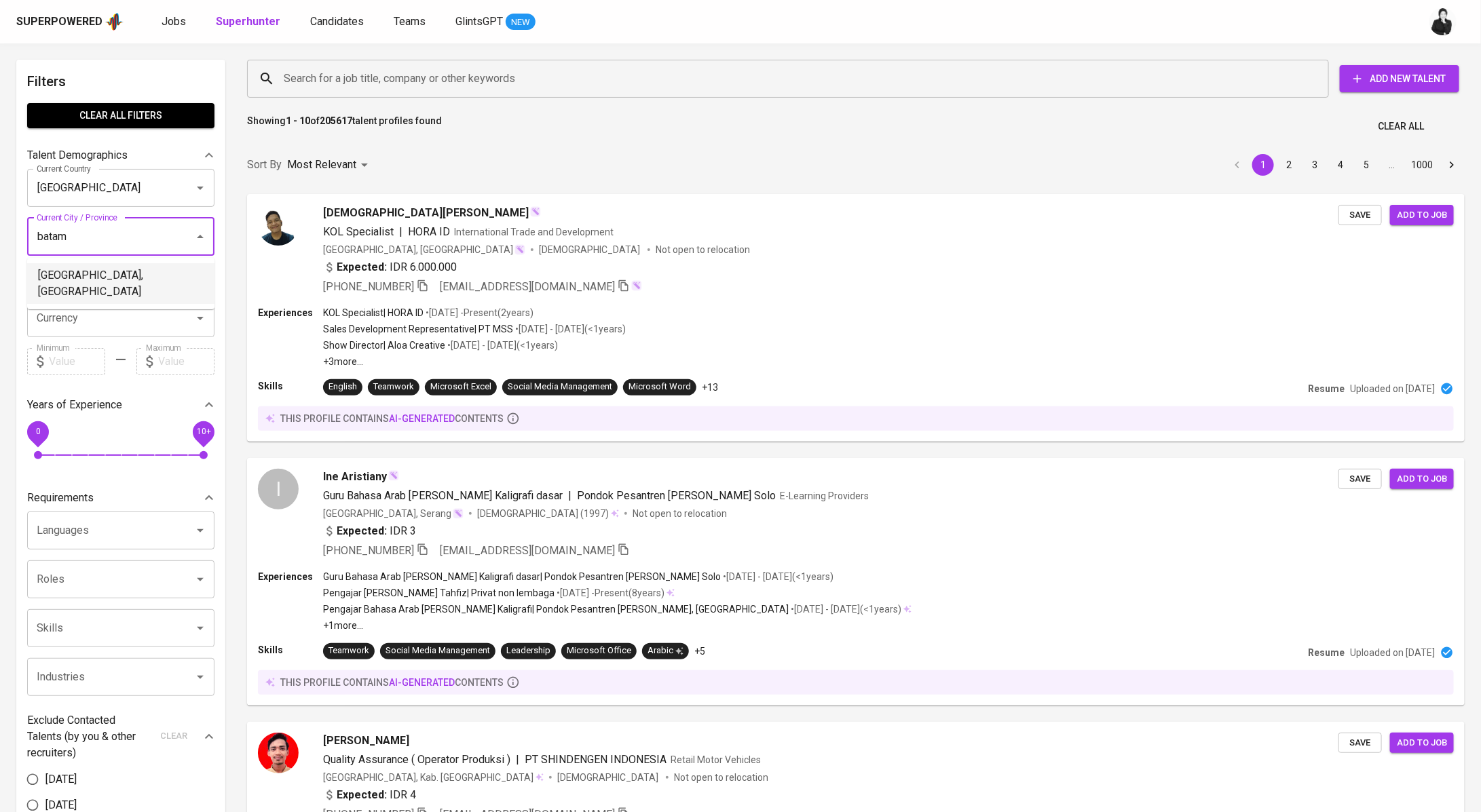
click at [105, 279] on li "[GEOGRAPHIC_DATA], [GEOGRAPHIC_DATA]" at bounding box center [120, 283] width 187 height 41
type input "batam"
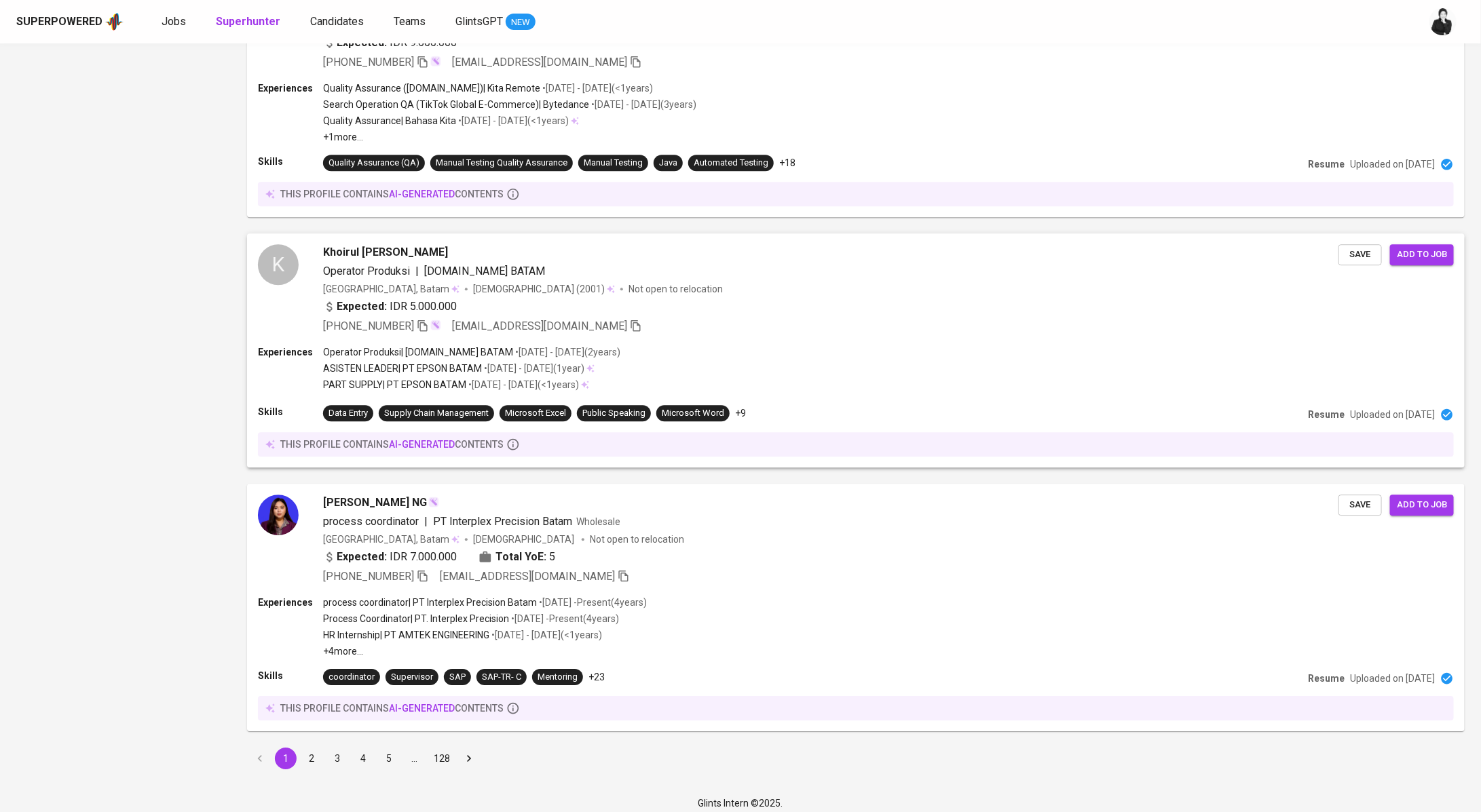
scroll to position [2021, 0]
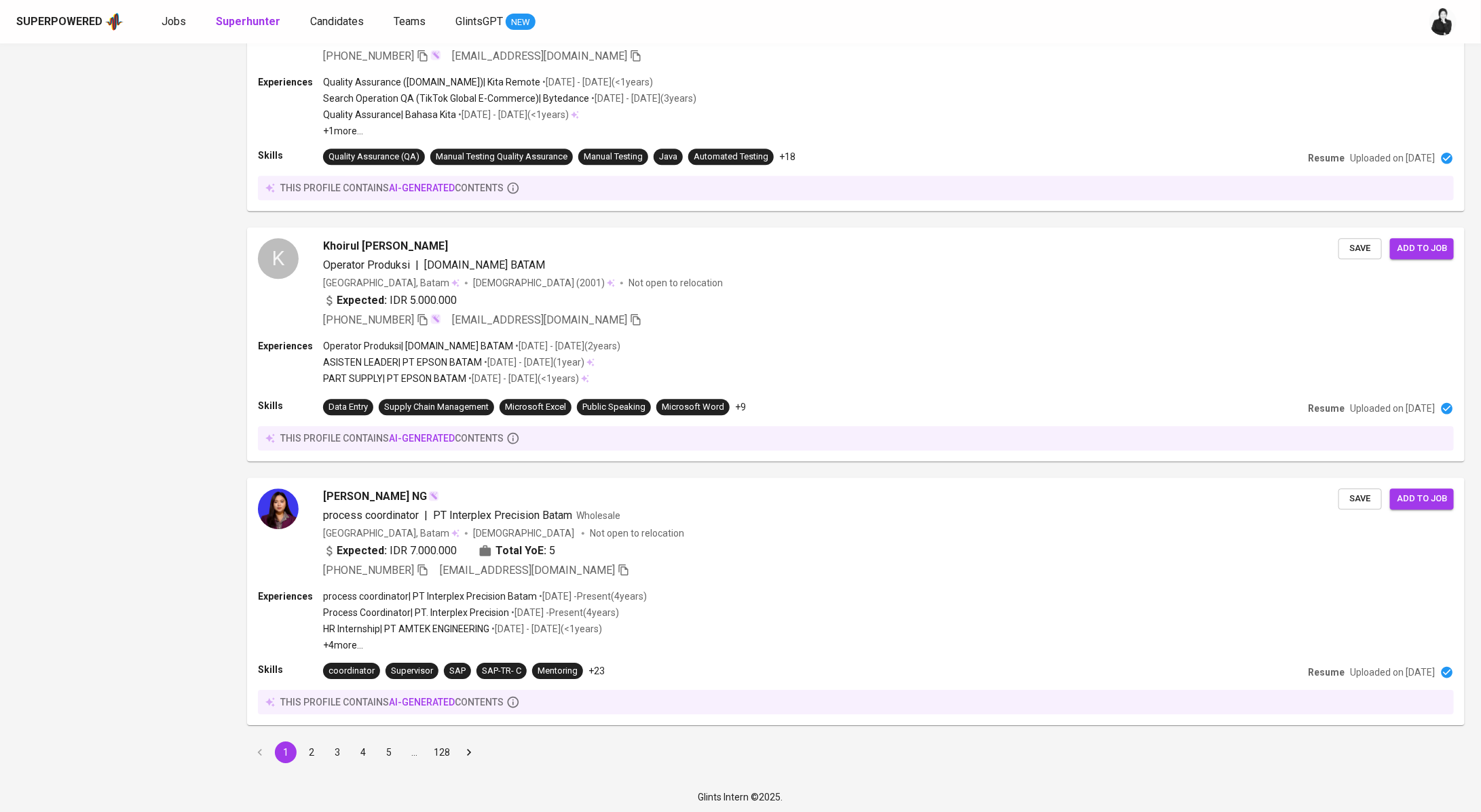
click at [306, 747] on button "2" at bounding box center [312, 752] width 22 height 22
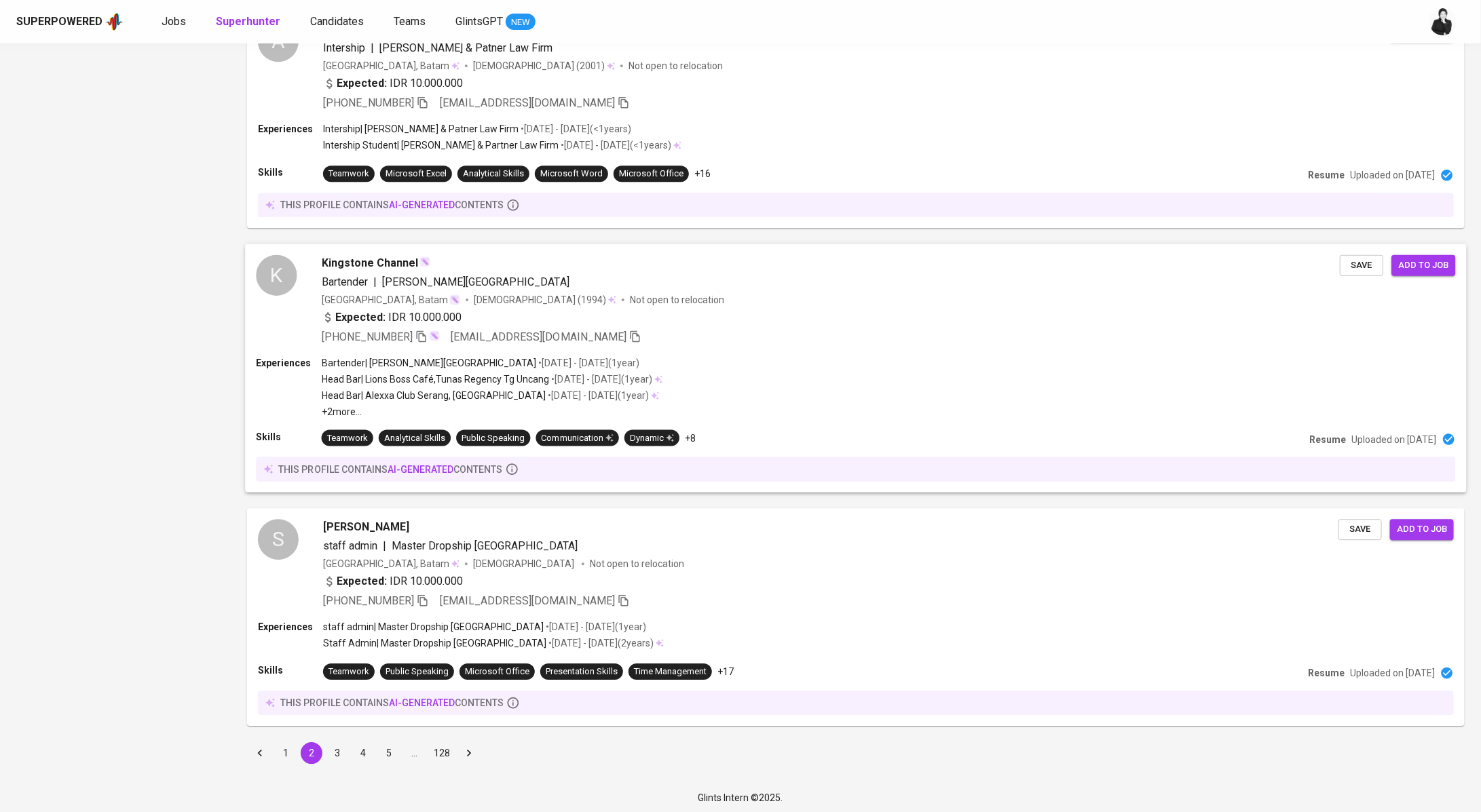
scroll to position [1975, 0]
drag, startPoint x: 342, startPoint y: 749, endPoint x: 901, endPoint y: 43, distance: 900.5
click at [342, 749] on button "3" at bounding box center [338, 752] width 22 height 22
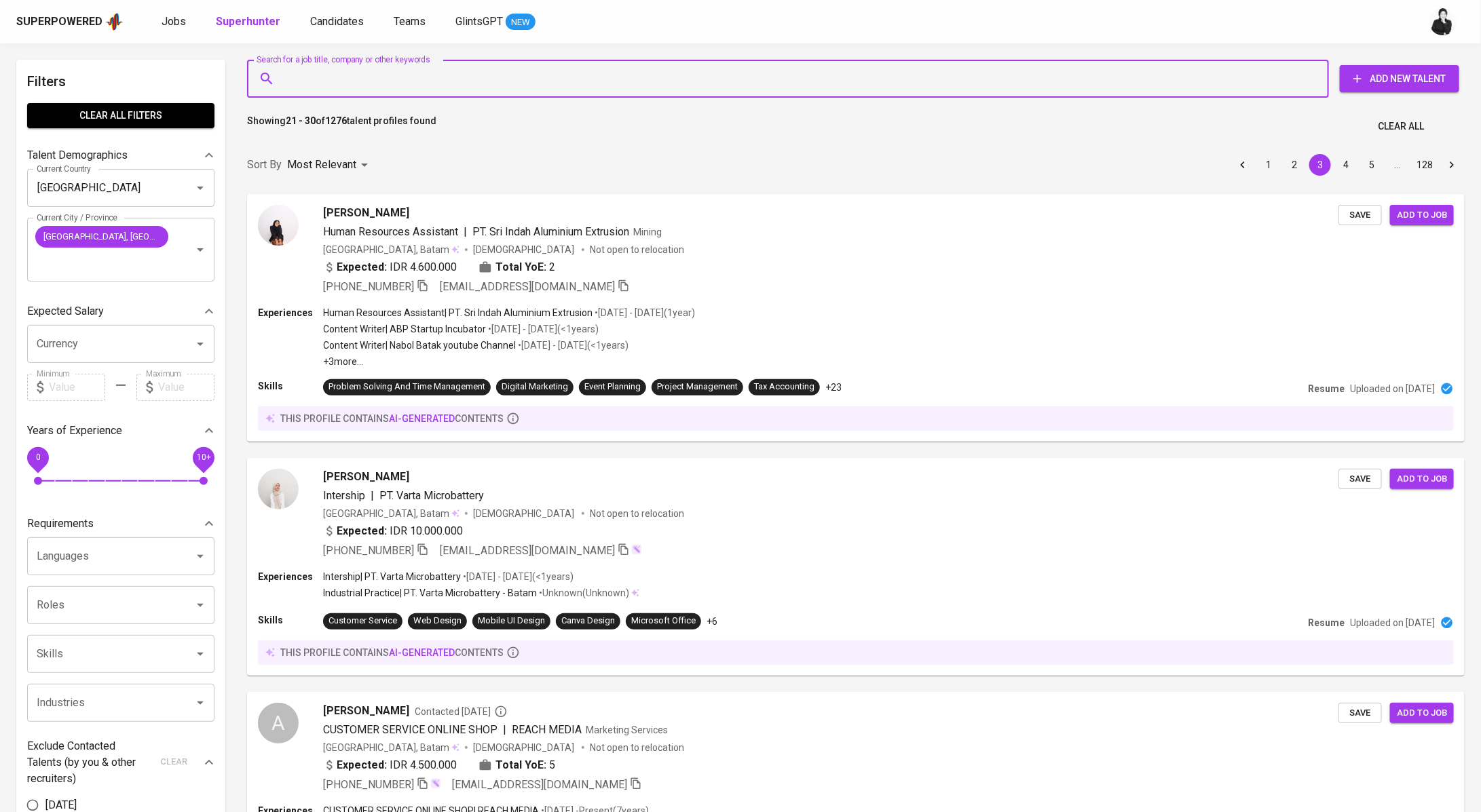
click at [458, 89] on input "Search for a job title, company or other keywords" at bounding box center [790, 79] width 1022 height 26
paste input "[EMAIL_ADDRESS][DOMAIN_NAME]"
type input "[EMAIL_ADDRESS][DOMAIN_NAME]"
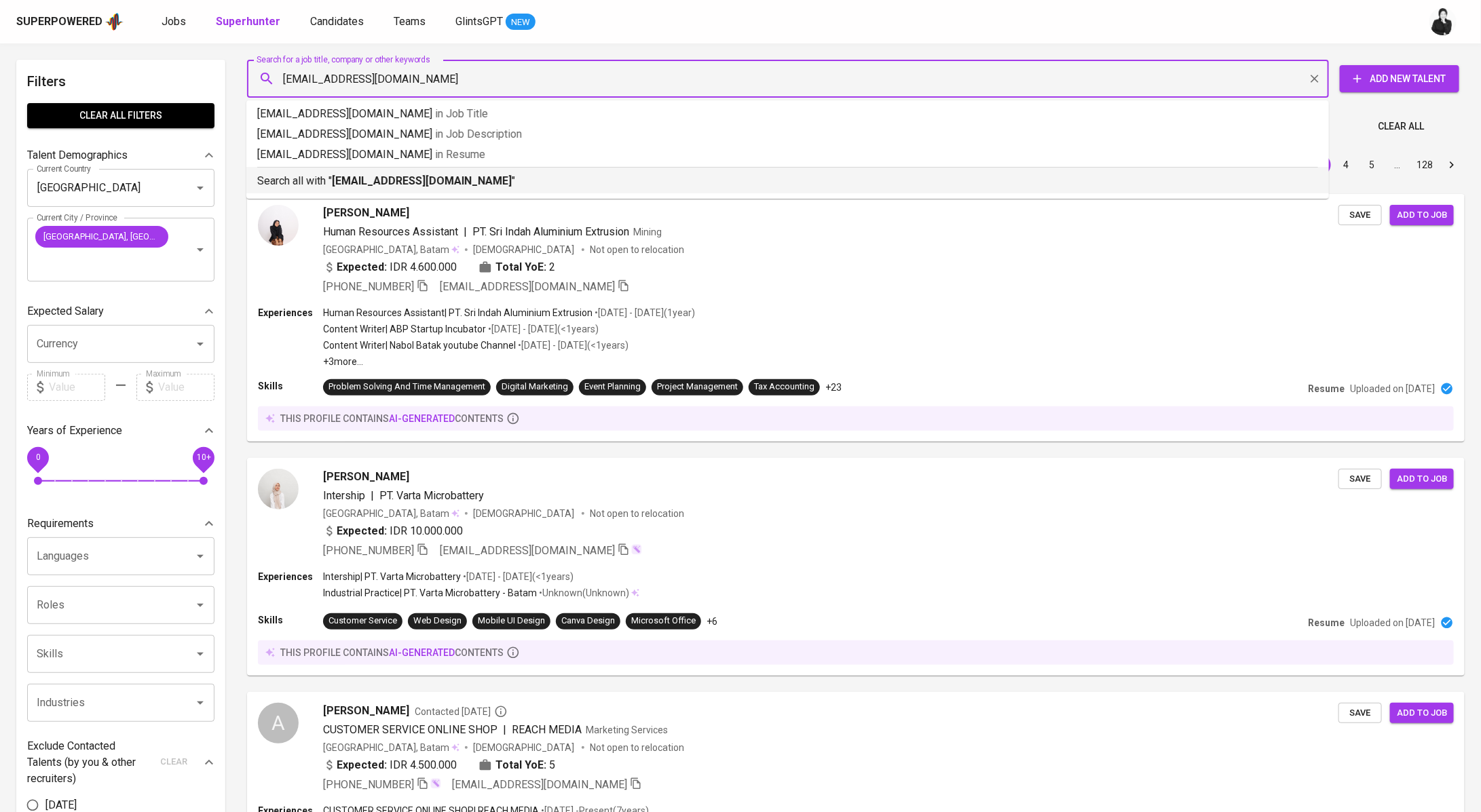
click at [434, 176] on b "[EMAIL_ADDRESS][DOMAIN_NAME]" at bounding box center [422, 181] width 180 height 13
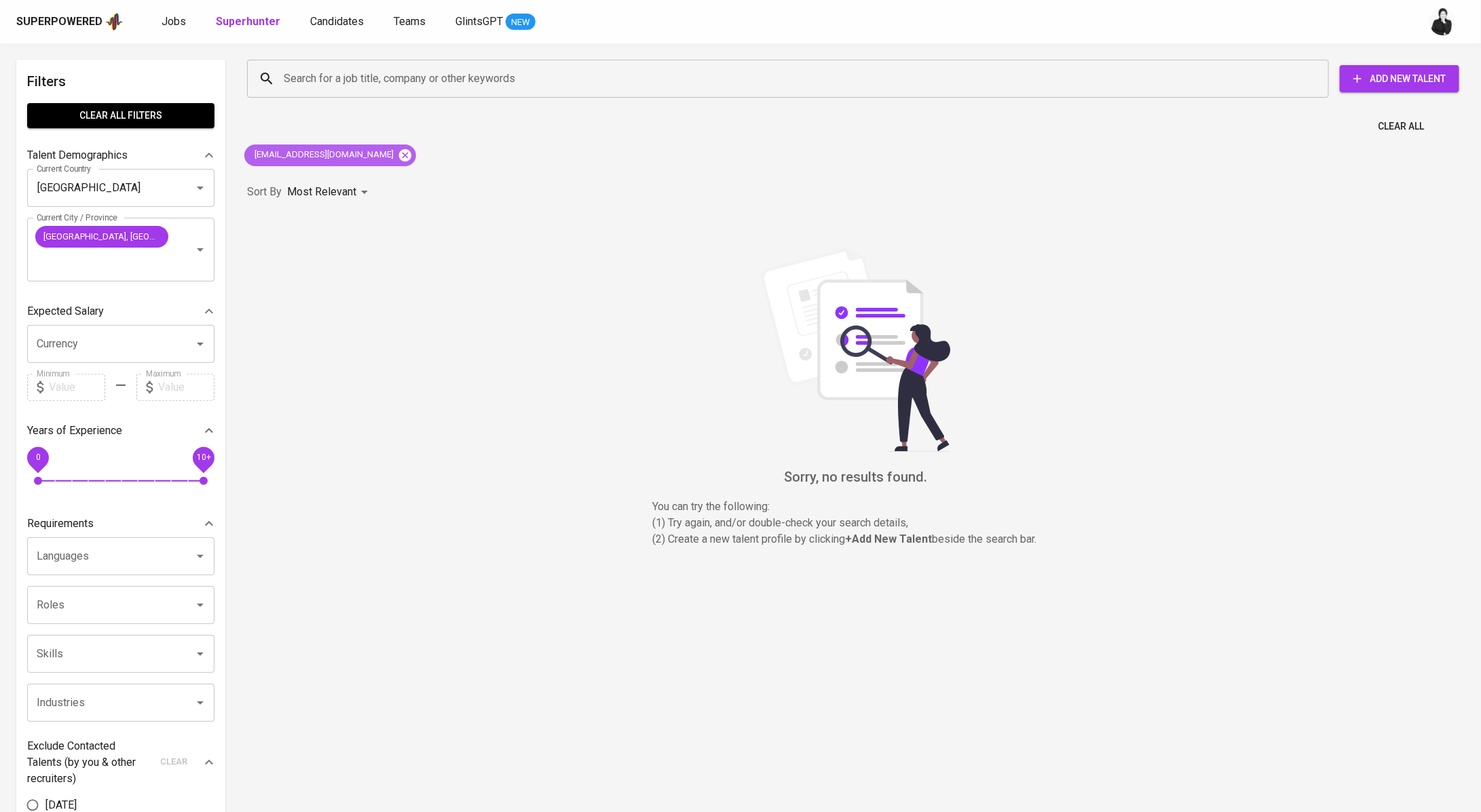
click at [399, 153] on icon at bounding box center [405, 155] width 12 height 12
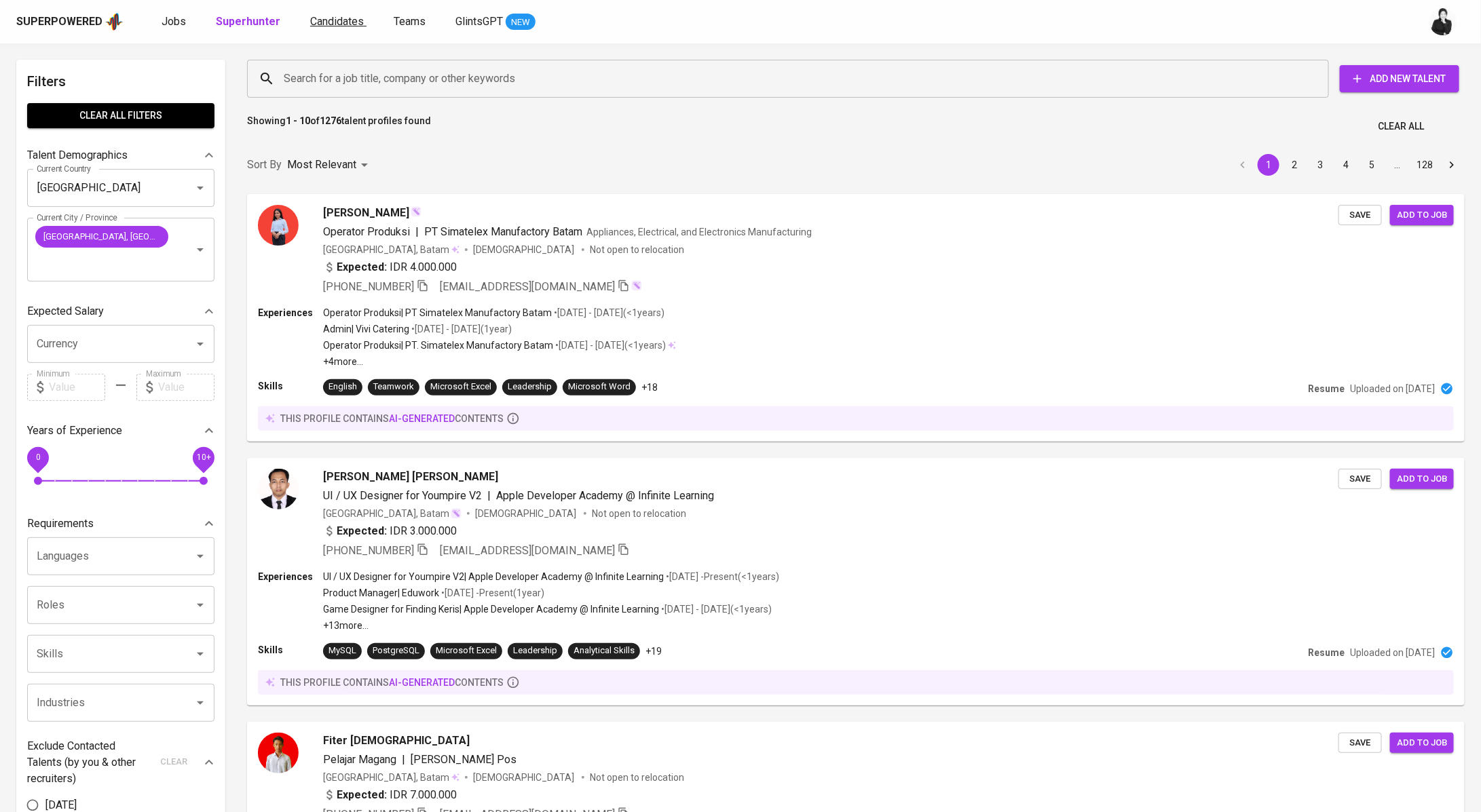
click at [323, 15] on span "Candidates" at bounding box center [337, 21] width 54 height 13
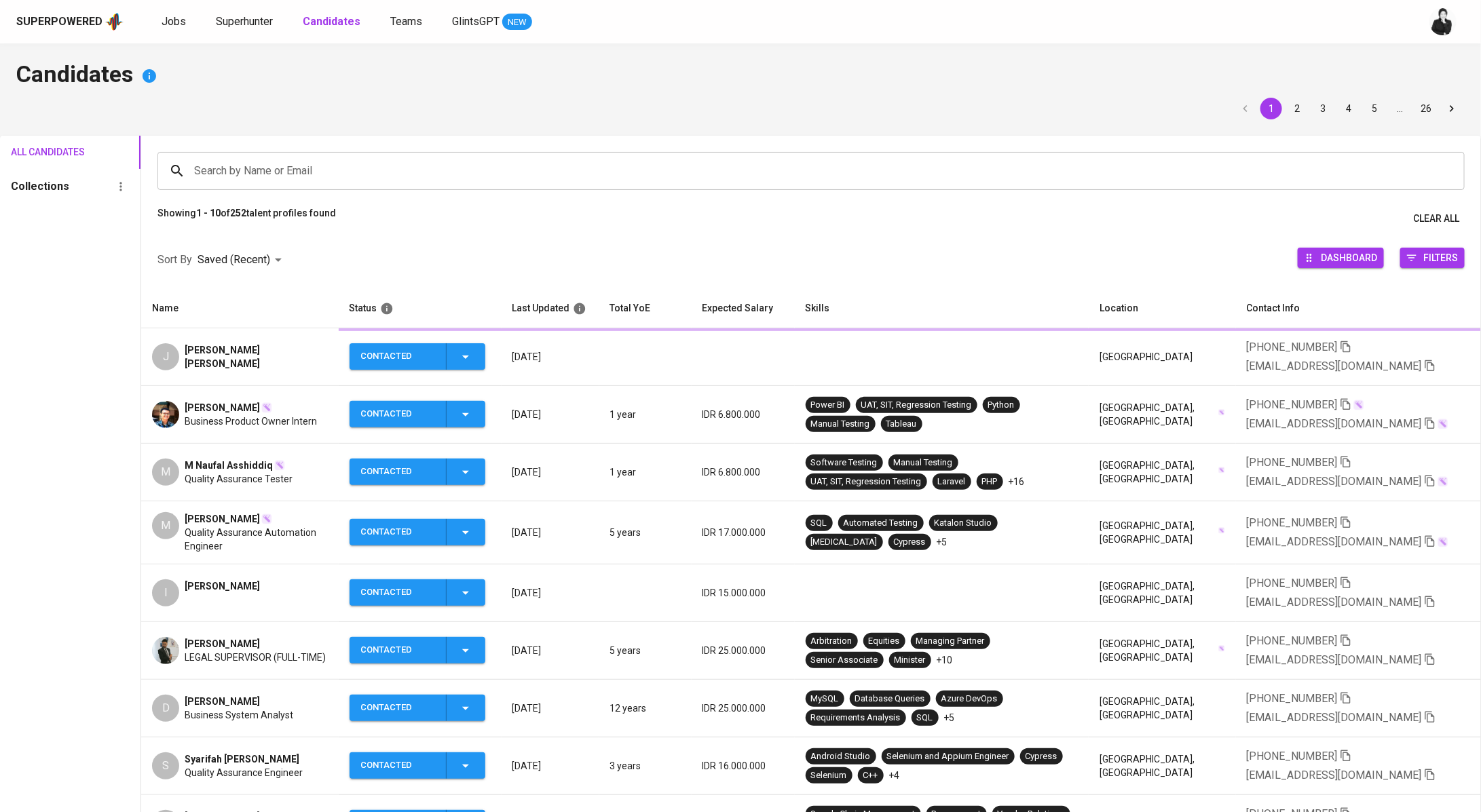
click at [433, 74] on h4 "Candidates" at bounding box center [740, 76] width 1448 height 33
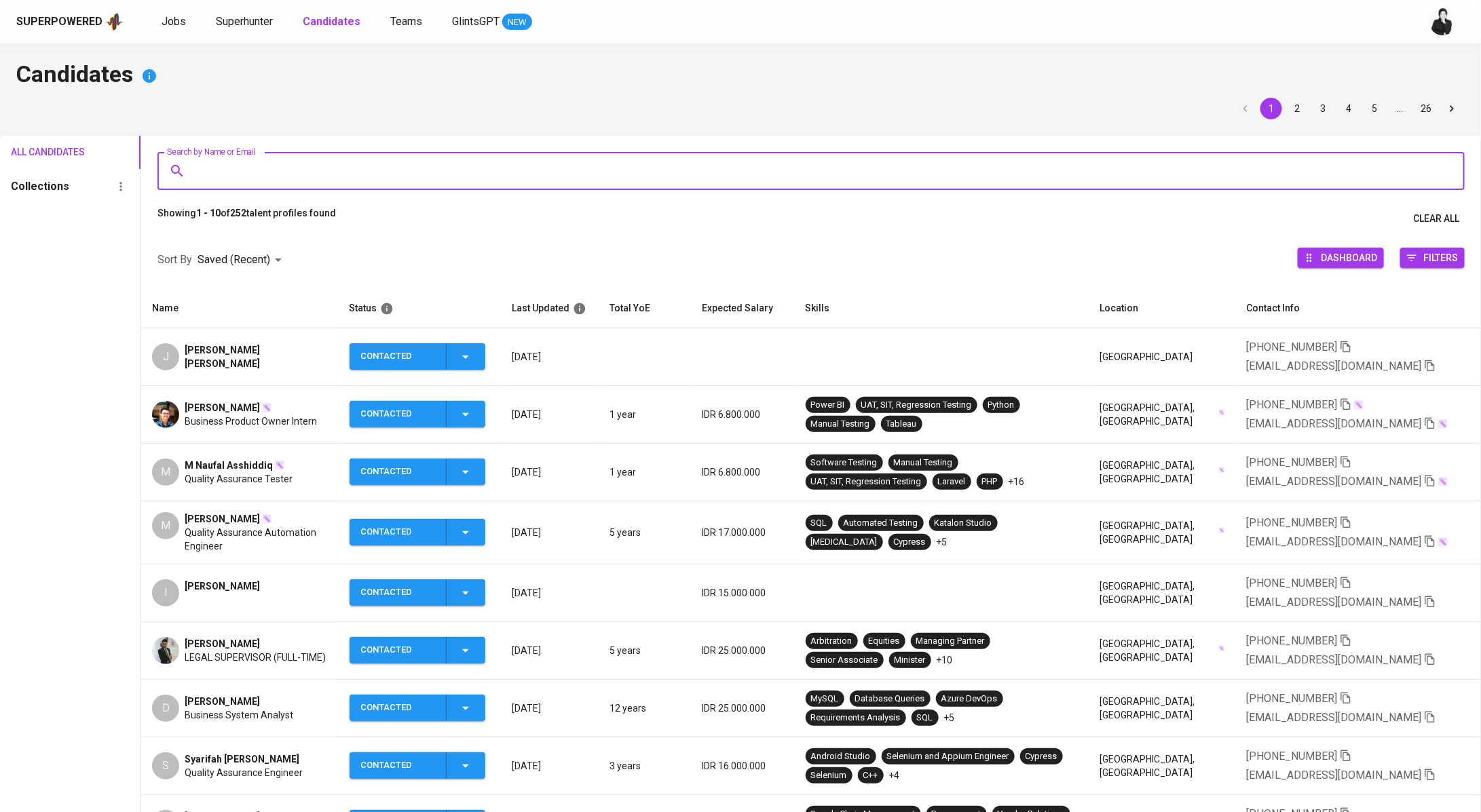
click at [414, 158] on input "Search by Name or Email" at bounding box center [814, 171] width 1247 height 26
paste input "[EMAIL_ADDRESS][DOMAIN_NAME]"
type input "[EMAIL_ADDRESS][DOMAIN_NAME]"
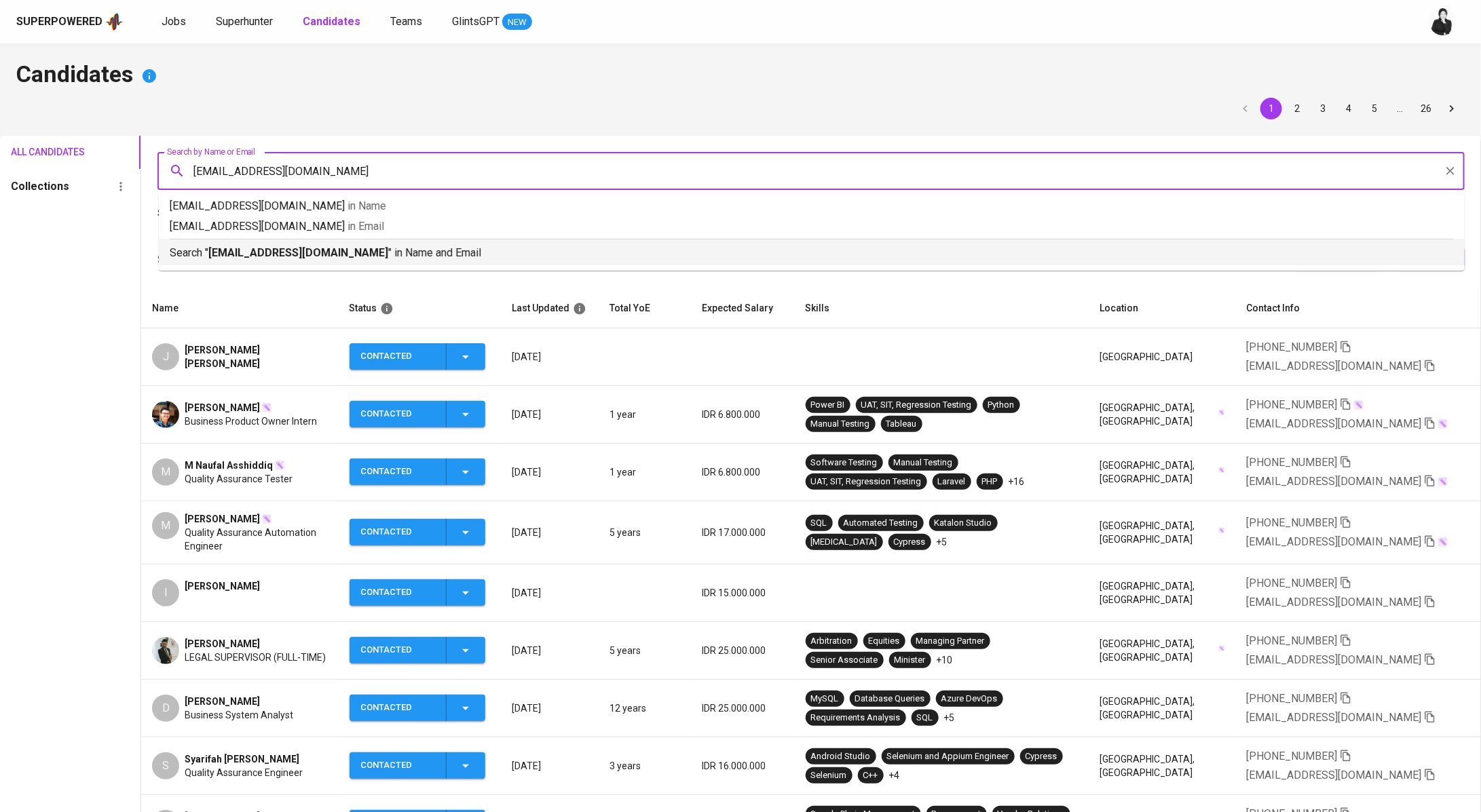
click at [319, 249] on b "[EMAIL_ADDRESS][DOMAIN_NAME]" at bounding box center [298, 253] width 180 height 13
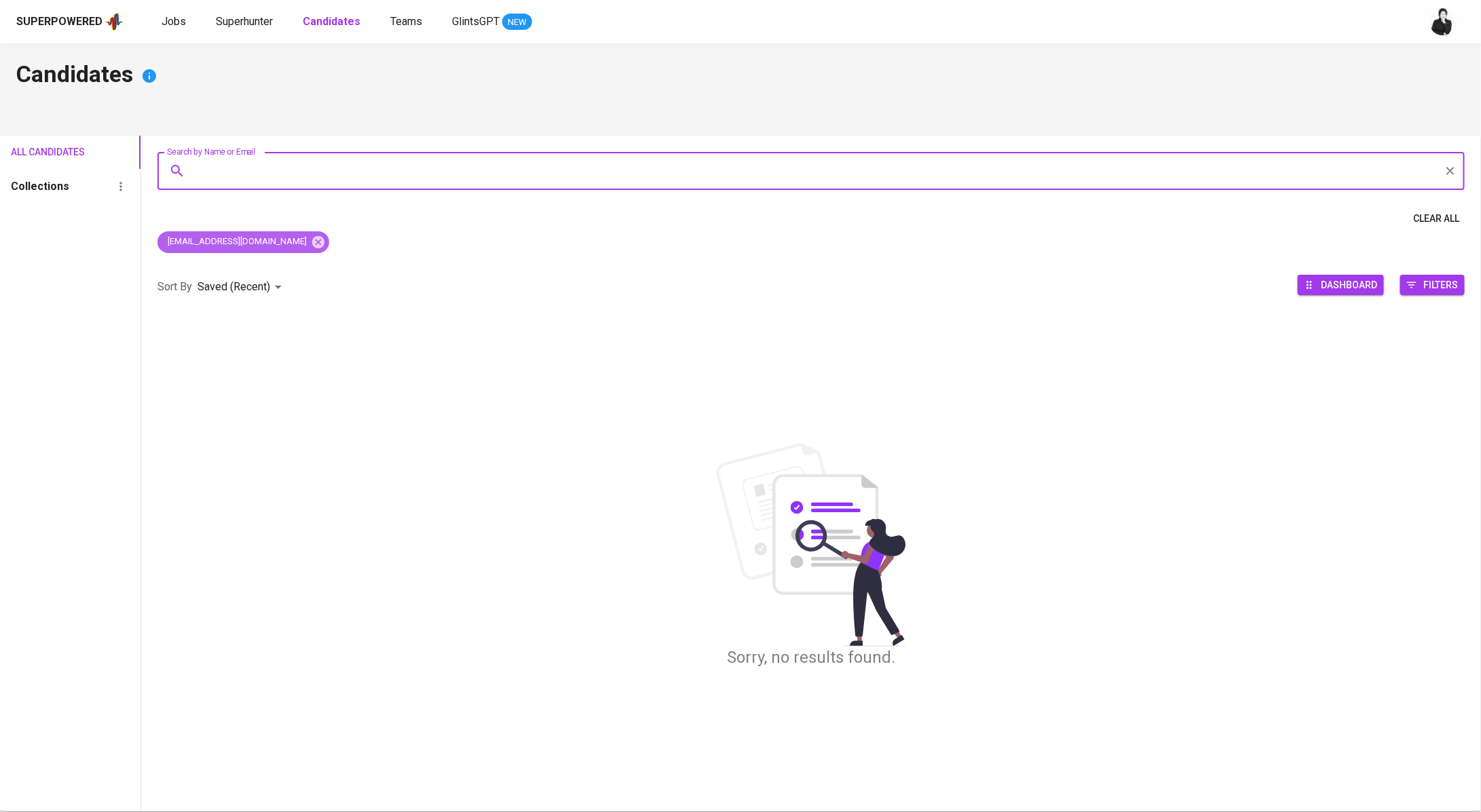
drag, startPoint x: 291, startPoint y: 240, endPoint x: 287, endPoint y: 222, distance: 18.4
click at [290, 240] on div "[EMAIL_ADDRESS][DOMAIN_NAME]" at bounding box center [244, 243] width 172 height 22
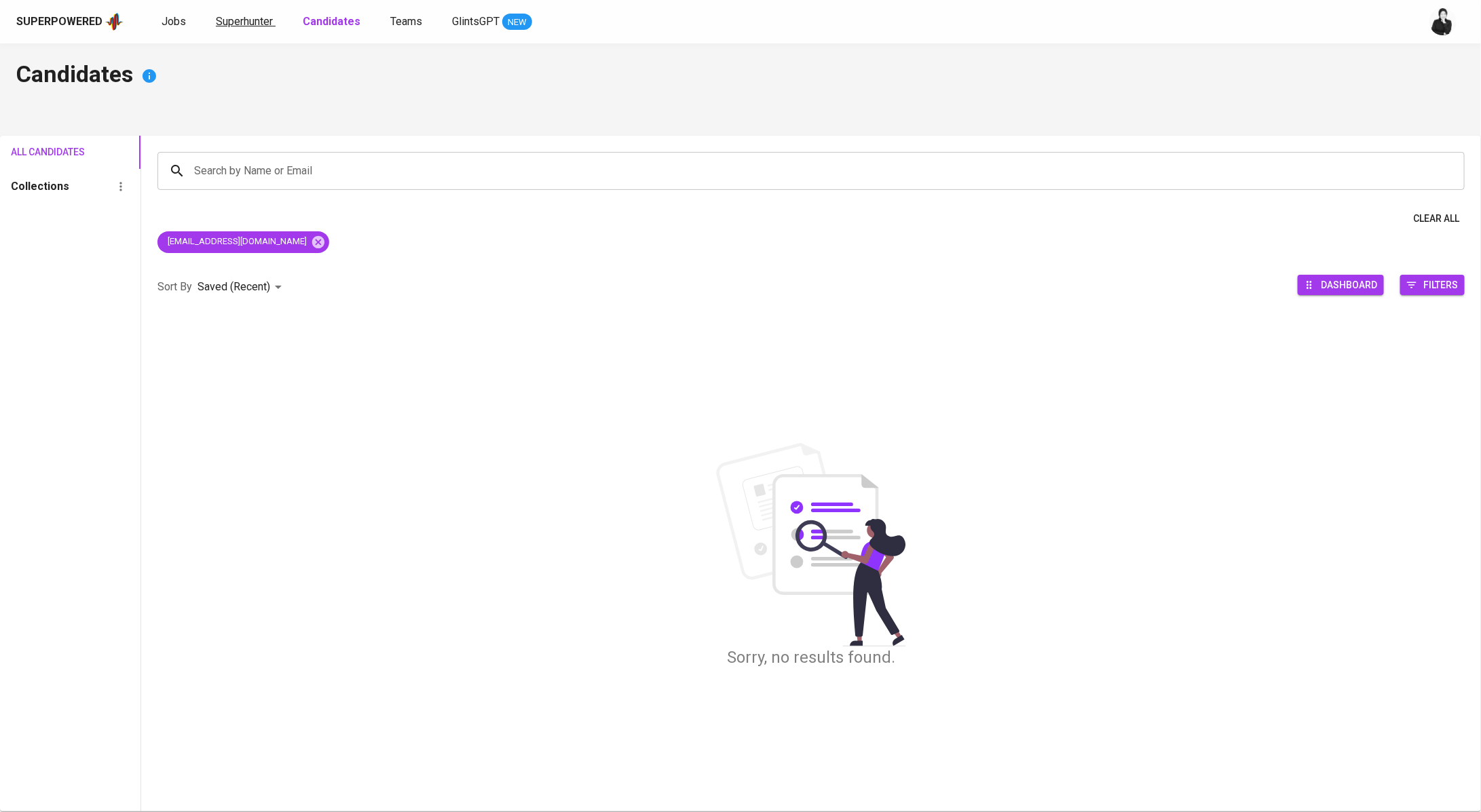
click at [236, 21] on span "Superhunter" at bounding box center [244, 21] width 57 height 13
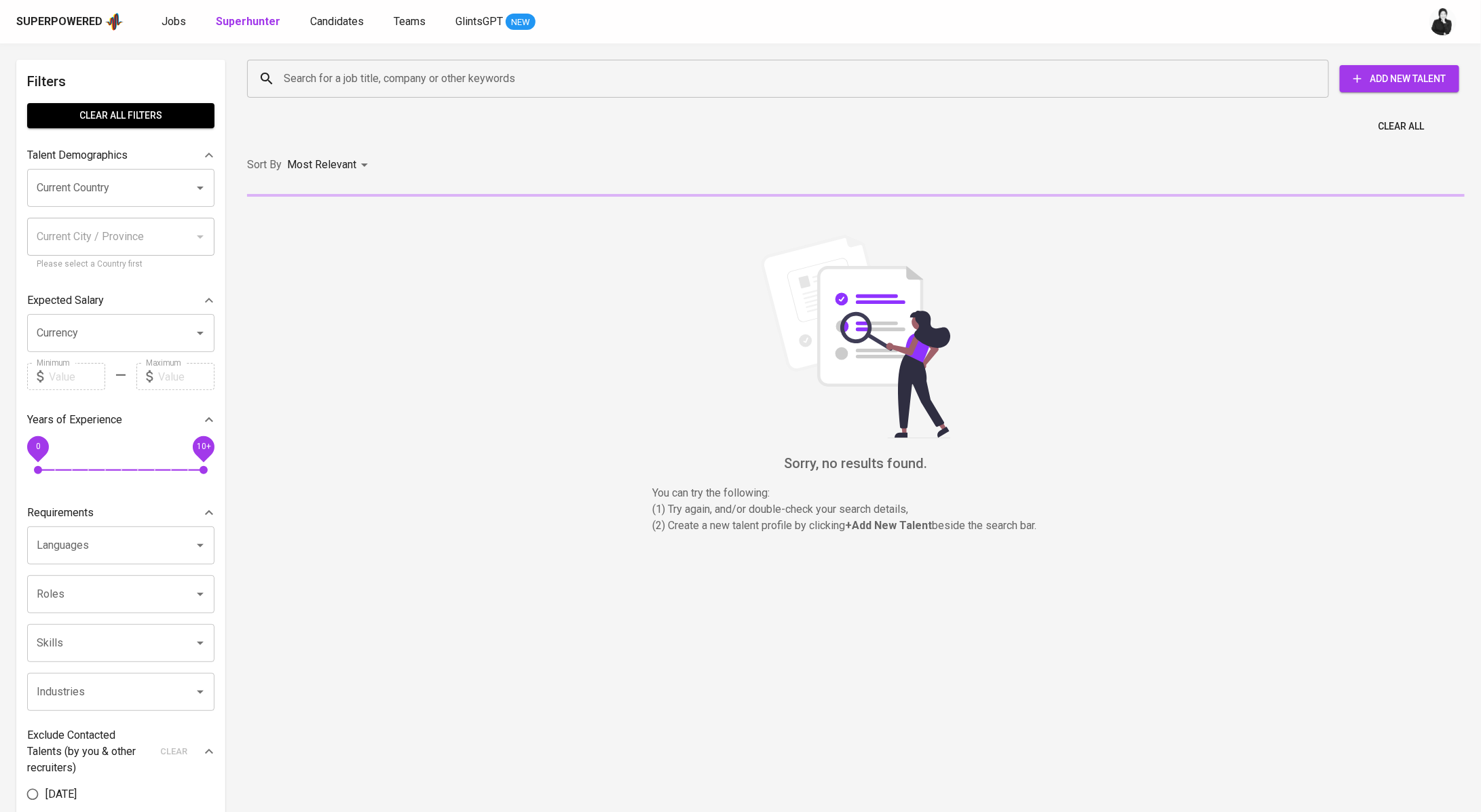
click at [365, 77] on input "Search for a job title, company or other keywords" at bounding box center [790, 79] width 1022 height 26
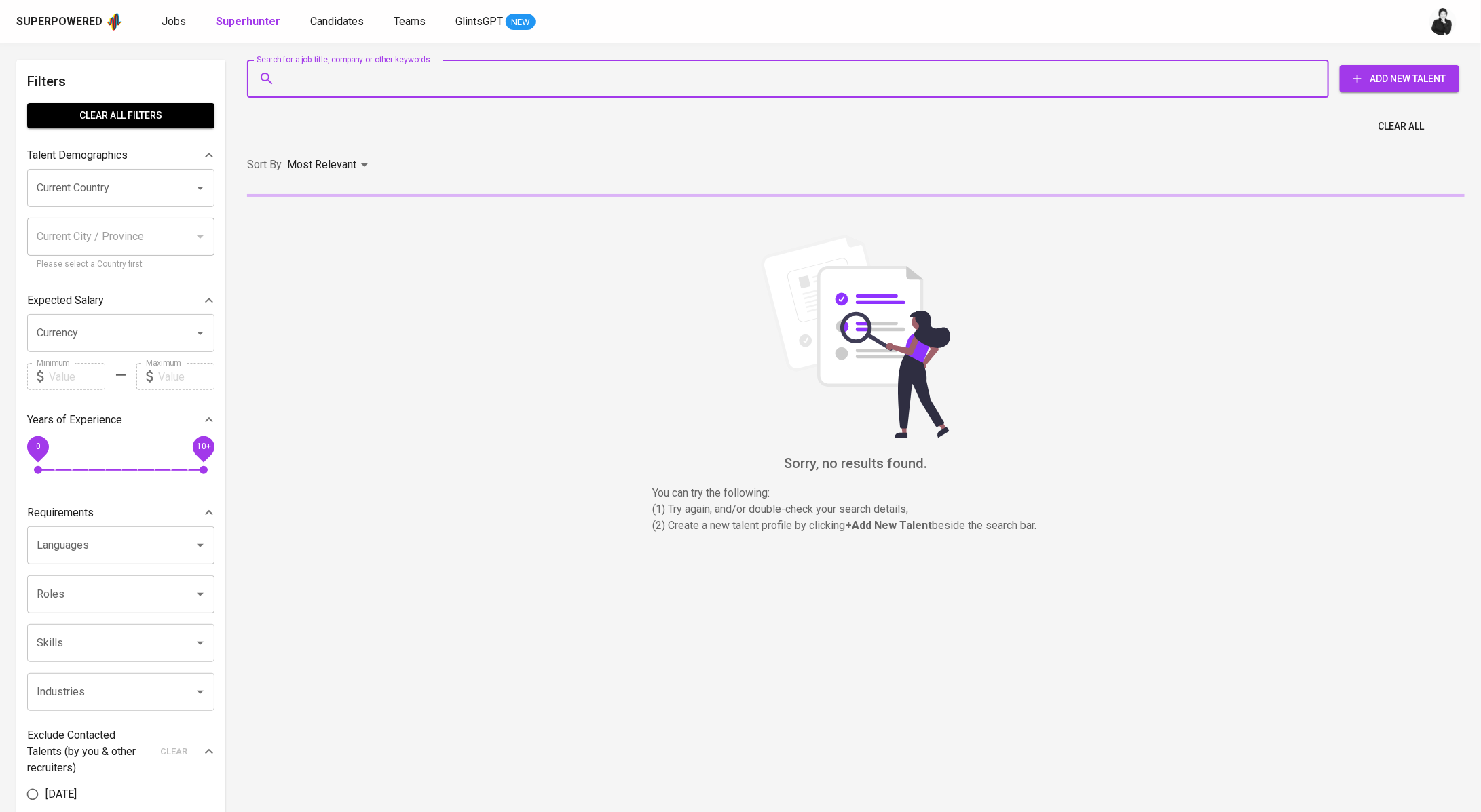
paste input "[EMAIL_ADDRESS][DOMAIN_NAME]"
type input "[EMAIL_ADDRESS][DOMAIN_NAME]"
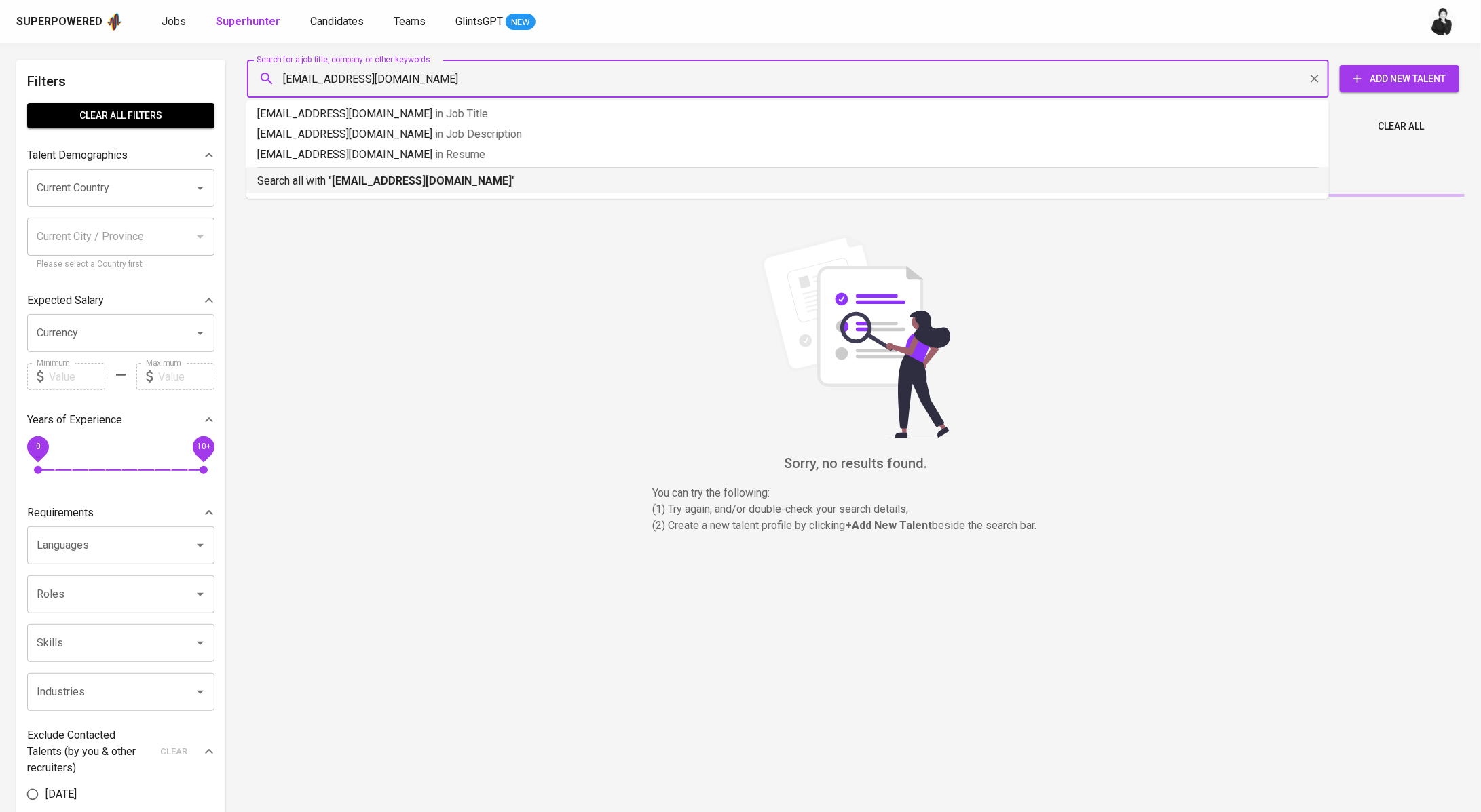
click at [371, 187] on p "Search all with " nelliemaysela@gmail.com "" at bounding box center [786, 181] width 1060 height 16
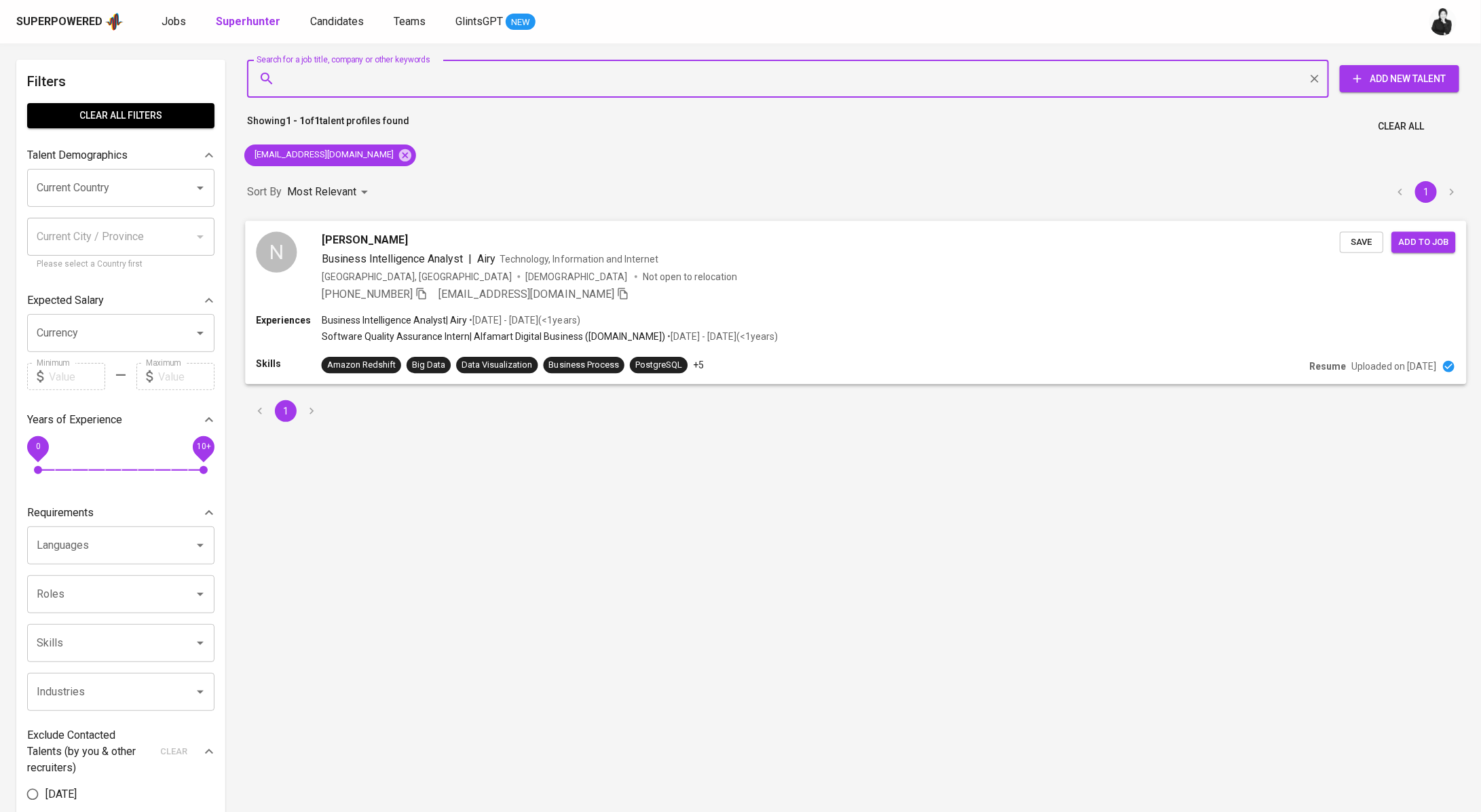
click at [1371, 239] on span "Save" at bounding box center [1361, 242] width 30 height 16
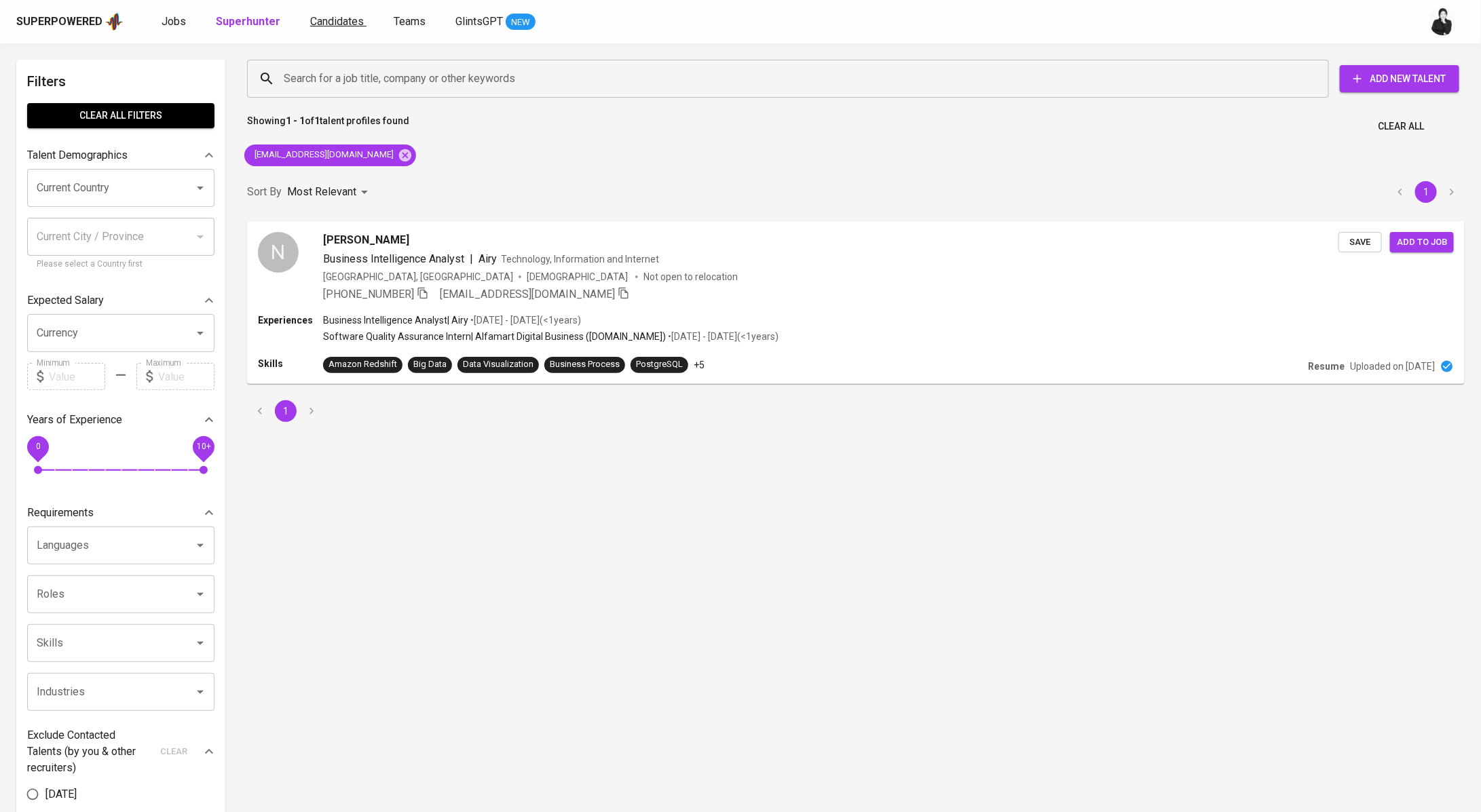
click at [346, 24] on span "Candidates" at bounding box center [337, 21] width 54 height 13
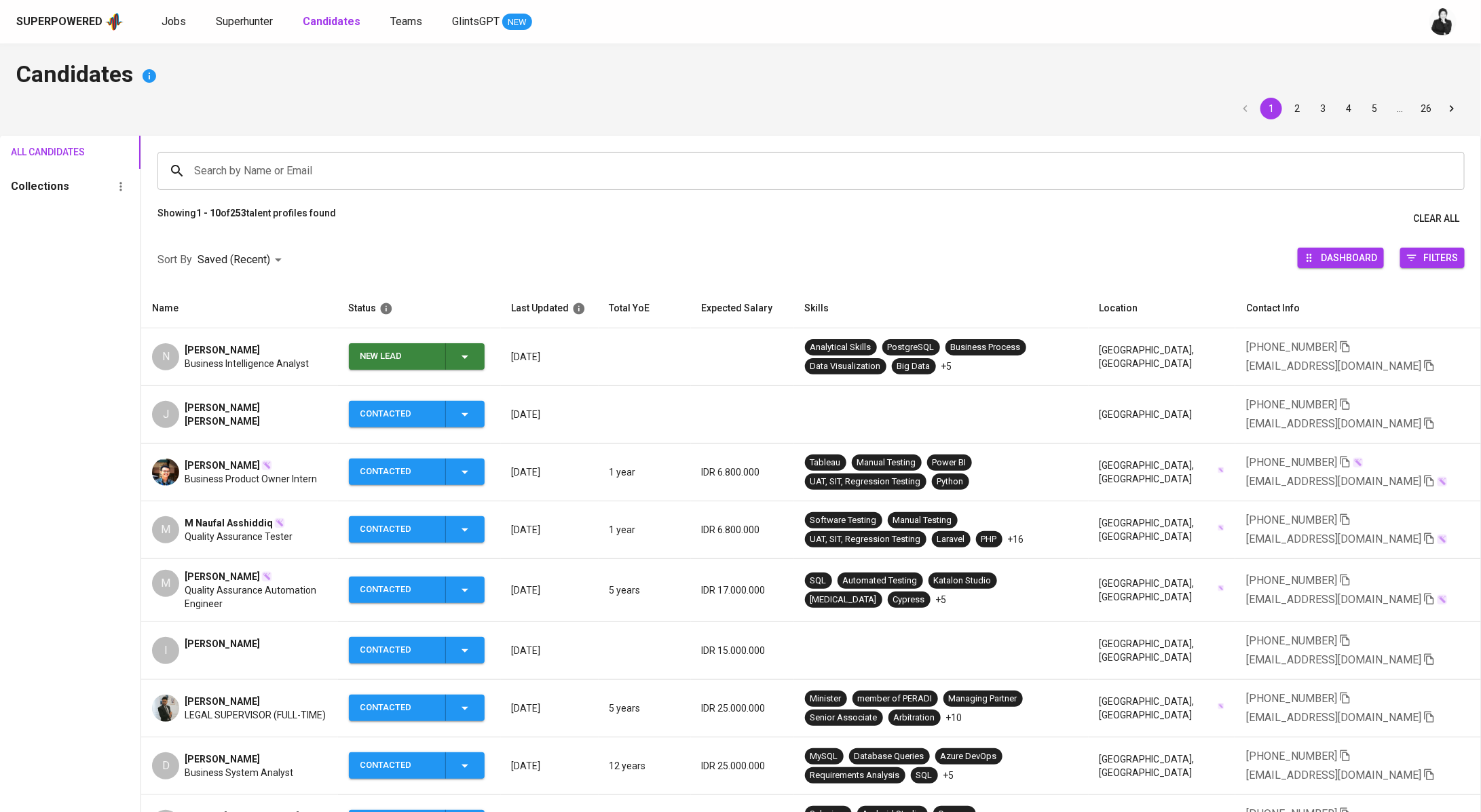
click at [473, 360] on icon "button" at bounding box center [465, 357] width 16 height 16
click at [442, 413] on li "Contacted" at bounding box center [421, 413] width 136 height 24
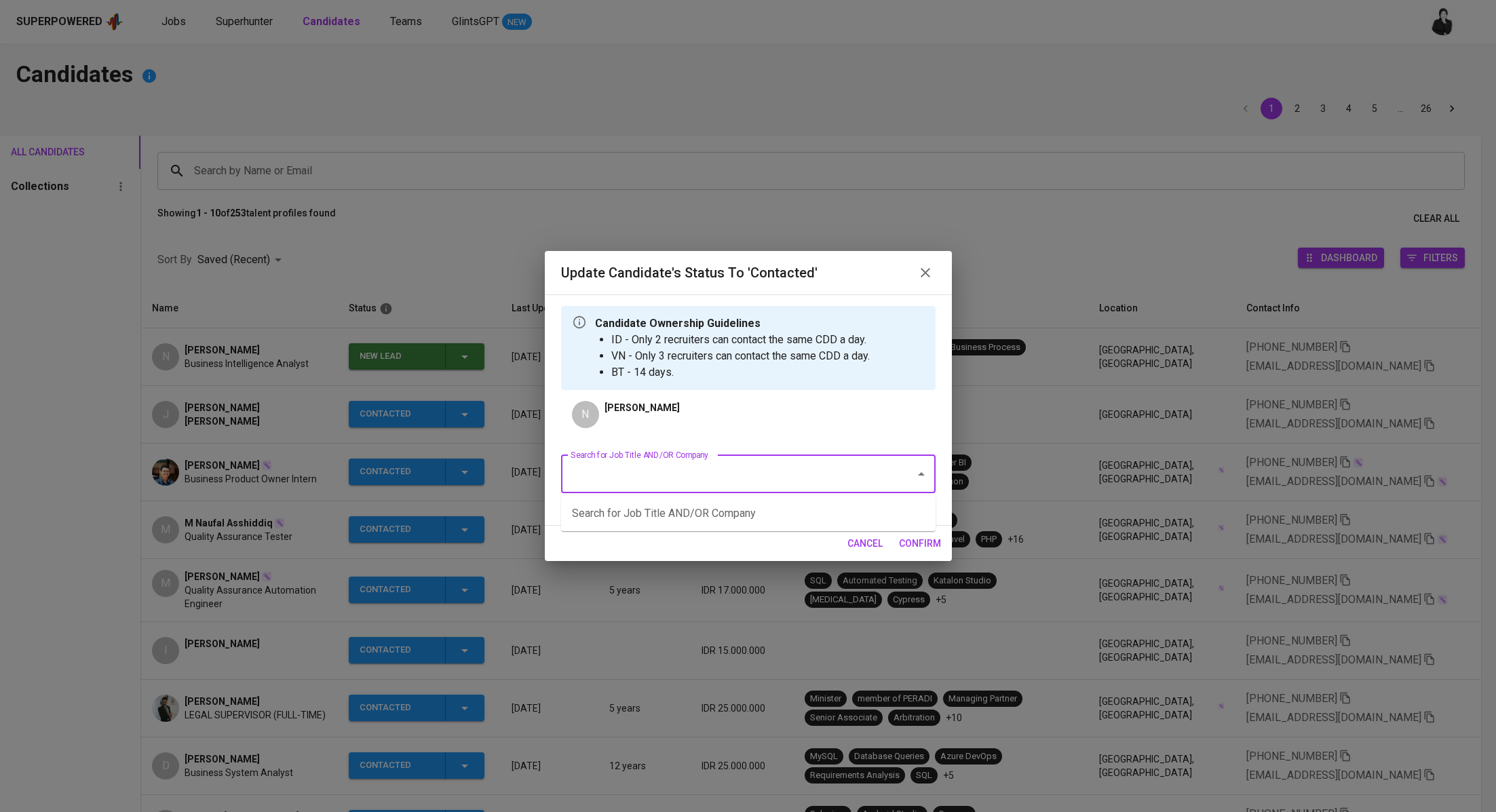
click at [717, 474] on input "Search for Job Title AND/OR Company" at bounding box center [730, 474] width 325 height 26
click at [764, 517] on li "Sr Regulatory Compliance and Data Analyst ([GEOGRAPHIC_DATA])" at bounding box center [748, 513] width 375 height 24
type input "STAMFORD"
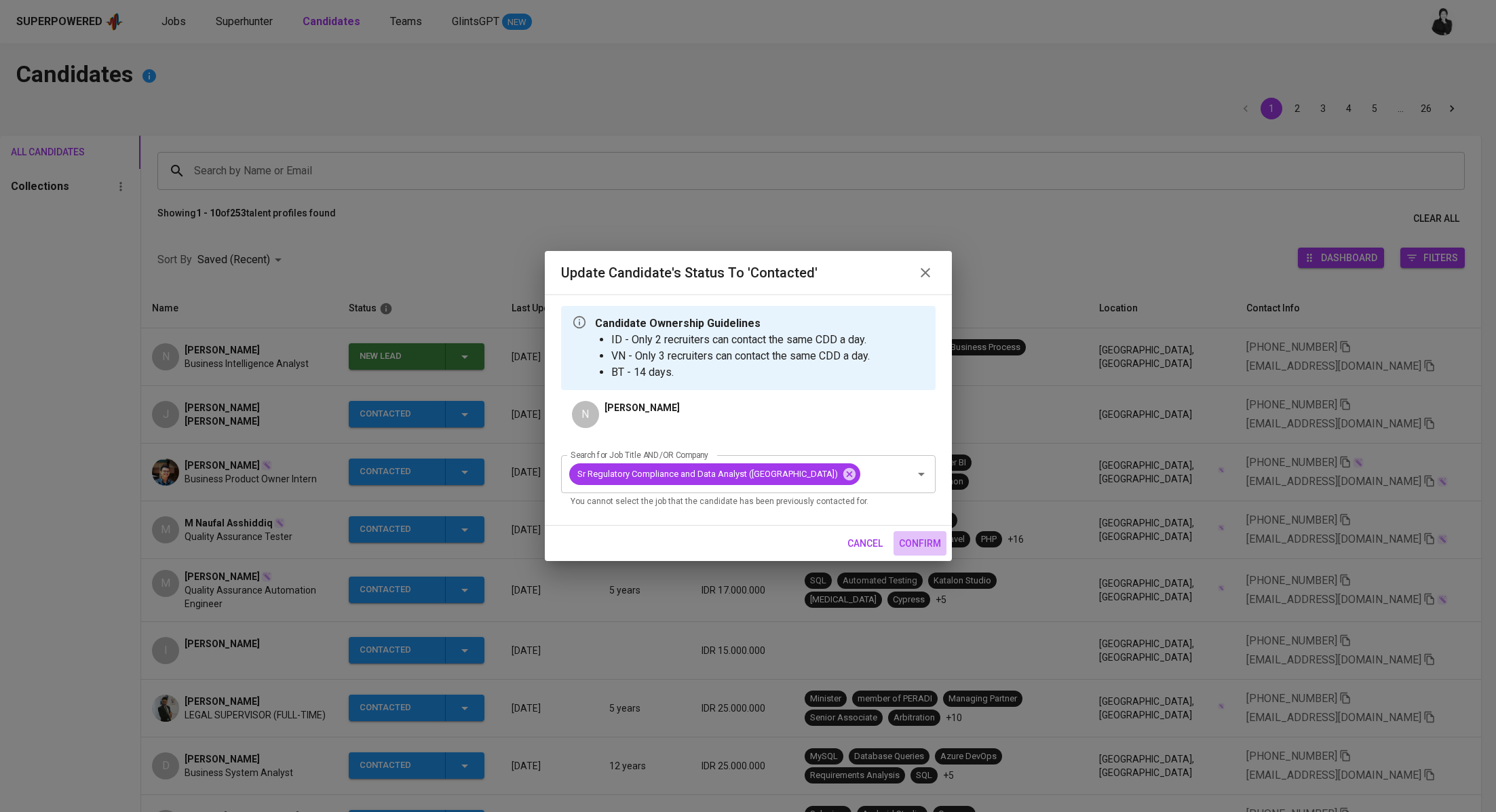
click at [907, 548] on span "confirm" at bounding box center [920, 543] width 42 height 17
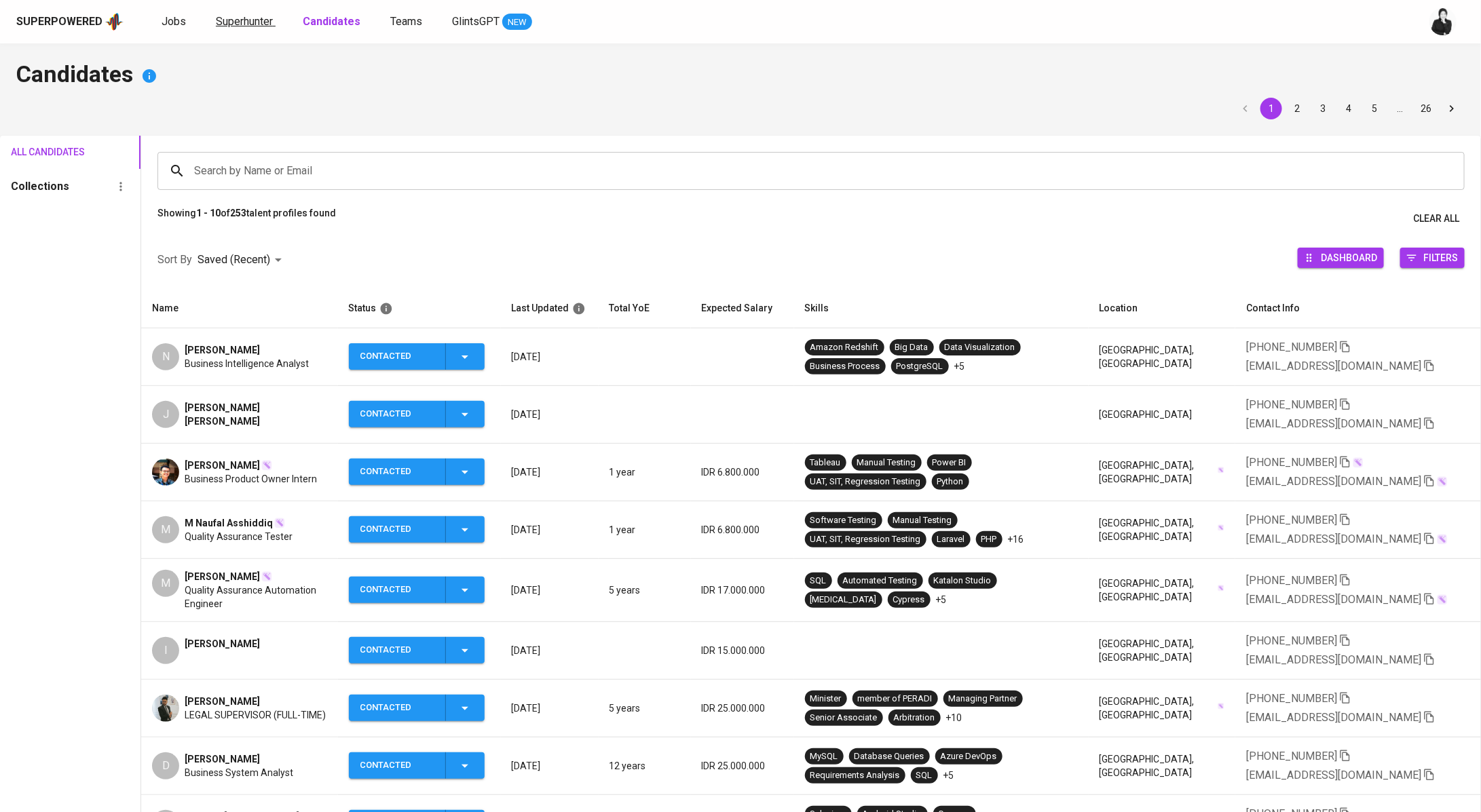
click at [238, 25] on span "Superhunter" at bounding box center [244, 21] width 57 height 13
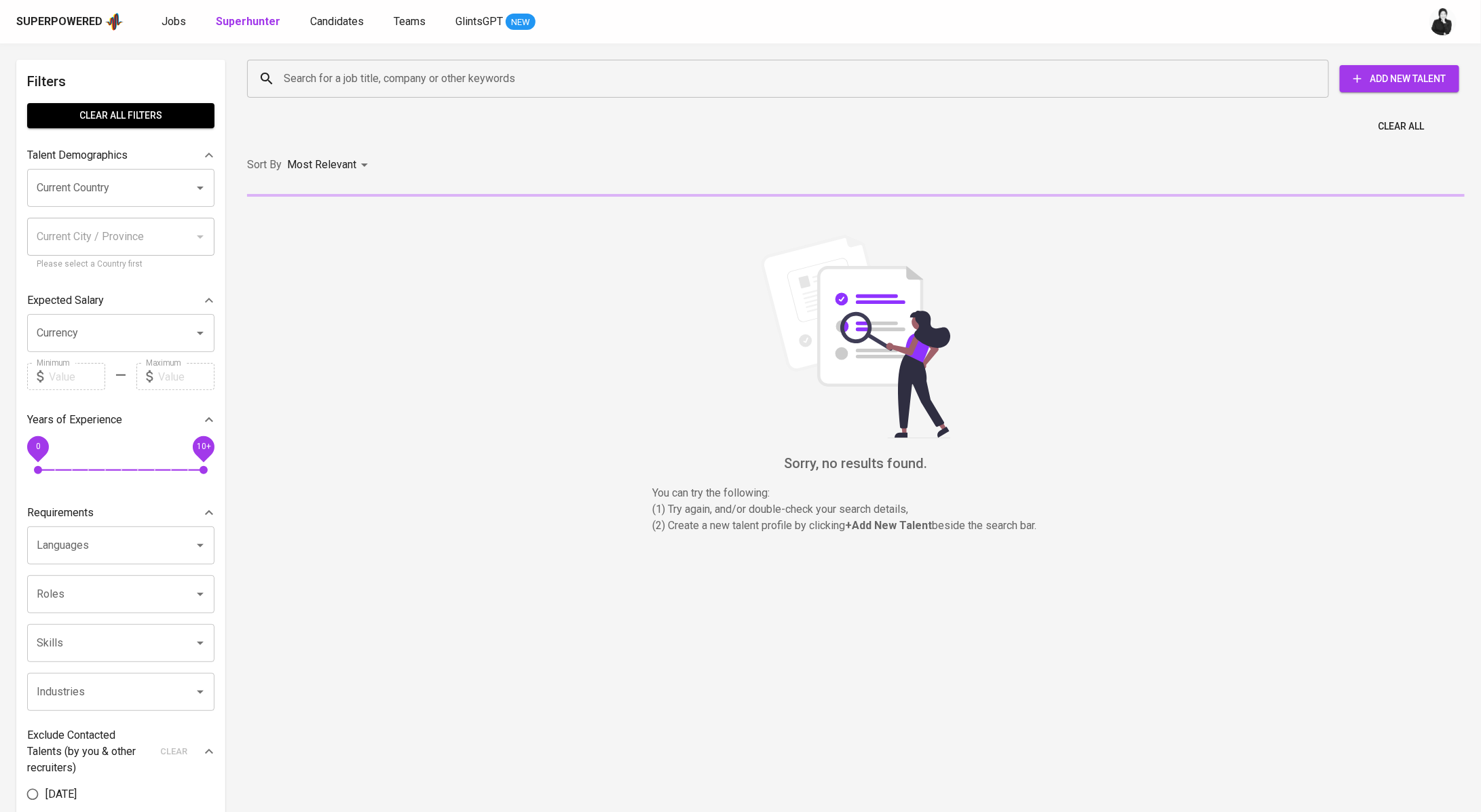
click at [386, 77] on input "Search for a job title, company or other keywords" at bounding box center [790, 79] width 1022 height 26
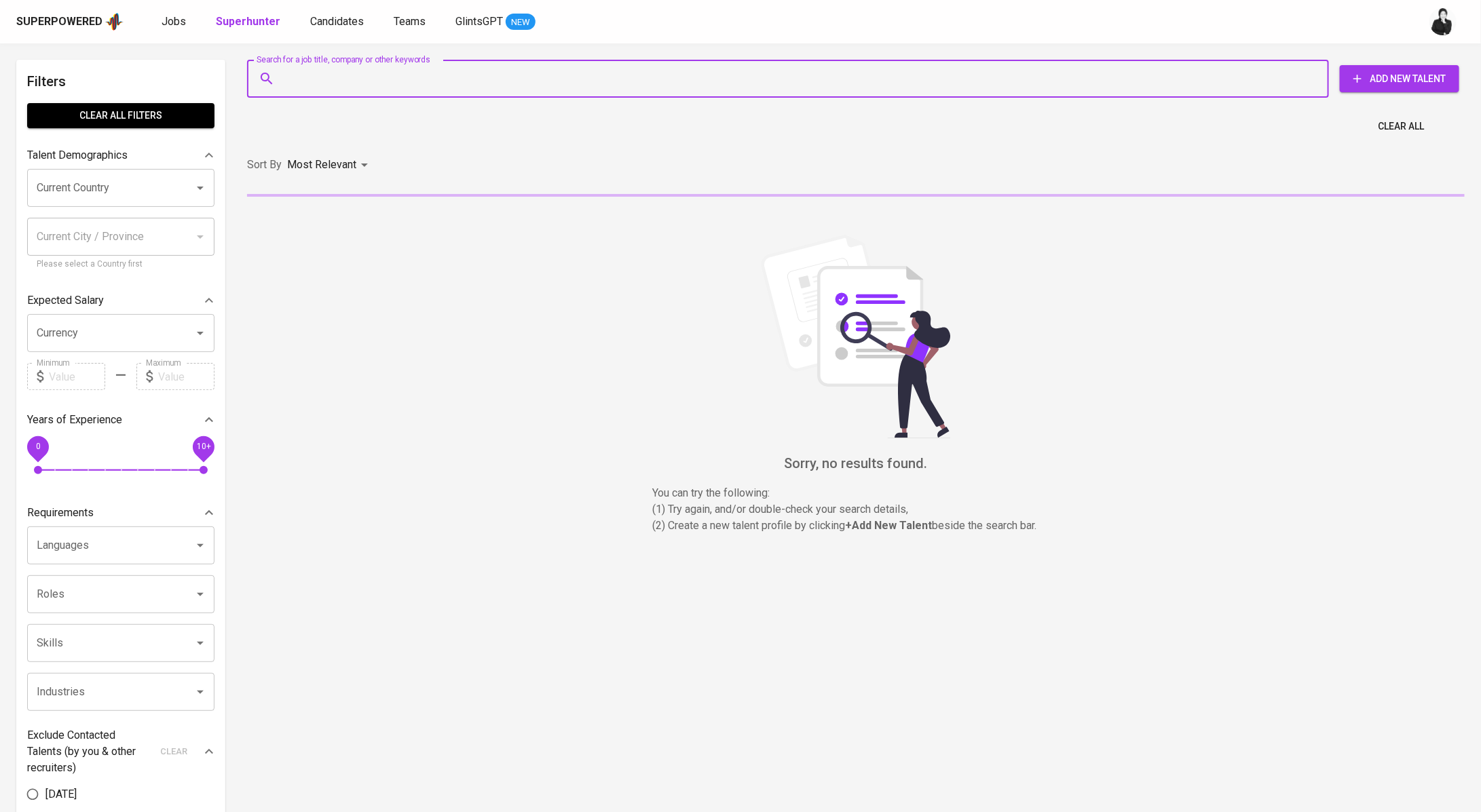
paste input "chairul.aulia1@gmail.com"
type input "chairul.aulia1@gmail.com"
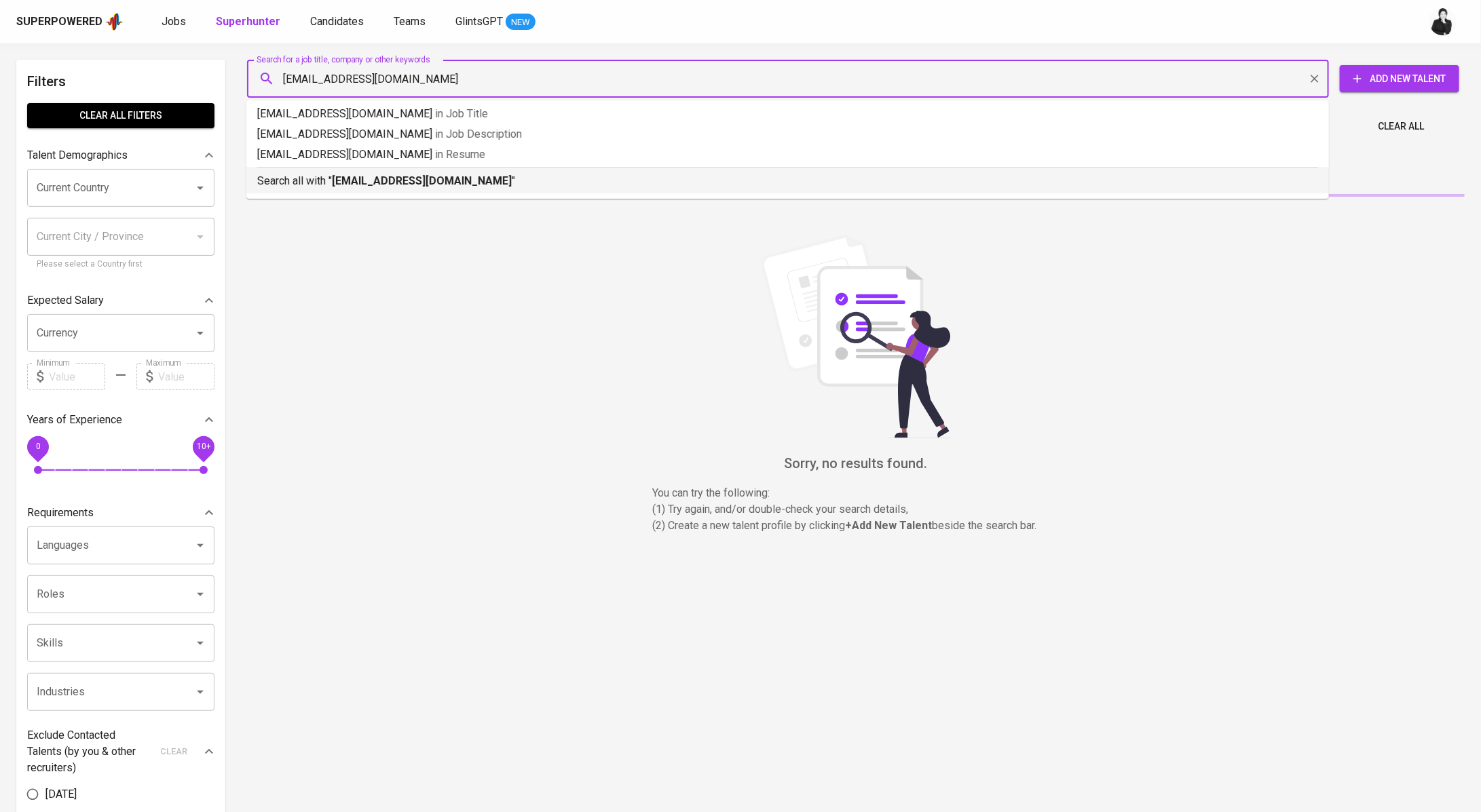
click at [407, 186] on b "chairul.aulia1@gmail.com" at bounding box center [422, 181] width 180 height 13
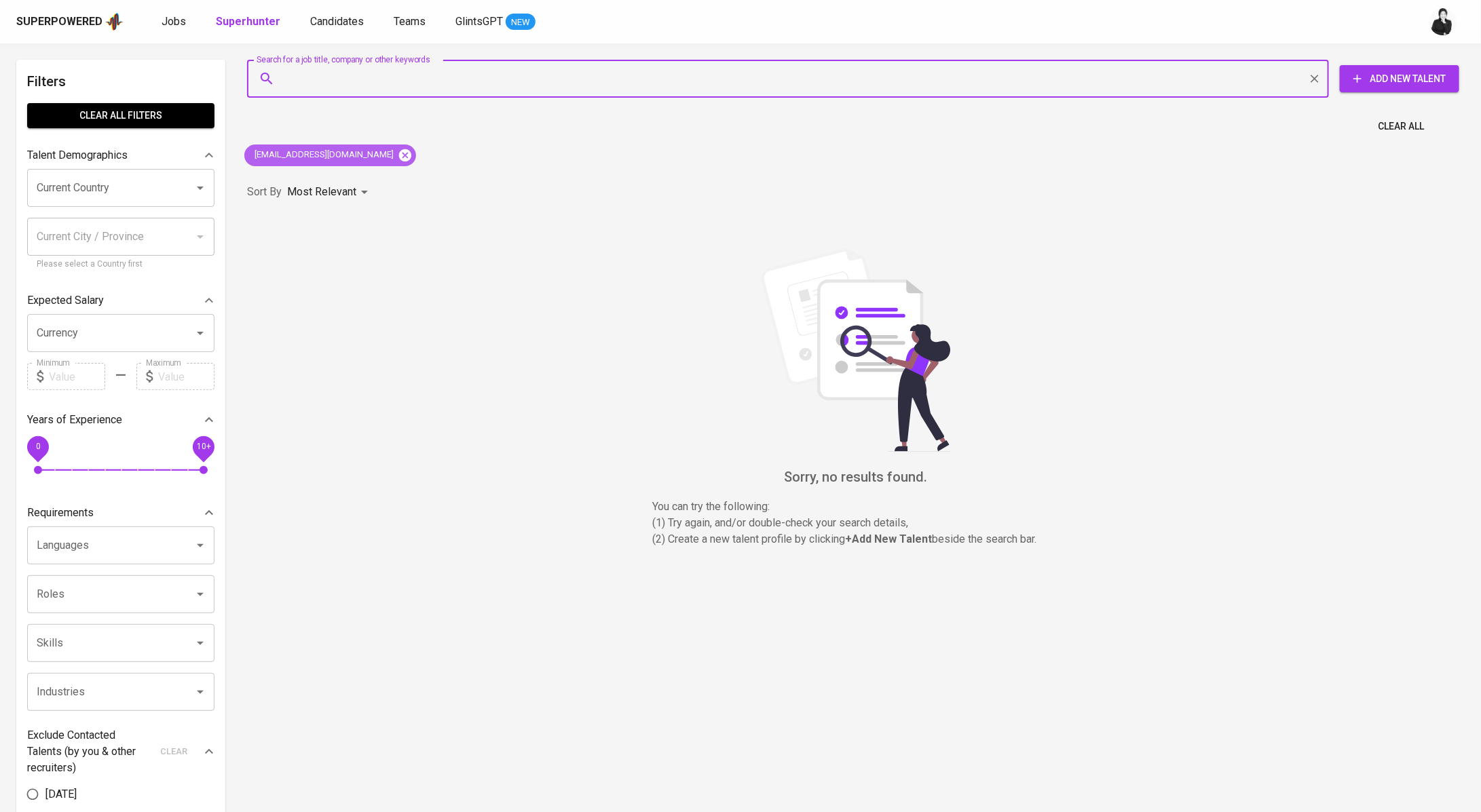
click at [399, 153] on icon at bounding box center [405, 155] width 12 height 12
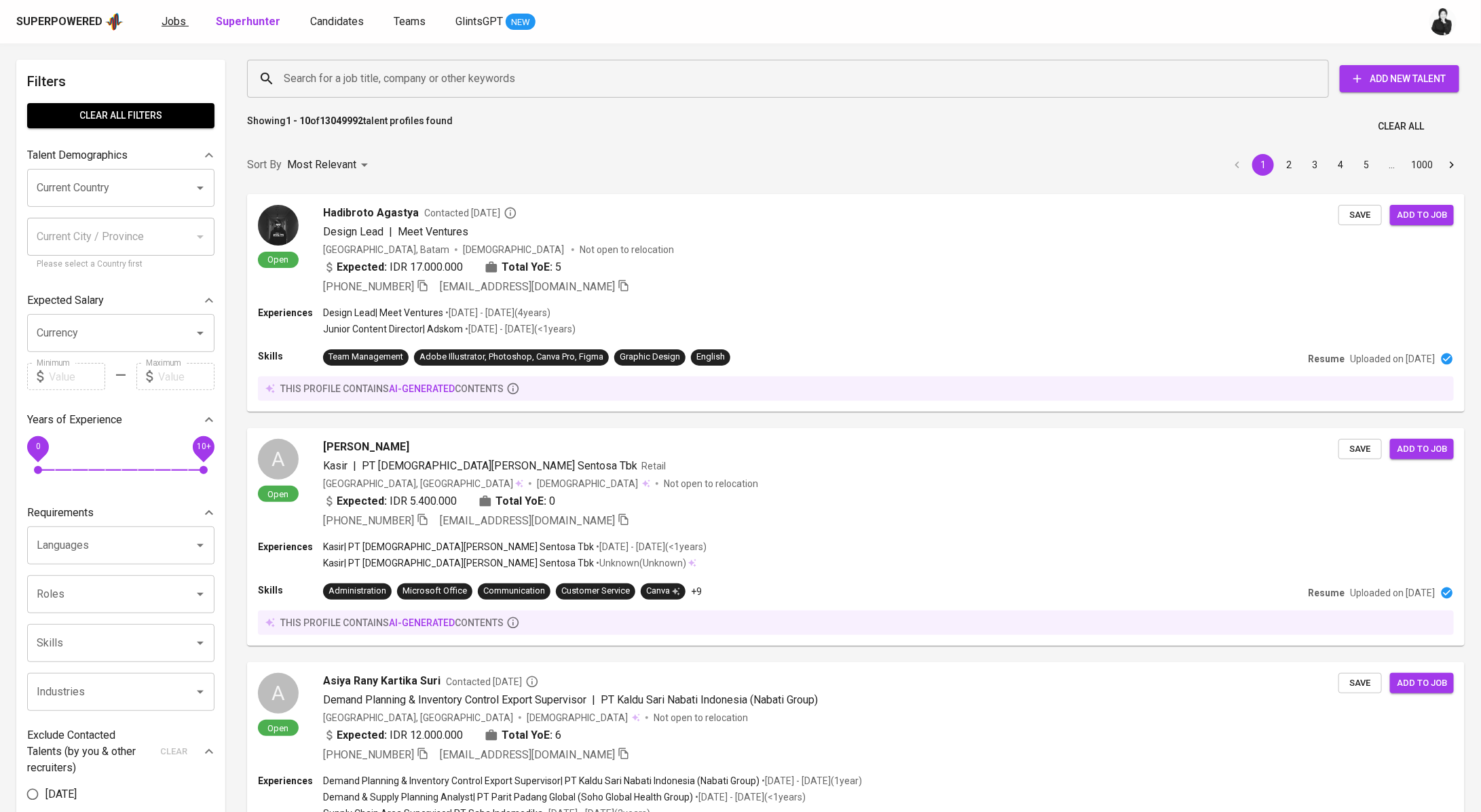
click at [170, 21] on span "Jobs" at bounding box center [174, 21] width 24 height 13
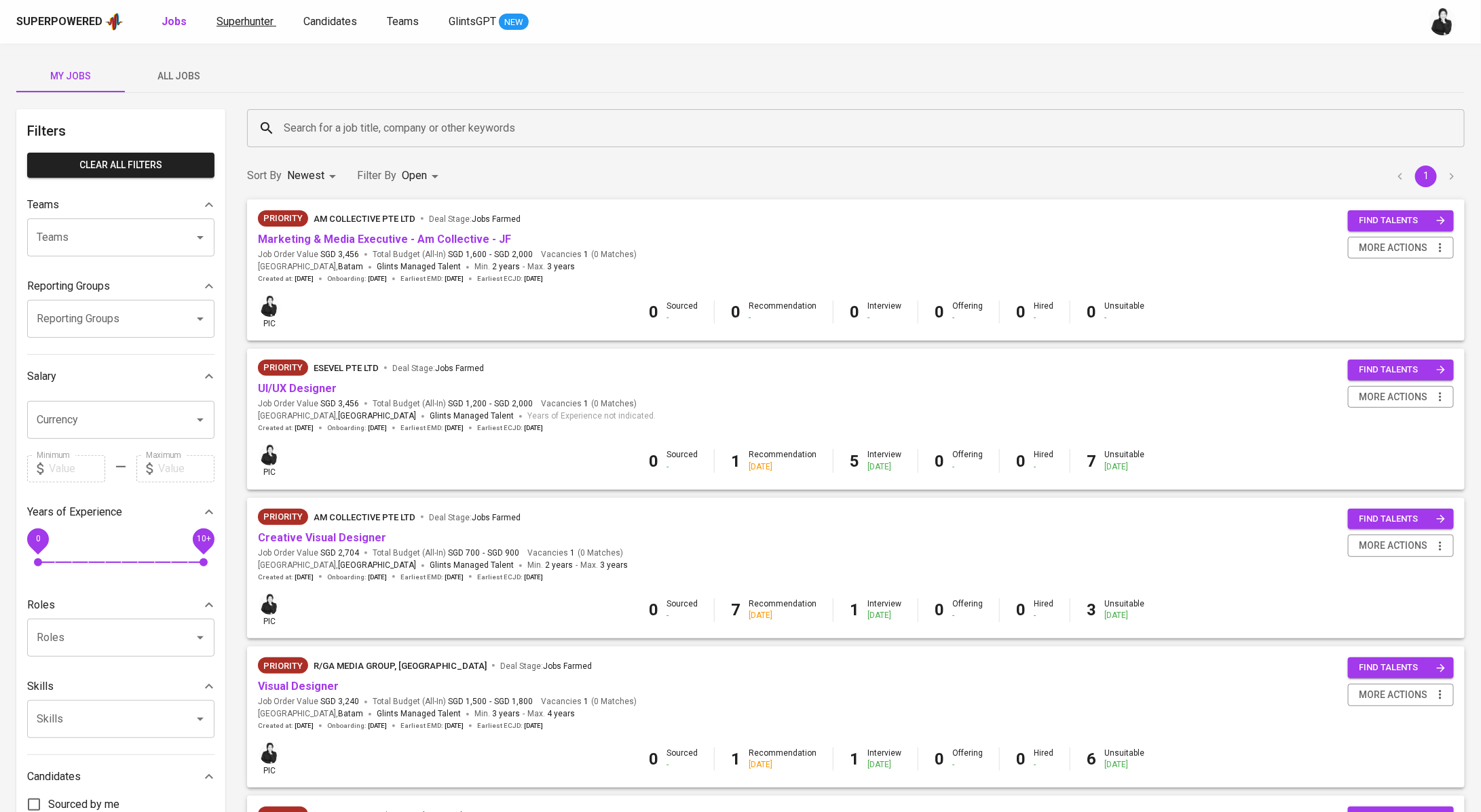
click at [249, 30] on link "Superhunter" at bounding box center [247, 22] width 60 height 17
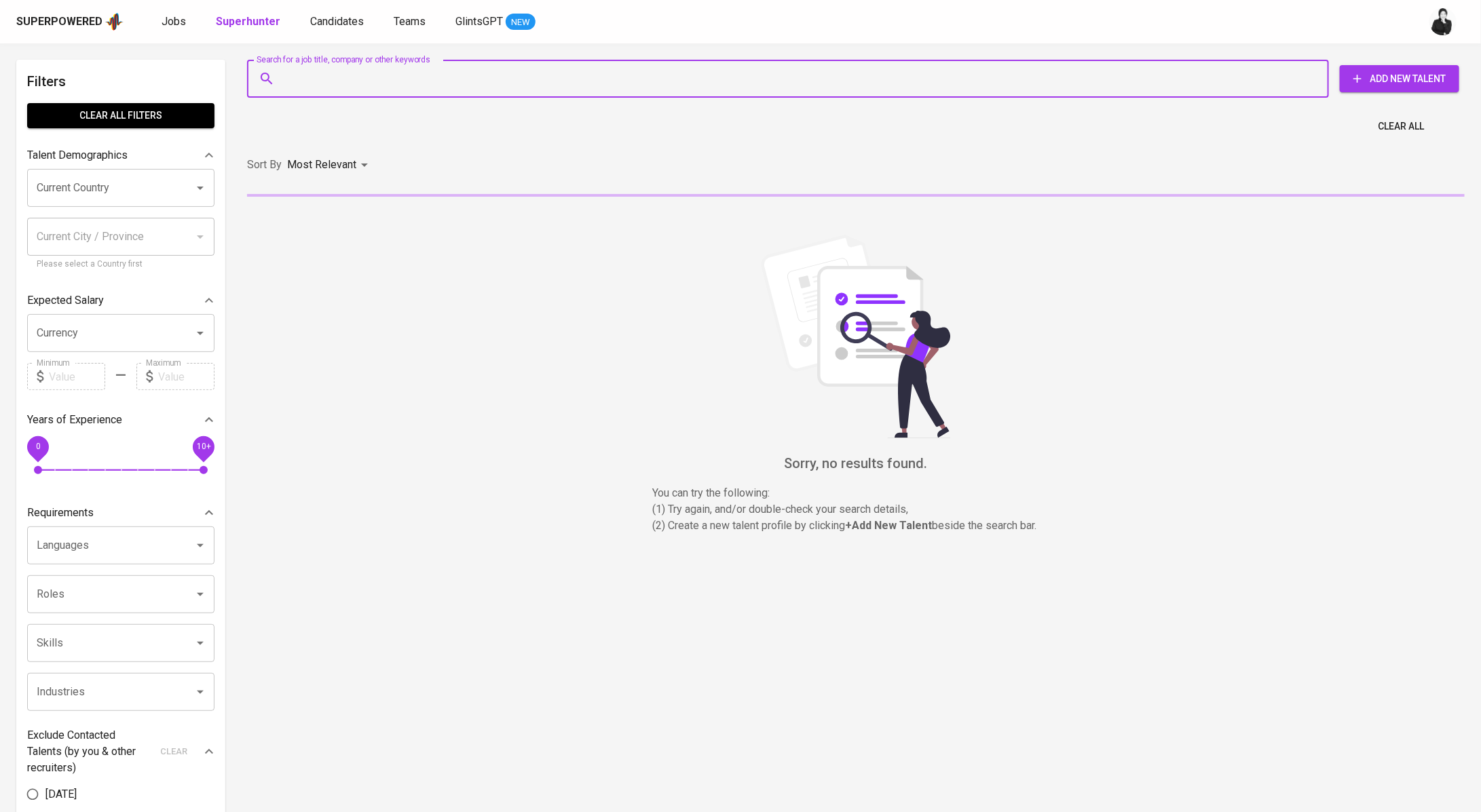
click at [385, 81] on input "Search for a job title, company or other keywords" at bounding box center [790, 79] width 1022 height 26
paste input "[PERSON_NAME][EMAIL_ADDRESS][DOMAIN_NAME]"
type input "[PERSON_NAME][EMAIL_ADDRESS][DOMAIN_NAME]"
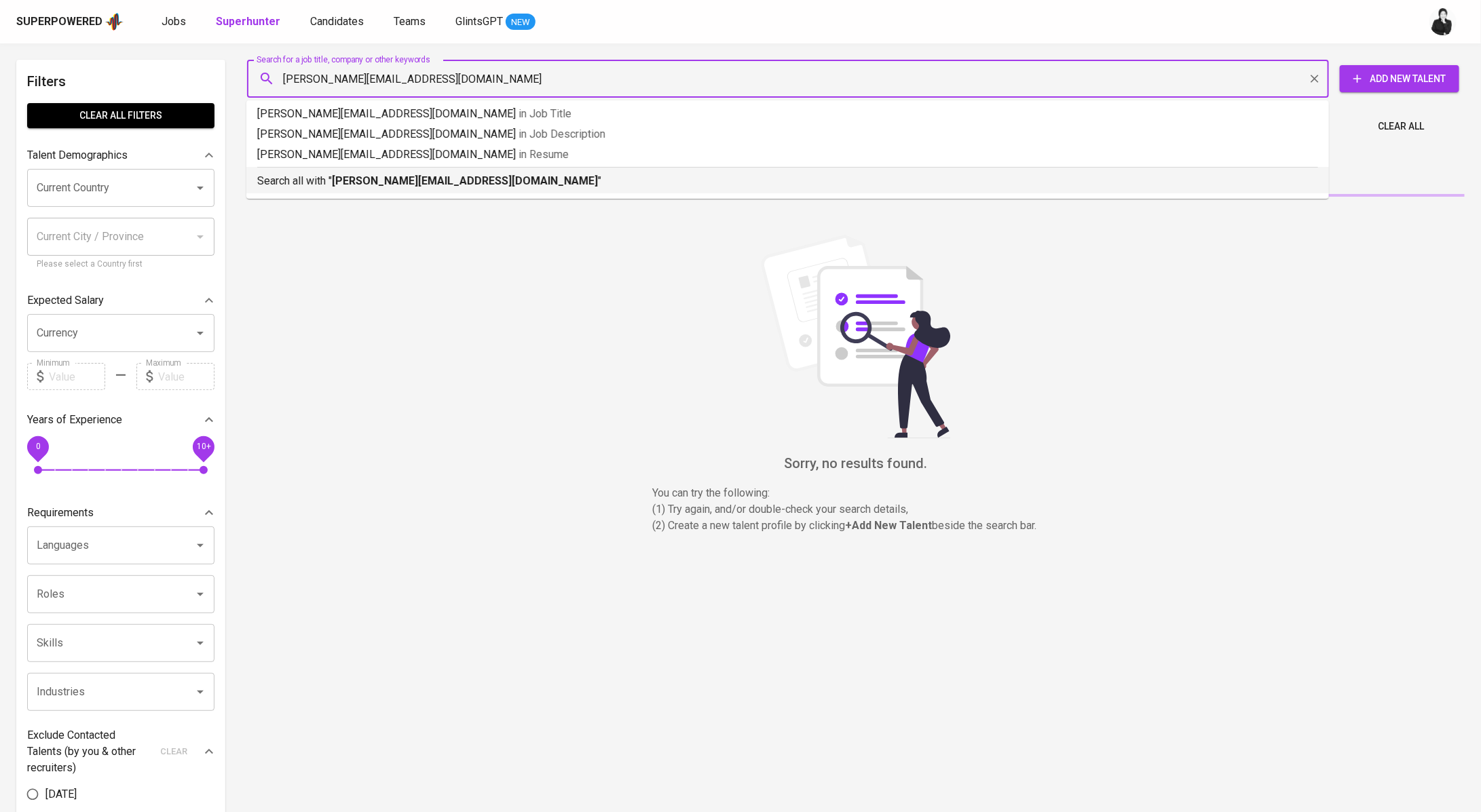
click at [390, 175] on b "[PERSON_NAME][EMAIL_ADDRESS][DOMAIN_NAME]" at bounding box center [465, 181] width 266 height 13
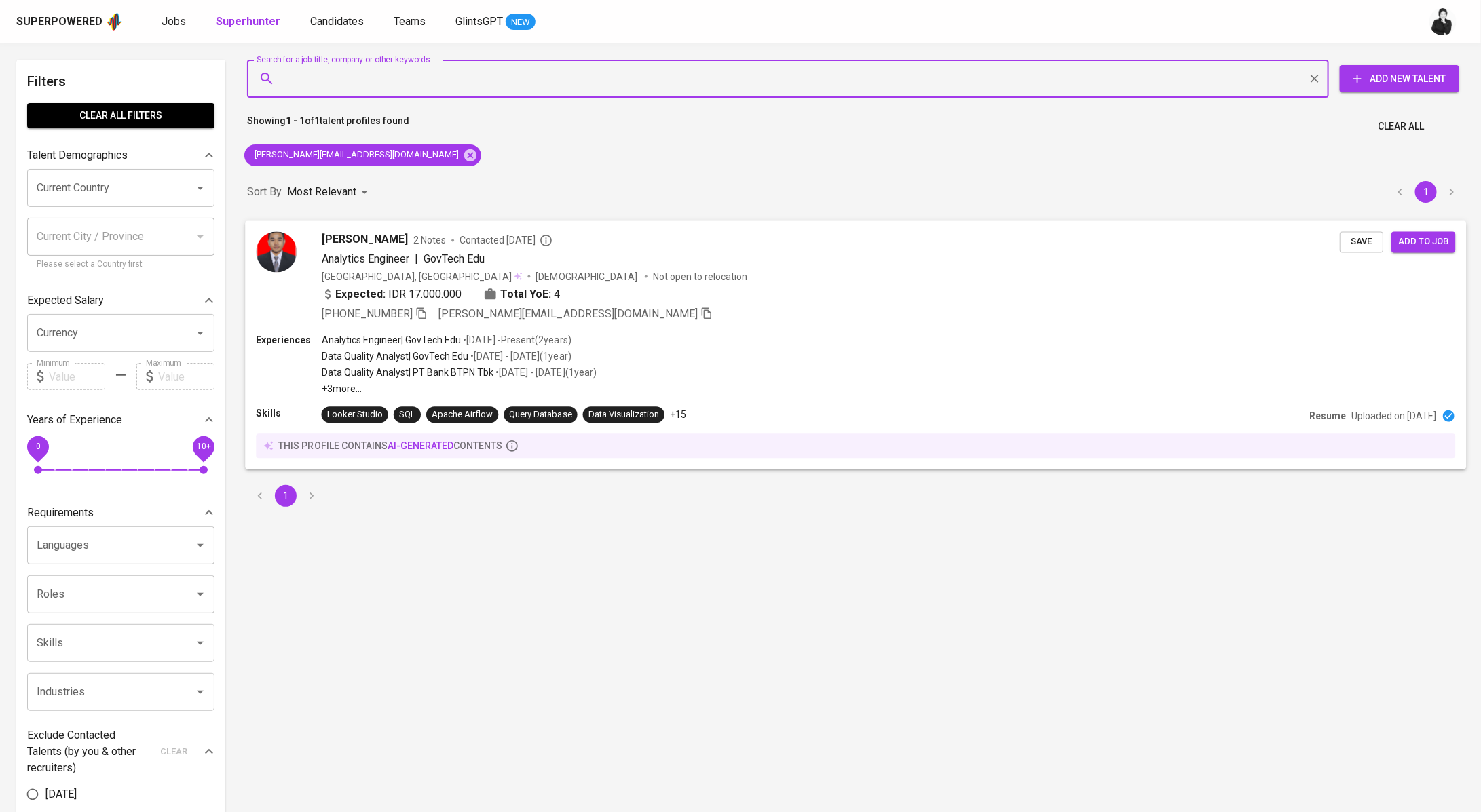
click at [389, 242] on div "[PERSON_NAME] 2 Notes Contacted [DATE]" at bounding box center [830, 240] width 1018 height 16
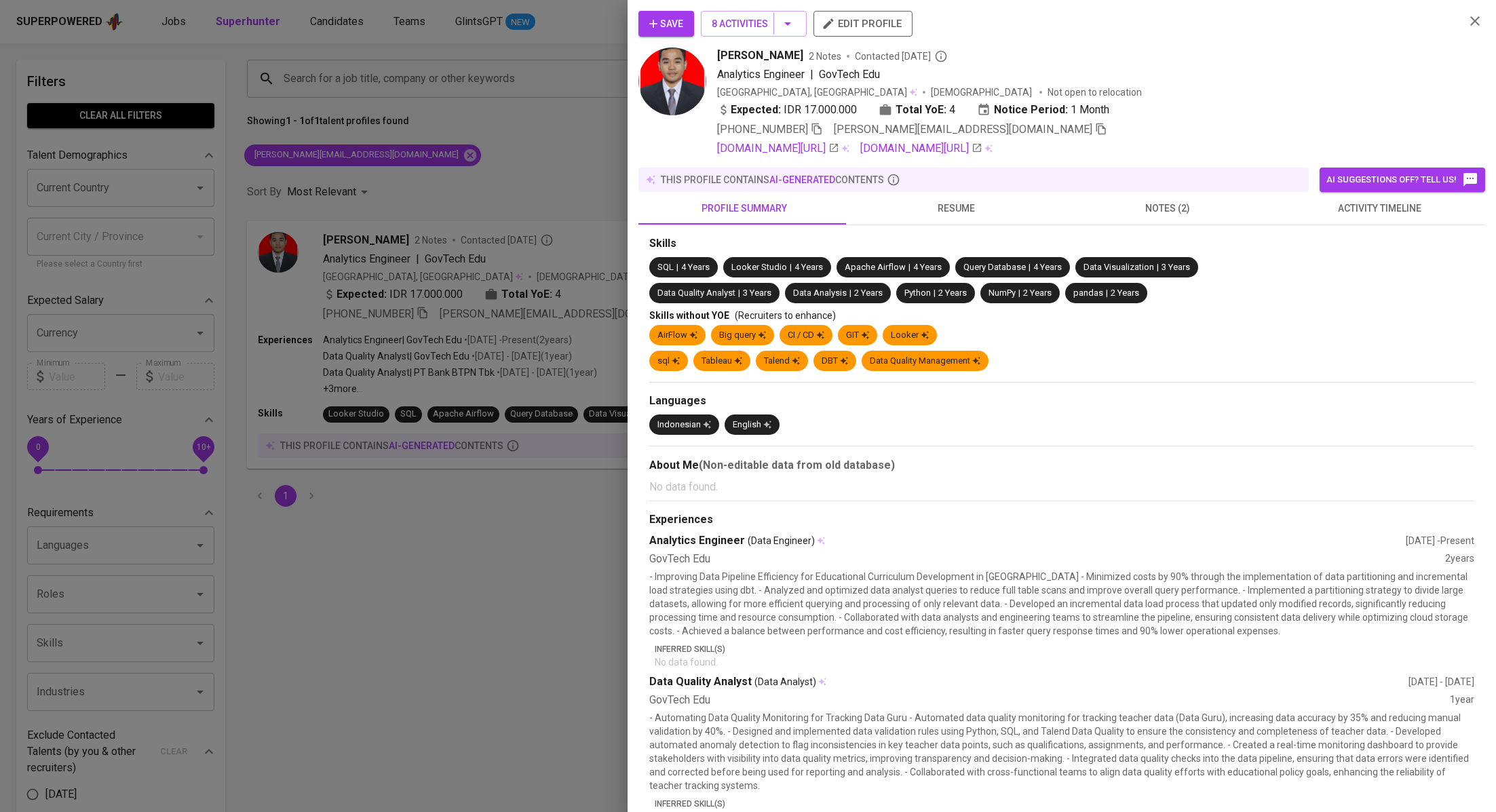
click at [1390, 211] on span "activity timeline" at bounding box center [1380, 208] width 196 height 17
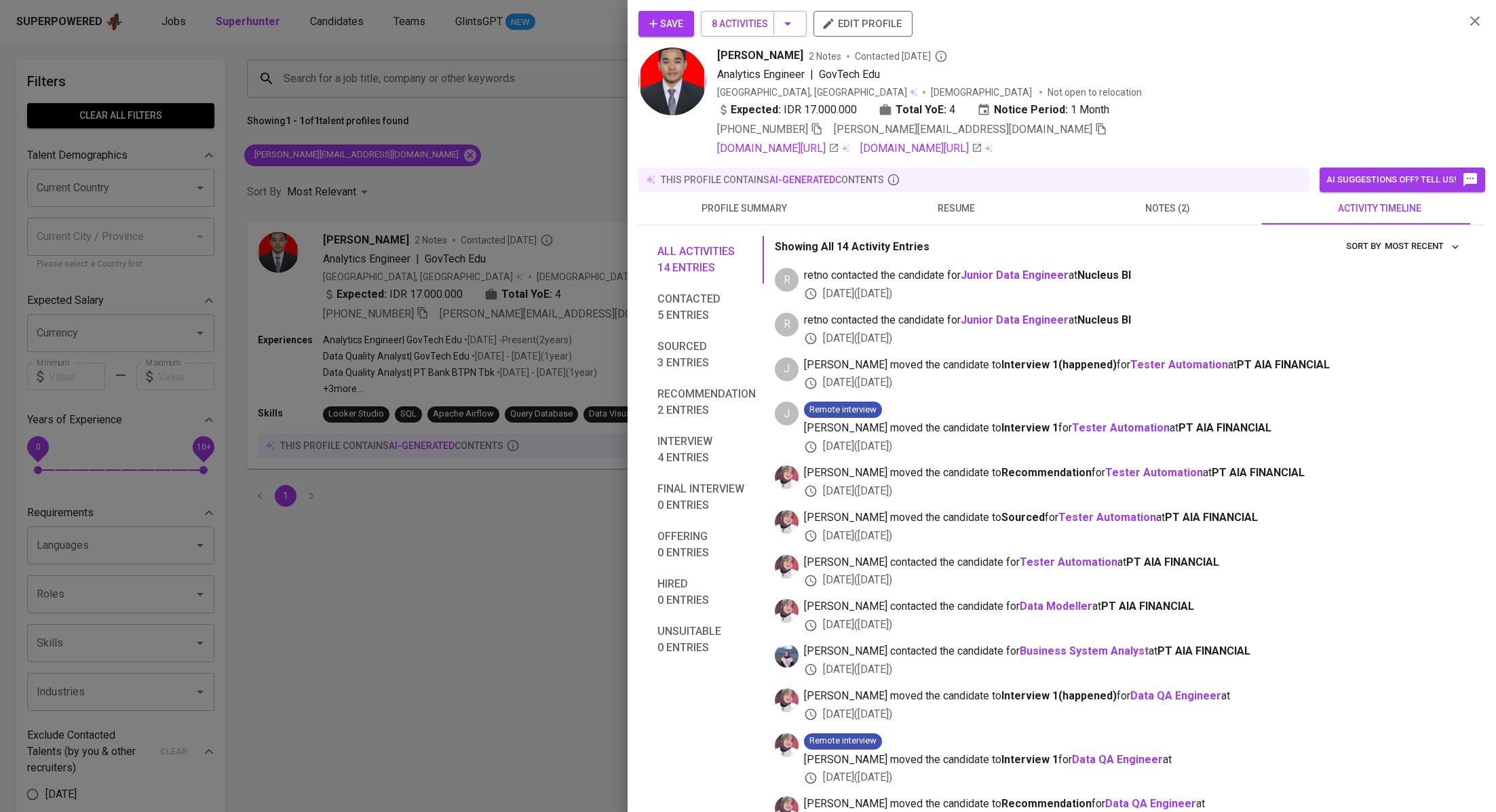
click at [683, 26] on span "Save" at bounding box center [667, 24] width 34 height 17
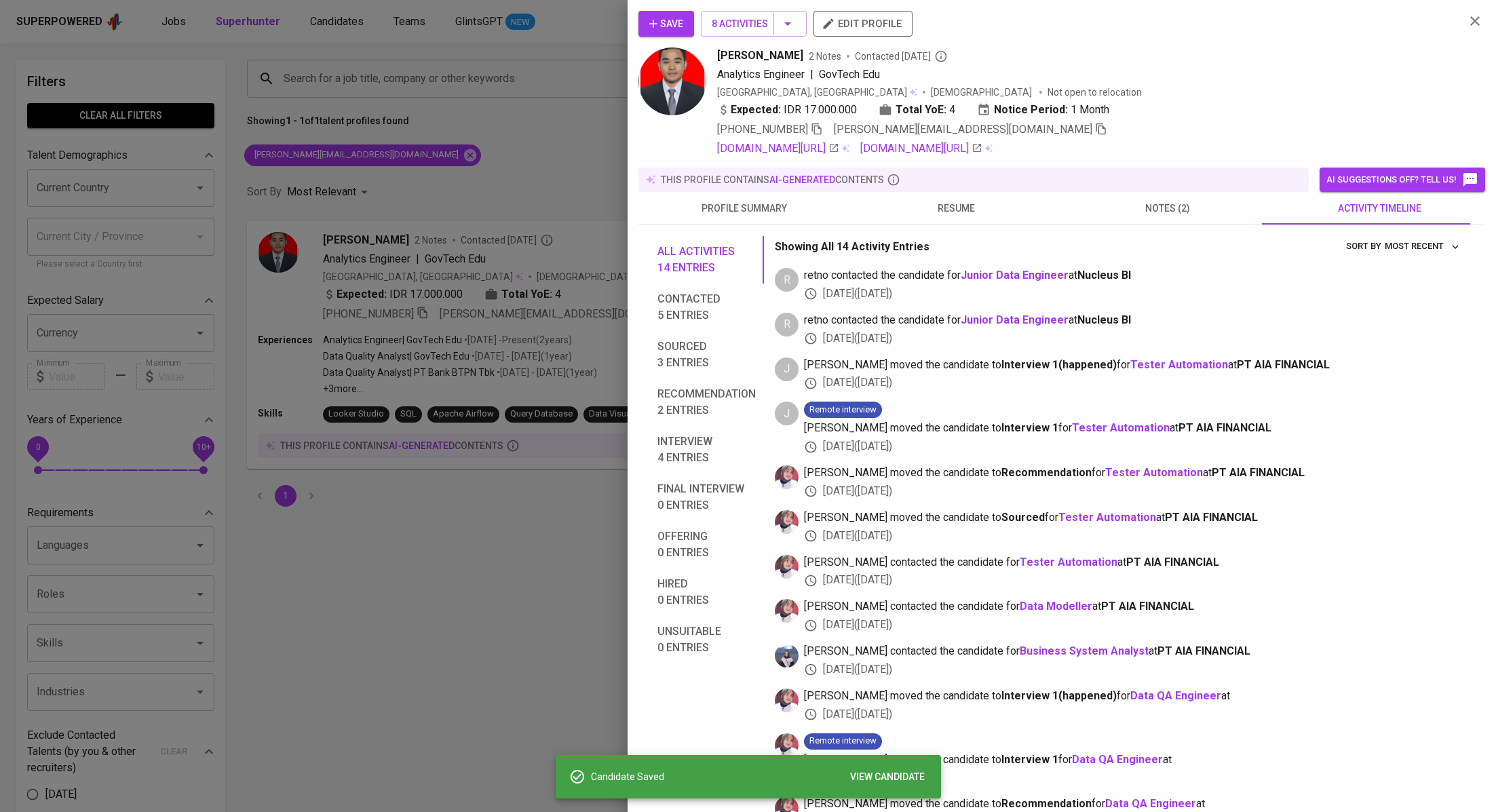
click at [558, 101] on div at bounding box center [748, 406] width 1496 height 812
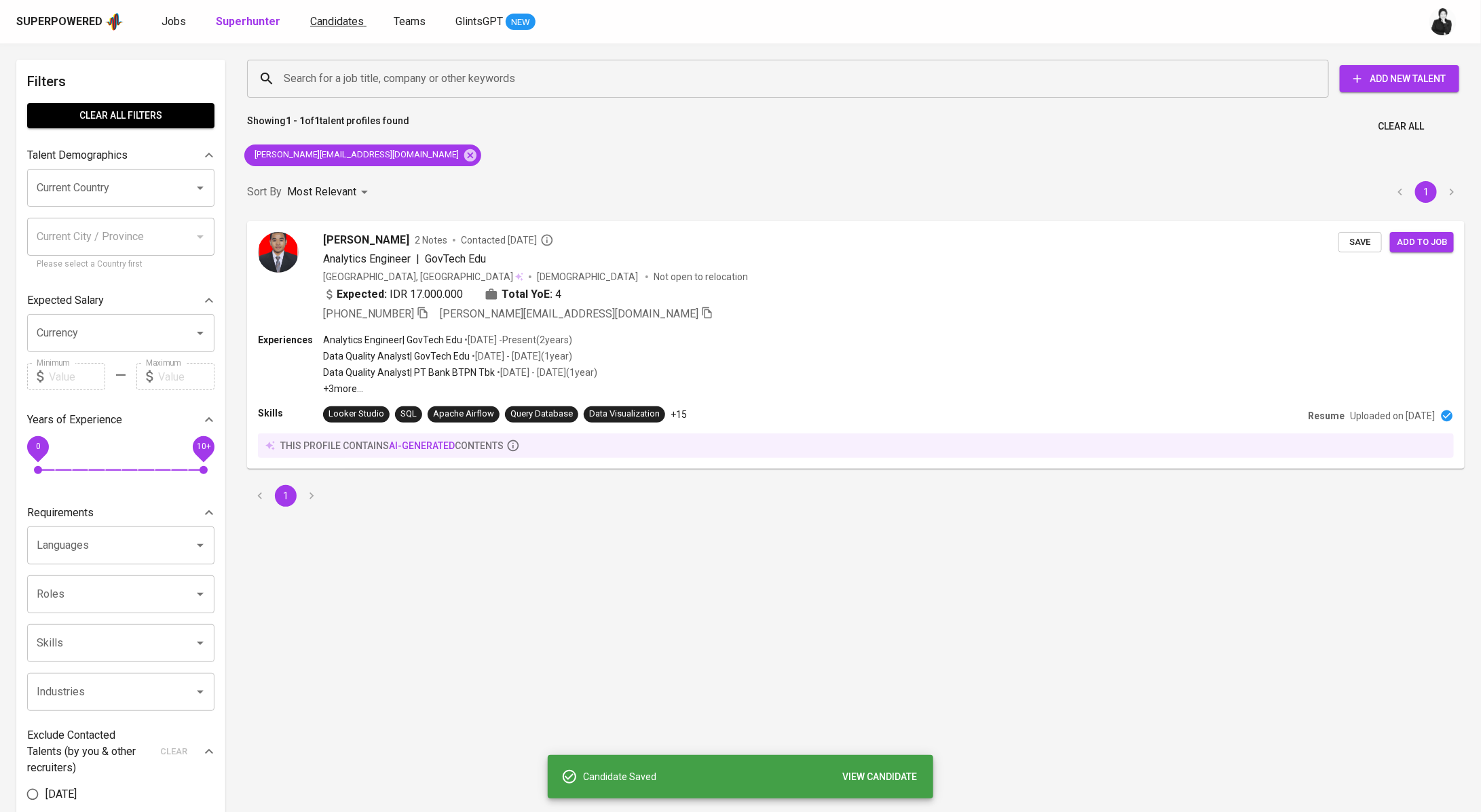
click at [348, 18] on span "Candidates" at bounding box center [337, 21] width 54 height 13
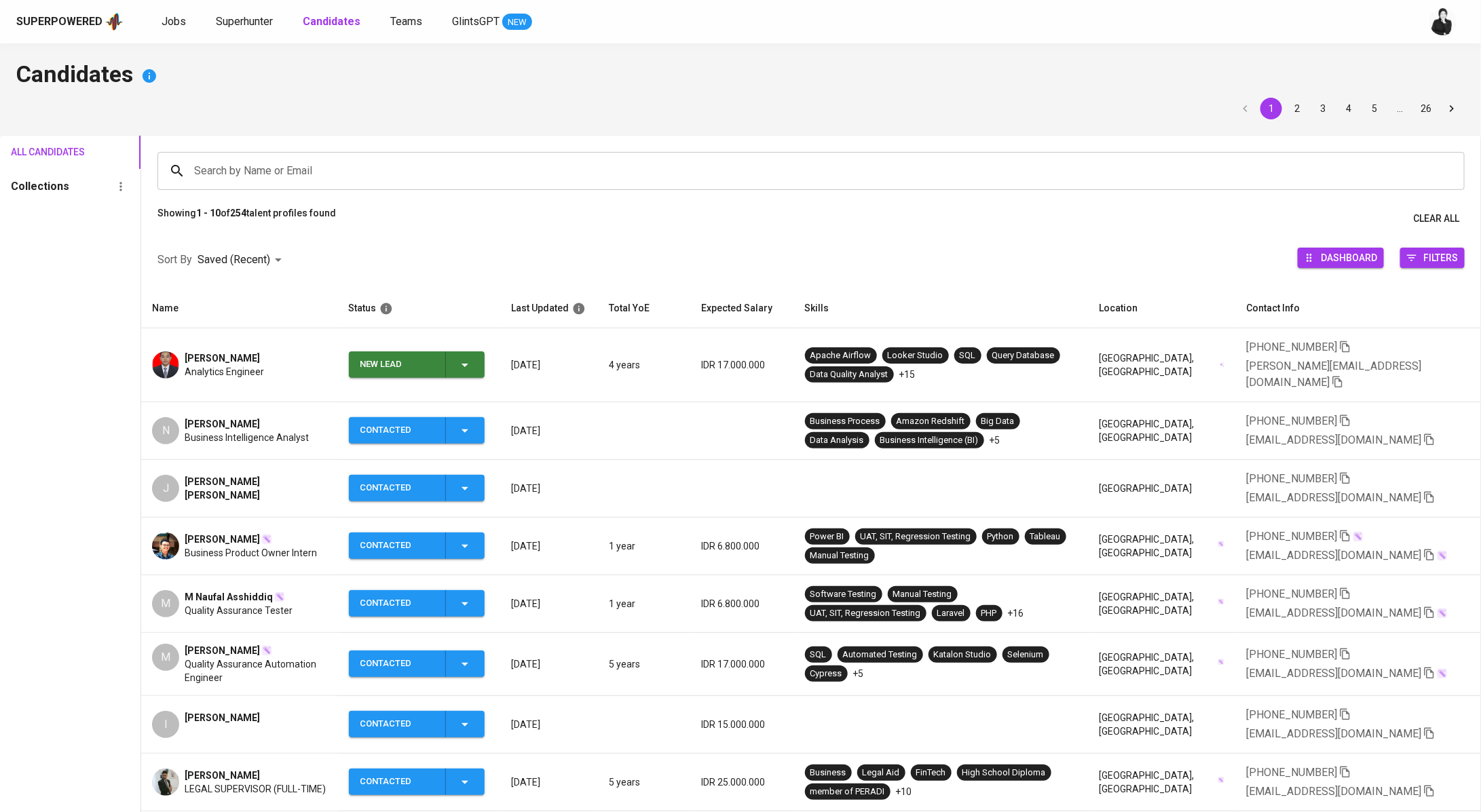
click at [469, 364] on icon "button" at bounding box center [465, 365] width 7 height 3
click at [450, 416] on li "Contacted" at bounding box center [421, 413] width 136 height 24
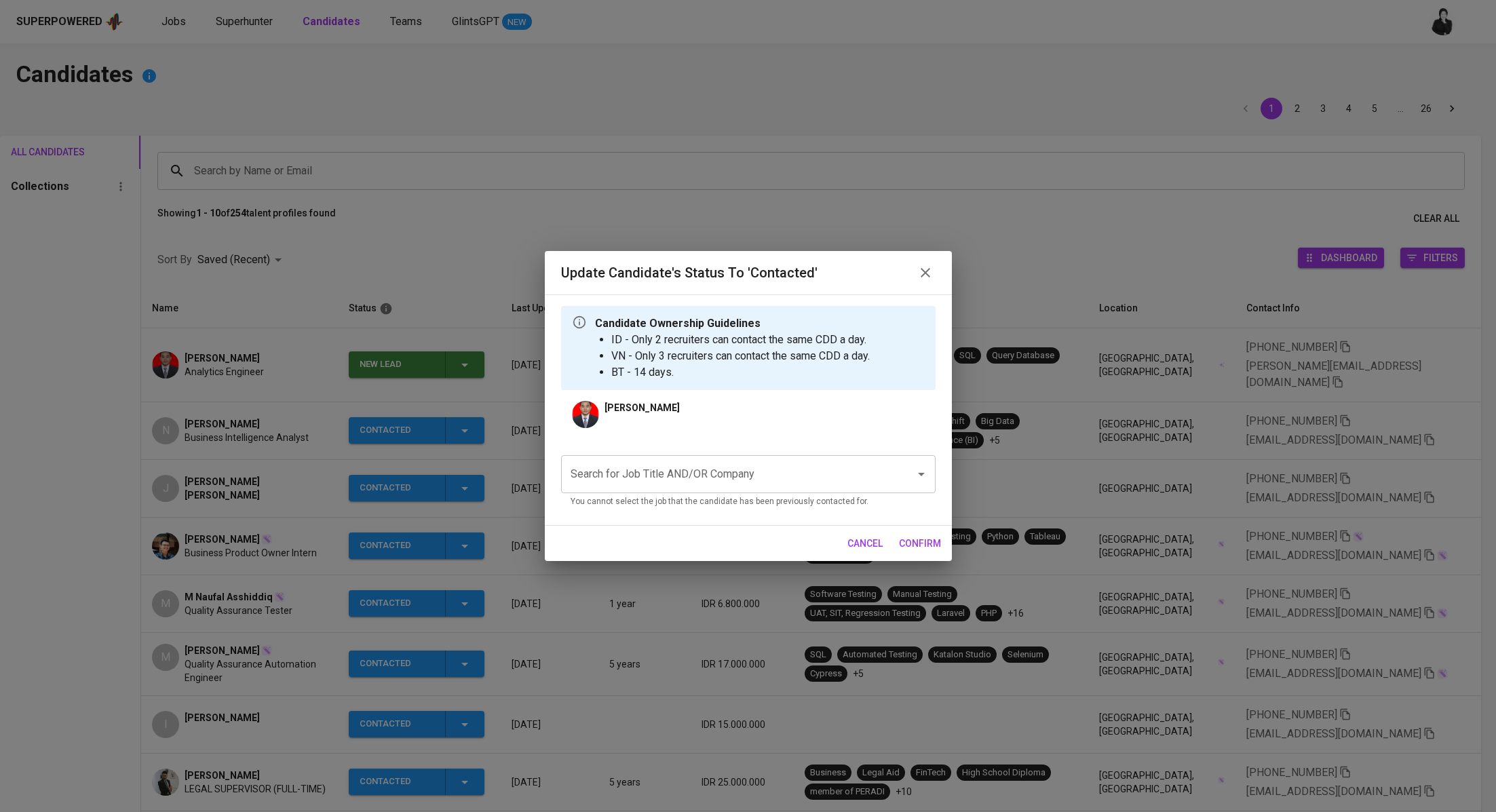
click at [724, 476] on input "Search for Job Title AND/OR Company" at bounding box center [730, 474] width 325 height 26
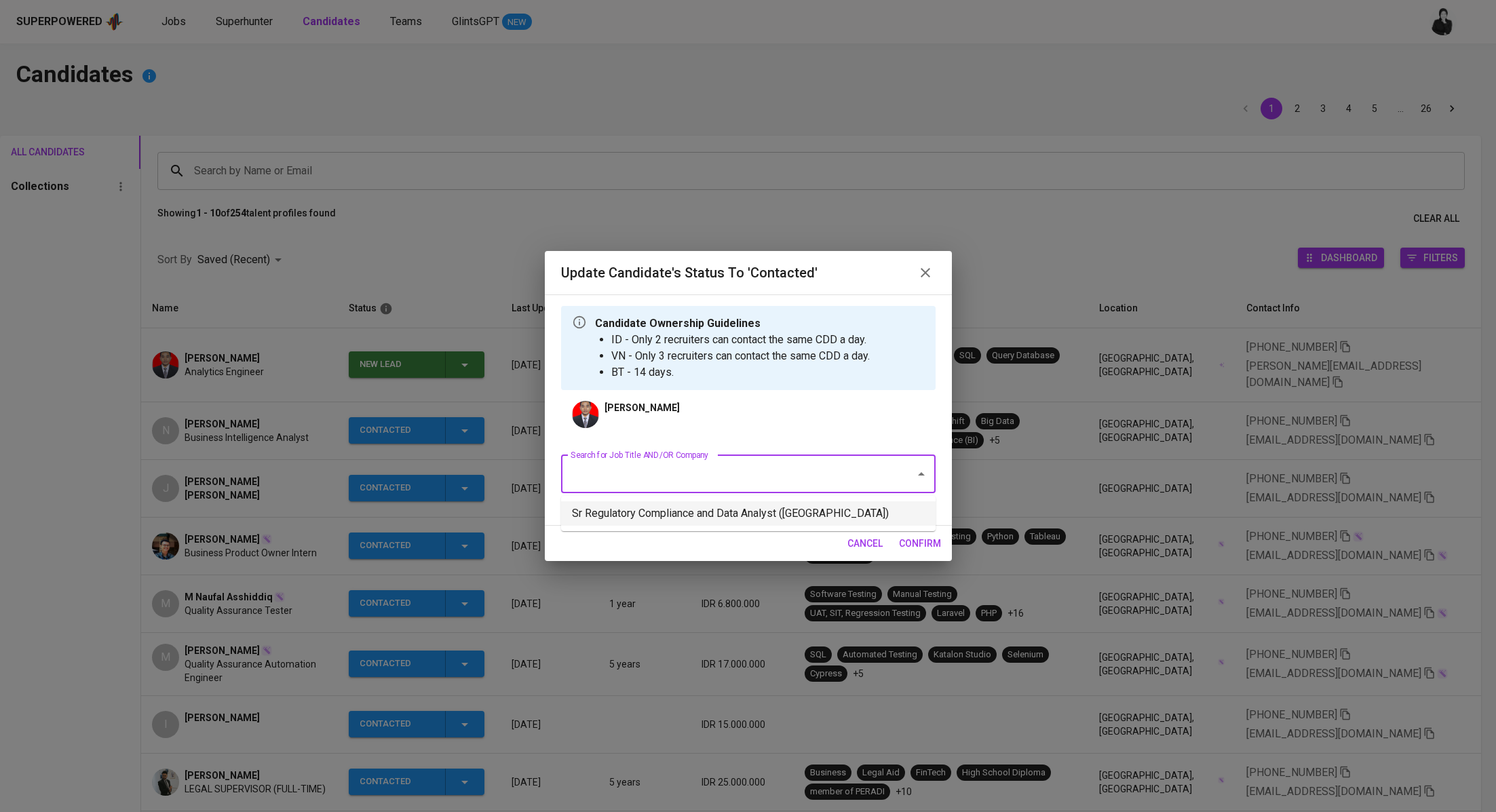
click at [720, 509] on li "Sr Regulatory Compliance and Data Analyst ([GEOGRAPHIC_DATA])" at bounding box center [748, 513] width 375 height 24
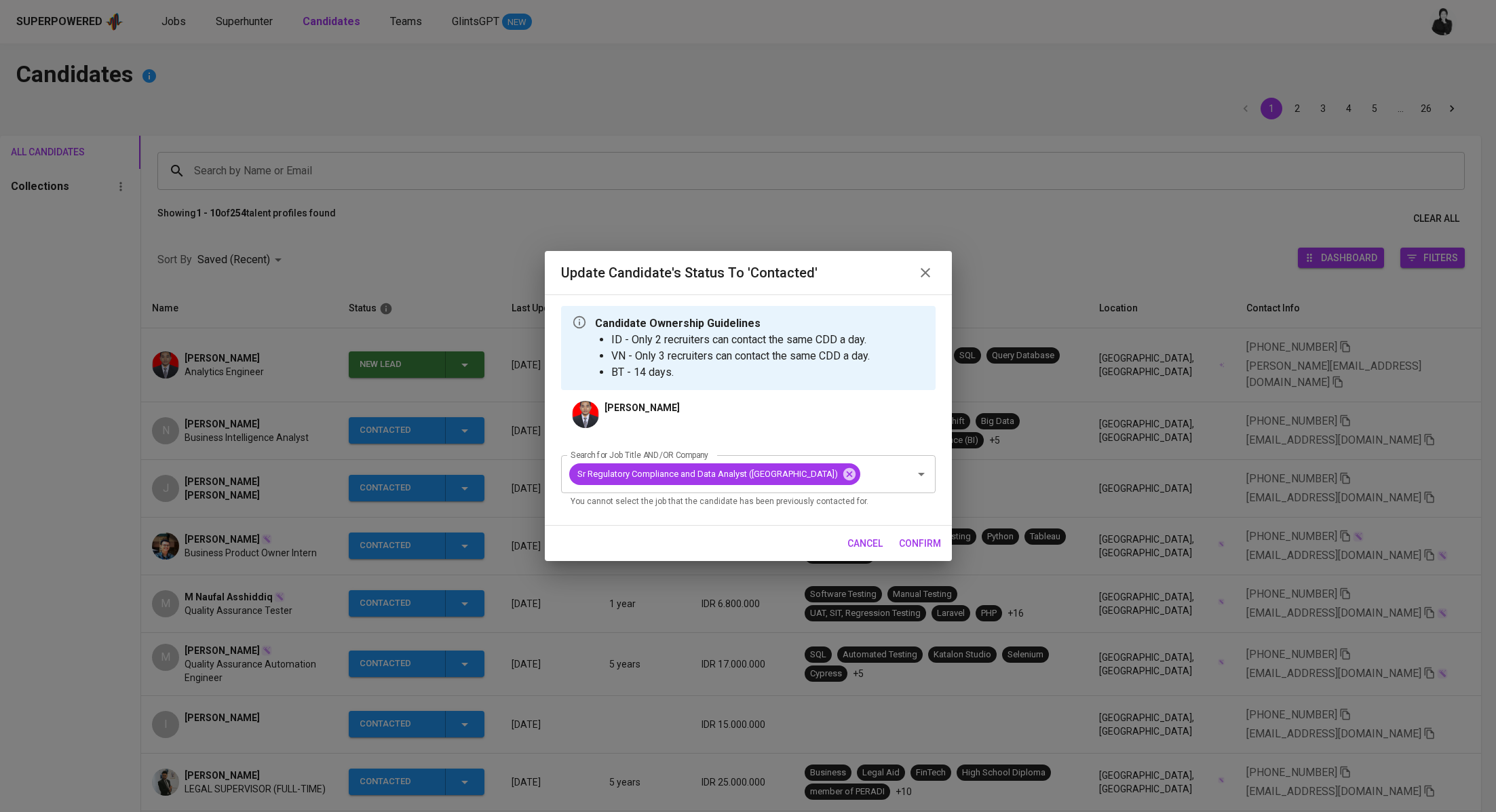
click at [921, 552] on span "confirm" at bounding box center [920, 543] width 42 height 17
